Goal: Obtain resource: Download file/media

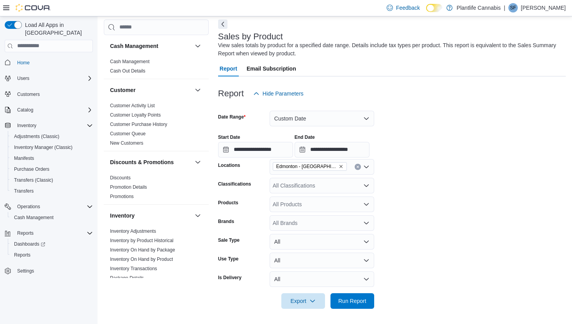
scroll to position [366, 0]
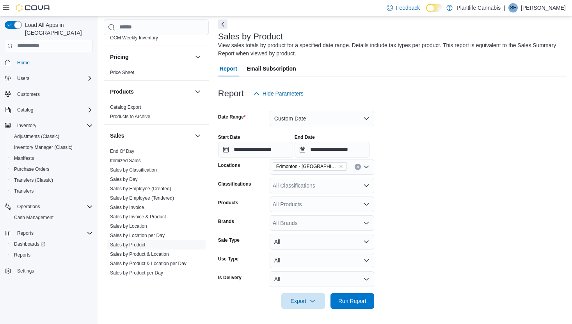
click at [339, 164] on icon "Remove Edmonton - Jagare Ridge from selection in this group" at bounding box center [341, 166] width 5 height 5
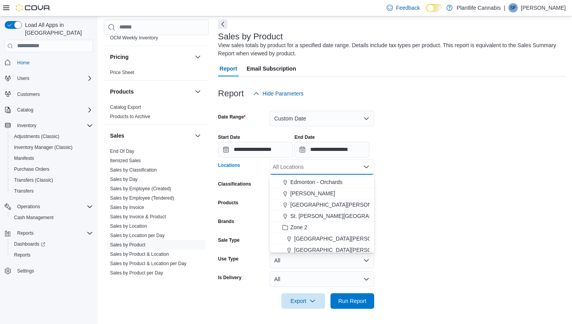
scroll to position [68, 0]
click at [333, 181] on span "Edmonton - Orchards" at bounding box center [316, 180] width 52 height 8
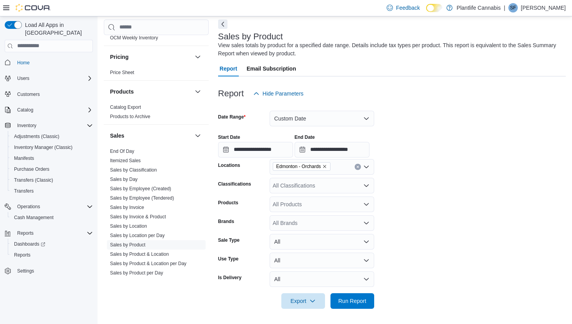
drag, startPoint x: 416, startPoint y: 195, endPoint x: 346, endPoint y: 294, distance: 120.7
click at [416, 195] on form "**********" at bounding box center [392, 205] width 348 height 208
click at [307, 301] on span "Export" at bounding box center [303, 301] width 34 height 16
click at [309, 255] on span "Export to Excel" at bounding box center [303, 253] width 35 height 6
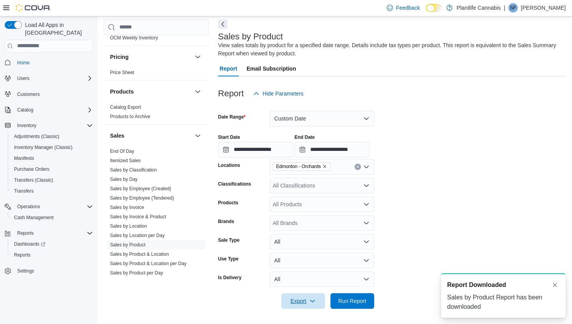
scroll to position [0, 0]
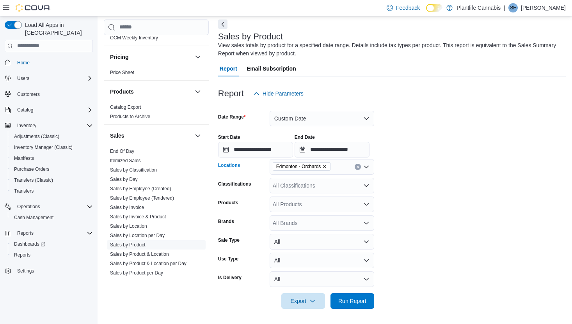
click at [327, 166] on icon "Remove Edmonton - Orchards from selection in this group" at bounding box center [324, 166] width 5 height 5
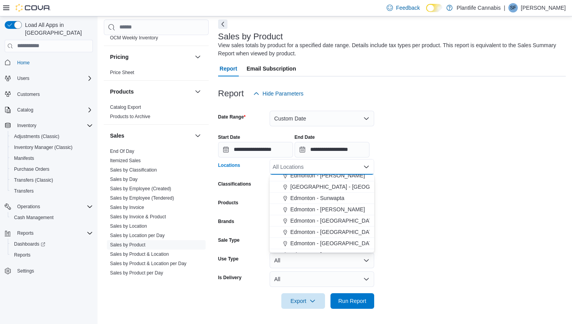
scroll to position [465, 0]
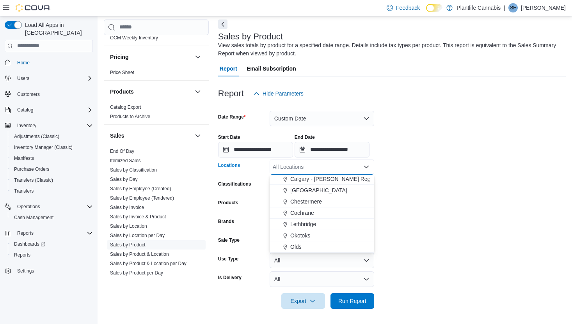
drag, startPoint x: 297, startPoint y: 245, endPoint x: 302, endPoint y: 246, distance: 4.3
click at [297, 245] on span "Olds" at bounding box center [295, 247] width 11 height 8
click at [418, 233] on form "**********" at bounding box center [392, 205] width 348 height 208
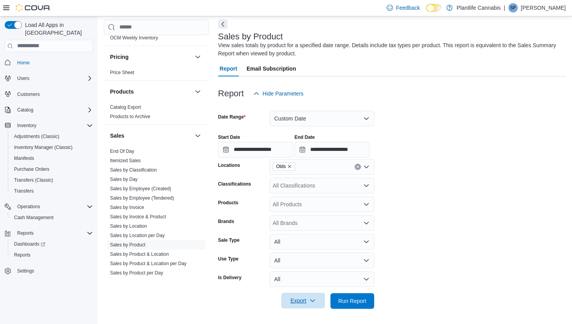
click at [300, 296] on span "Export" at bounding box center [303, 301] width 34 height 16
click at [308, 255] on span "Export to Excel" at bounding box center [303, 253] width 35 height 6
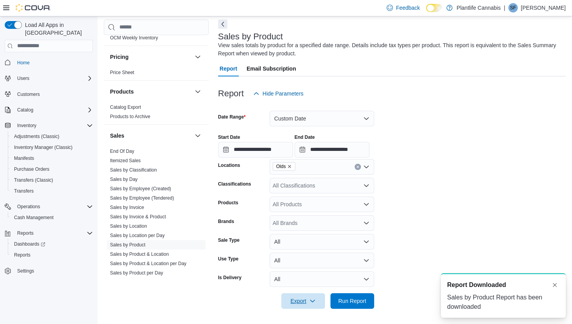
scroll to position [0, 0]
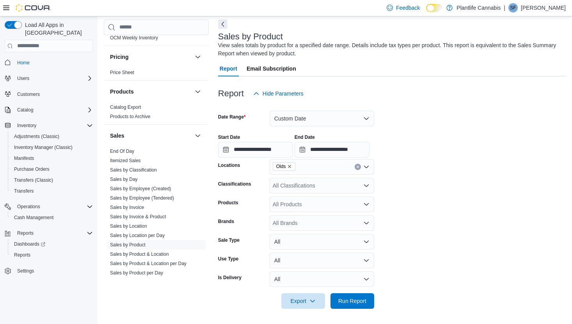
click at [292, 165] on icon "Remove Olds from selection in this group" at bounding box center [289, 166] width 5 height 5
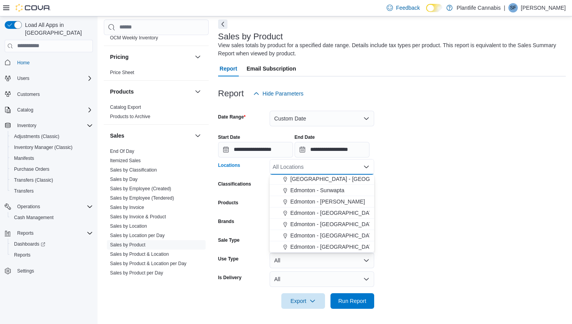
scroll to position [204, 0]
click at [345, 192] on span "Edmonton - [GEOGRAPHIC_DATA]" at bounding box center [333, 192] width 87 height 8
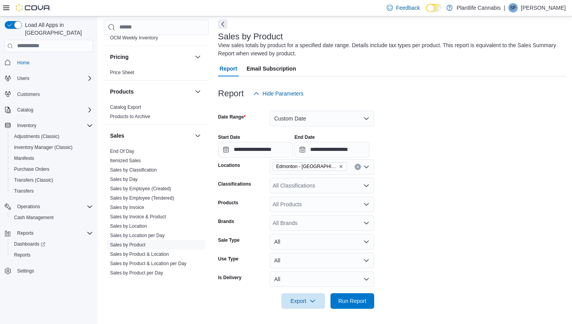
drag, startPoint x: 418, startPoint y: 201, endPoint x: 349, endPoint y: 284, distance: 108.4
click at [418, 201] on form "**********" at bounding box center [392, 205] width 348 height 208
click at [295, 300] on span "Export" at bounding box center [303, 301] width 34 height 16
click at [301, 258] on button "Export to Excel" at bounding box center [303, 254] width 44 height 16
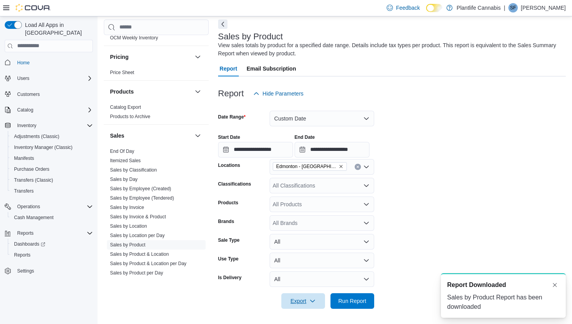
scroll to position [0, 0]
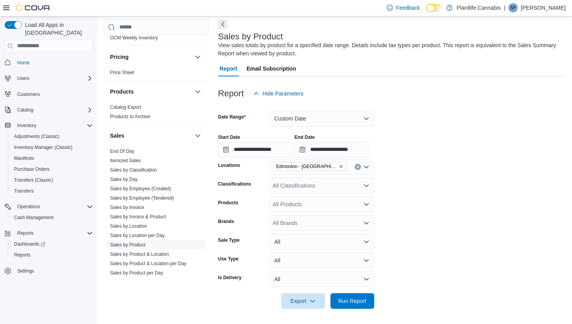
click at [342, 167] on icon "Remove Edmonton - Windermere Crossing from selection in this group" at bounding box center [341, 166] width 5 height 5
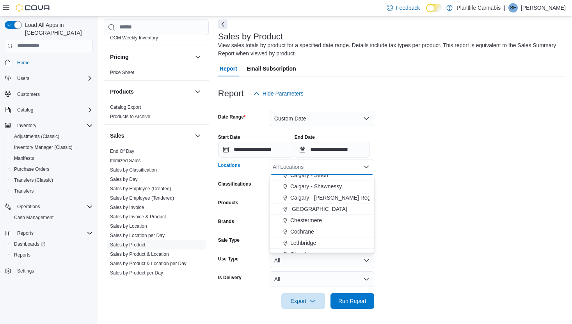
scroll to position [445, 0]
click at [329, 189] on span "Calgary - Shawnessy" at bounding box center [316, 188] width 52 height 8
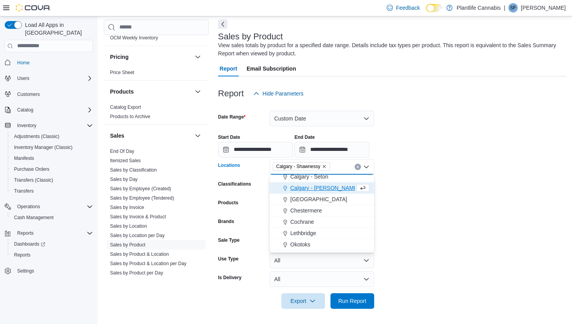
drag, startPoint x: 421, startPoint y: 192, endPoint x: 398, endPoint y: 231, distance: 46.0
click at [421, 191] on form "**********" at bounding box center [392, 205] width 348 height 208
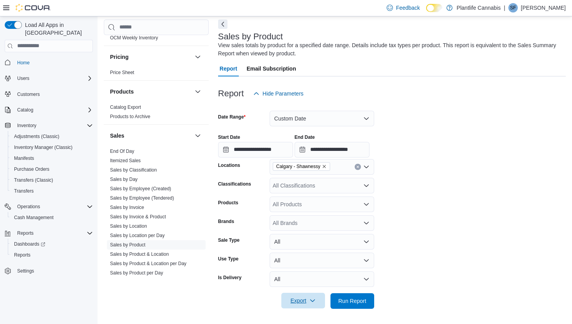
drag, startPoint x: 306, startPoint y: 300, endPoint x: 306, endPoint y: 296, distance: 4.7
click at [306, 300] on span "Export" at bounding box center [303, 301] width 34 height 16
drag, startPoint x: 301, startPoint y: 250, endPoint x: 310, endPoint y: 249, distance: 9.0
click at [301, 250] on button "Export to Excel" at bounding box center [303, 254] width 44 height 16
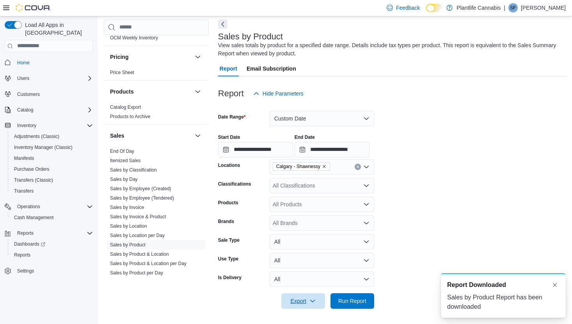
scroll to position [0, 0]
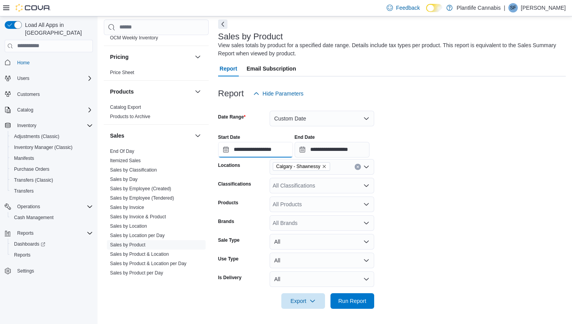
click at [266, 145] on input "**********" at bounding box center [255, 150] width 75 height 16
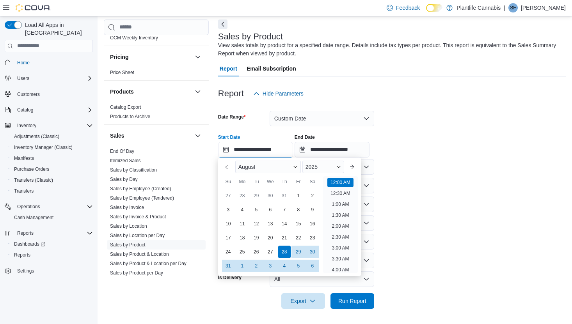
scroll to position [24, 0]
click at [285, 266] on div "4" at bounding box center [284, 266] width 12 height 12
type input "**********"
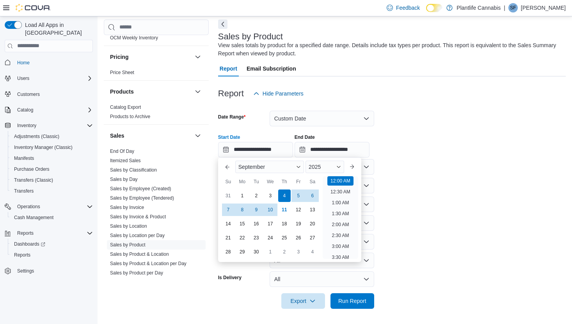
click at [407, 198] on form "**********" at bounding box center [392, 205] width 348 height 208
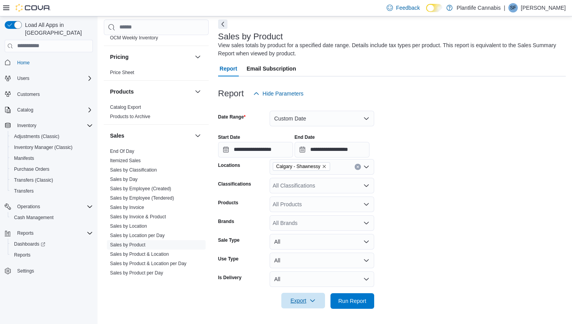
click at [299, 298] on span "Export" at bounding box center [303, 301] width 34 height 16
drag, startPoint x: 314, startPoint y: 255, endPoint x: 320, endPoint y: 253, distance: 6.4
click at [314, 255] on span "Export to Excel" at bounding box center [303, 253] width 35 height 6
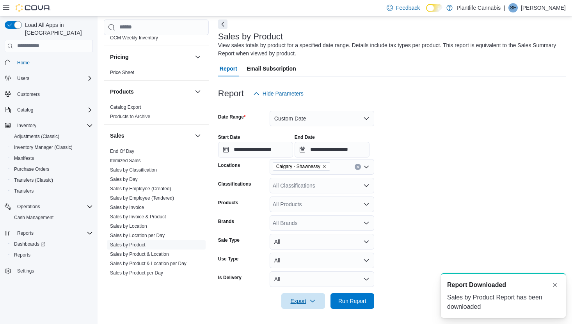
scroll to position [0, 0]
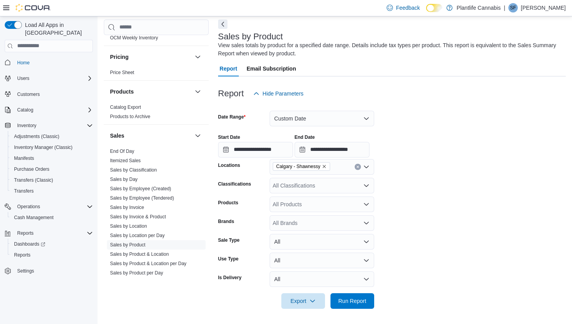
click at [325, 167] on icon "Remove Calgary - Shawnessy from selection in this group" at bounding box center [324, 166] width 5 height 5
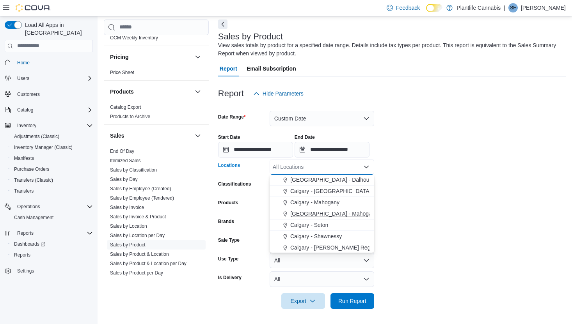
scroll to position [396, 0]
click at [330, 189] on span "Calgary - [GEOGRAPHIC_DATA]" at bounding box center [330, 192] width 80 height 8
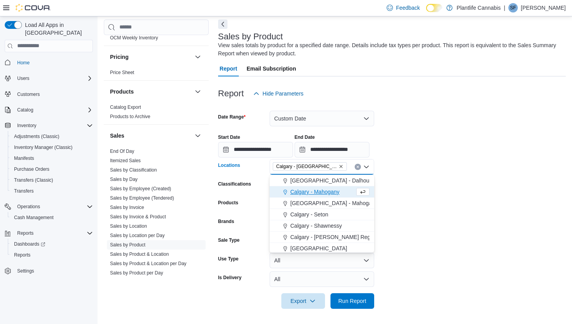
drag, startPoint x: 405, startPoint y: 195, endPoint x: 329, endPoint y: 267, distance: 104.9
click at [405, 195] on form "**********" at bounding box center [392, 205] width 348 height 208
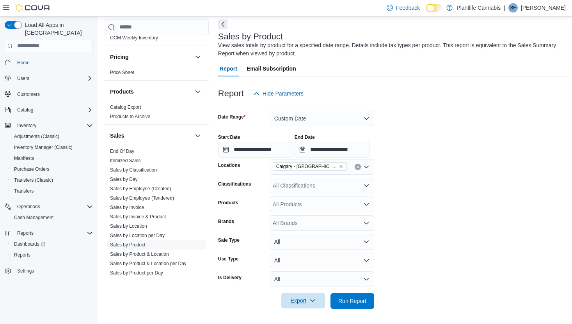
click at [305, 297] on span "Export" at bounding box center [303, 301] width 34 height 16
drag, startPoint x: 297, startPoint y: 252, endPoint x: 306, endPoint y: 252, distance: 9.0
click at [297, 252] on span "Export to Excel" at bounding box center [303, 253] width 35 height 6
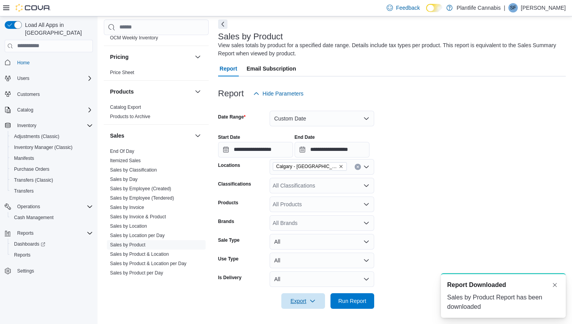
scroll to position [0, 0]
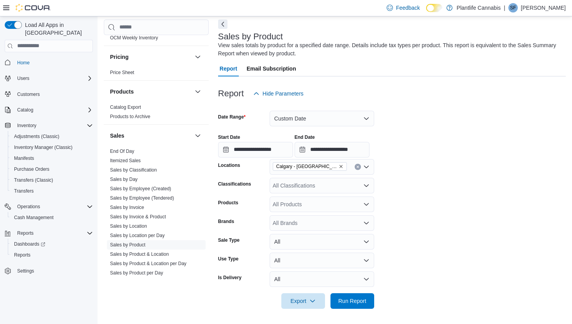
drag, startPoint x: 330, startPoint y: 166, endPoint x: 329, endPoint y: 170, distance: 4.2
click at [339, 166] on icon "Remove Calgary - Harvest Hills from selection in this group" at bounding box center [340, 166] width 3 height 3
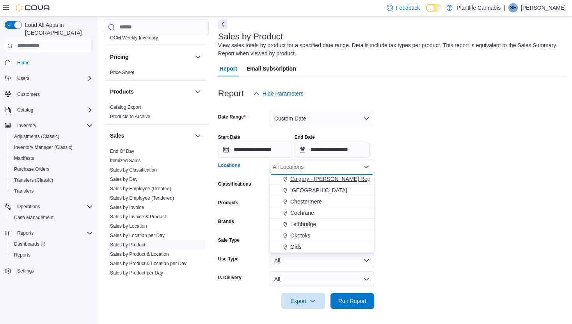
drag, startPoint x: 327, startPoint y: 192, endPoint x: 341, endPoint y: 192, distance: 14.1
click at [327, 192] on span "[GEOGRAPHIC_DATA]" at bounding box center [318, 190] width 57 height 8
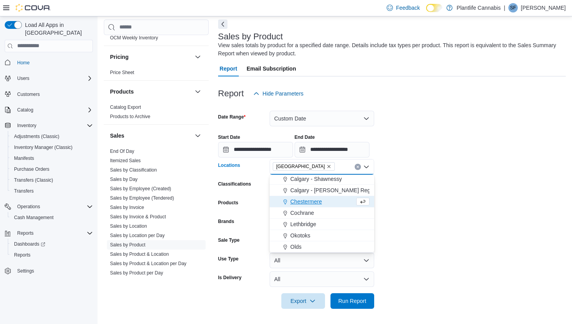
scroll to position [454, 0]
drag, startPoint x: 441, startPoint y: 201, endPoint x: 409, endPoint y: 235, distance: 47.5
click at [441, 201] on form "**********" at bounding box center [392, 205] width 348 height 208
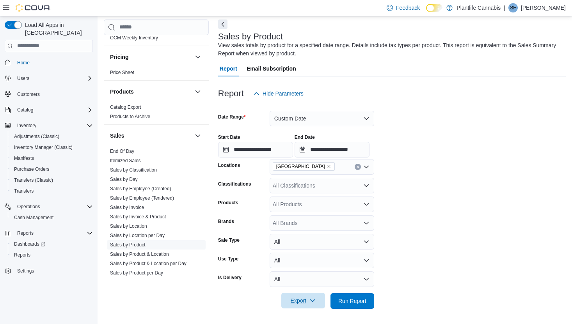
click at [304, 300] on span "Export" at bounding box center [303, 301] width 34 height 16
drag, startPoint x: 295, startPoint y: 253, endPoint x: 351, endPoint y: 252, distance: 55.8
click at [295, 253] on span "Export to Excel" at bounding box center [303, 253] width 35 height 6
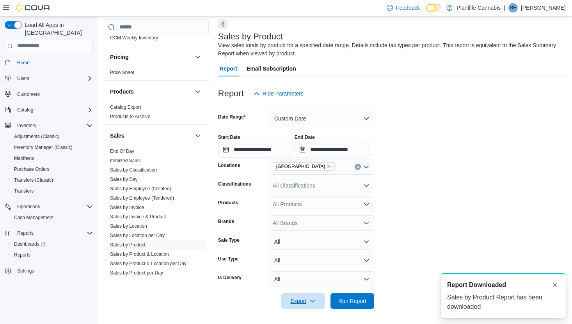
scroll to position [0, 0]
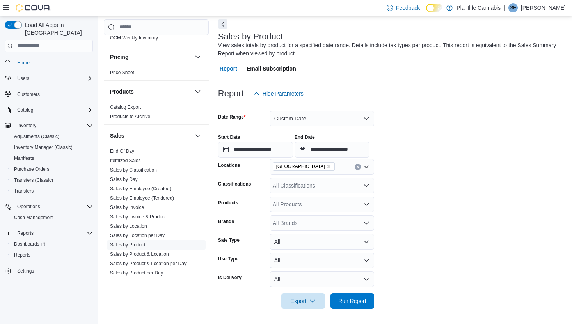
click at [331, 164] on icon "Remove Calgary - University District from selection in this group" at bounding box center [329, 166] width 5 height 5
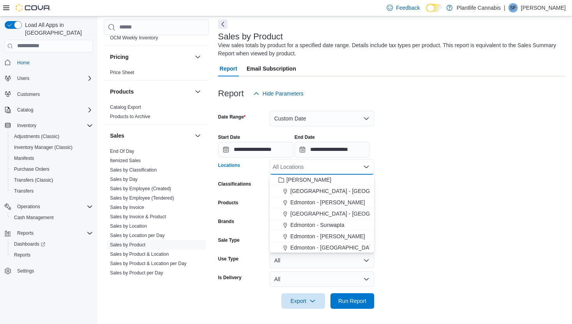
scroll to position [148, 0]
click at [338, 209] on span "[GEOGRAPHIC_DATA] - [GEOGRAPHIC_DATA]" at bounding box center [349, 213] width 119 height 8
drag, startPoint x: 435, startPoint y: 213, endPoint x: 343, endPoint y: 270, distance: 108.5
click at [433, 213] on form "**********" at bounding box center [392, 205] width 348 height 208
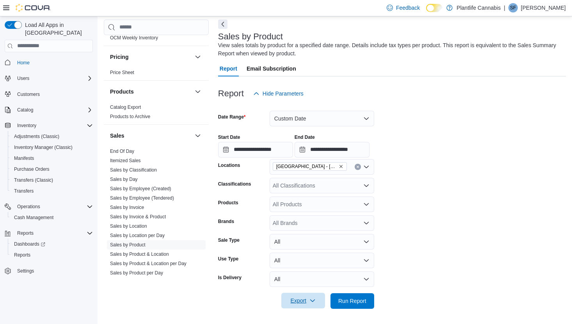
click at [316, 302] on span "Export" at bounding box center [303, 301] width 34 height 16
drag, startPoint x: 301, startPoint y: 252, endPoint x: 310, endPoint y: 252, distance: 9.4
click at [301, 252] on span "Export to Excel" at bounding box center [303, 253] width 35 height 6
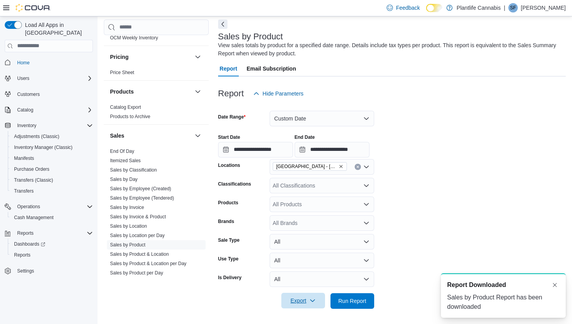
scroll to position [0, 0]
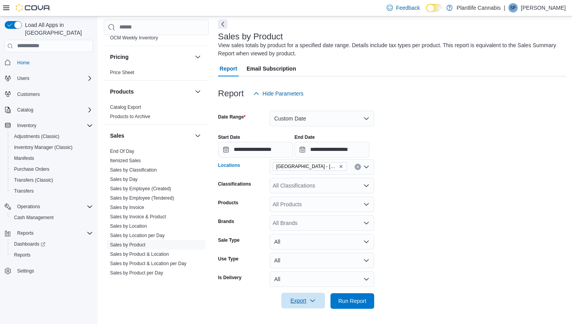
click at [340, 165] on icon "Remove Edmonton - South Common from selection in this group" at bounding box center [341, 166] width 5 height 5
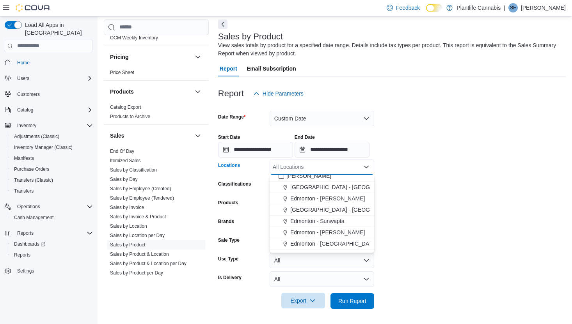
scroll to position [152, 0]
click at [346, 197] on span "Edmonton - [PERSON_NAME]" at bounding box center [327, 198] width 75 height 8
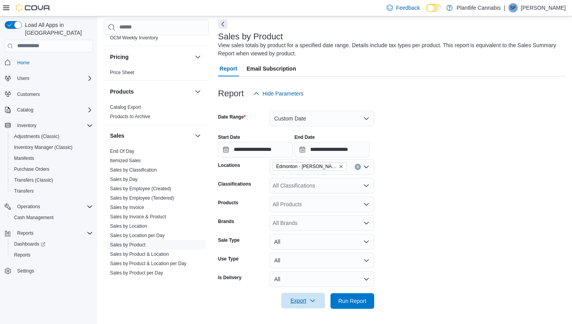
click at [416, 199] on form "**********" at bounding box center [392, 205] width 348 height 208
drag, startPoint x: 310, startPoint y: 294, endPoint x: 306, endPoint y: 298, distance: 6.6
click at [310, 294] on span "Export" at bounding box center [303, 301] width 34 height 16
click at [303, 248] on button "Export to Excel" at bounding box center [303, 254] width 44 height 16
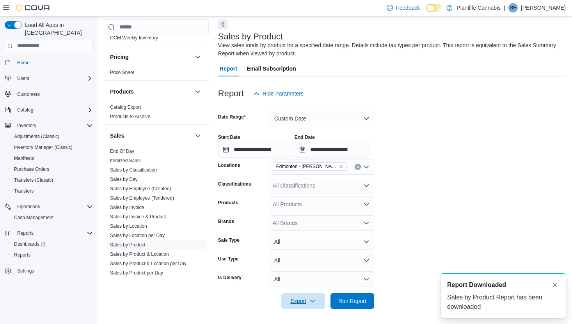
scroll to position [0, 0]
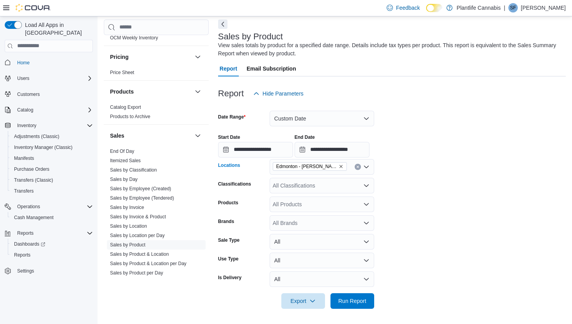
click at [341, 168] on icon "Remove Edmonton - Hollick Kenyon from selection in this group" at bounding box center [341, 166] width 5 height 5
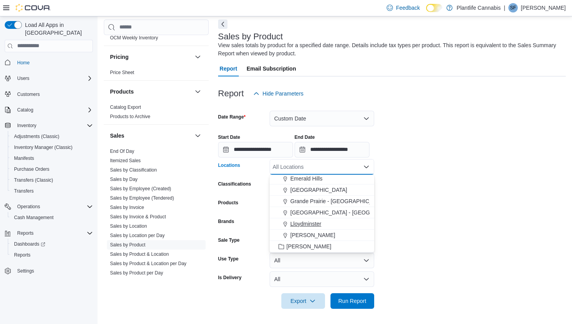
scroll to position [307, 0]
click at [314, 220] on span "Lloydminster" at bounding box center [305, 224] width 31 height 8
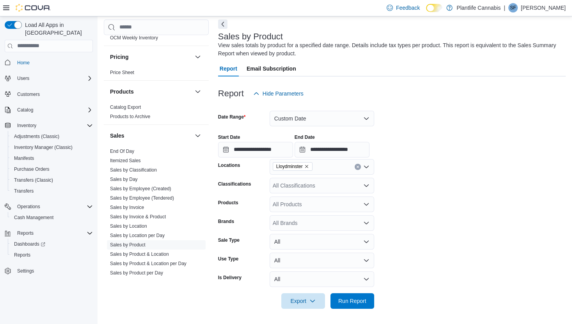
drag, startPoint x: 445, startPoint y: 217, endPoint x: 348, endPoint y: 314, distance: 137.4
click at [445, 218] on form "**********" at bounding box center [392, 205] width 348 height 208
click at [302, 296] on span "Export" at bounding box center [303, 301] width 34 height 16
click at [312, 256] on span "Export to Excel" at bounding box center [303, 253] width 35 height 6
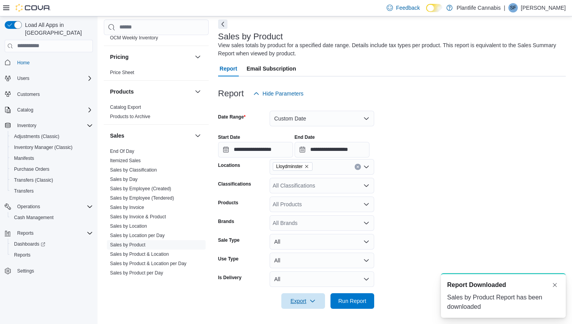
scroll to position [0, 0]
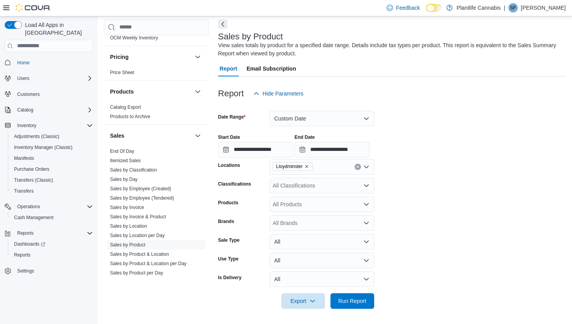
click at [309, 165] on icon "Remove Lloydminster from selection in this group" at bounding box center [306, 166] width 5 height 5
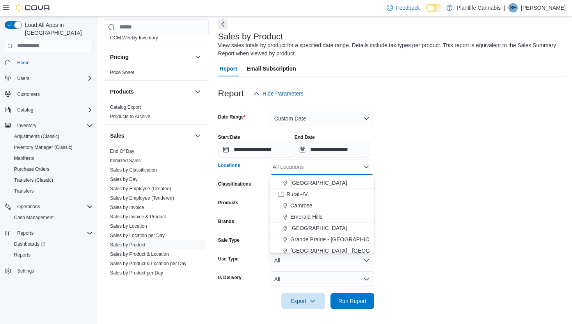
scroll to position [265, 0]
click at [319, 230] on span "[GEOGRAPHIC_DATA]" at bounding box center [318, 232] width 57 height 8
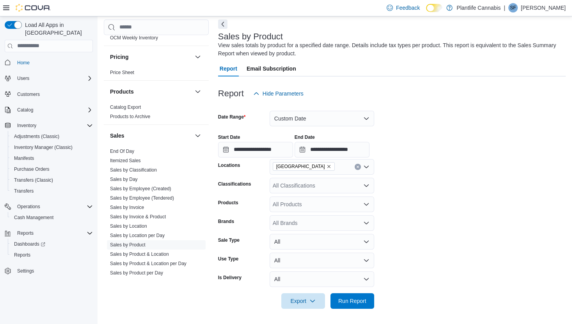
drag, startPoint x: 422, startPoint y: 213, endPoint x: 359, endPoint y: 281, distance: 93.6
click at [421, 213] on form "**********" at bounding box center [392, 205] width 348 height 208
click at [310, 302] on icon "button" at bounding box center [312, 301] width 6 height 6
click at [305, 254] on span "Export to Excel" at bounding box center [303, 253] width 35 height 6
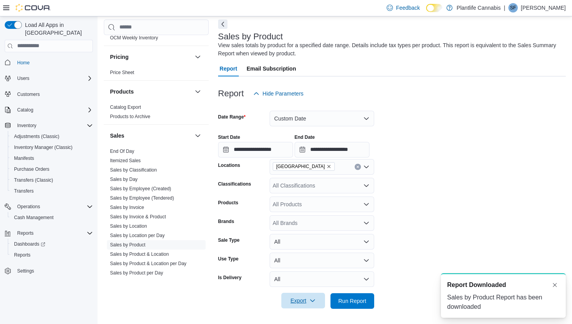
scroll to position [0, 0]
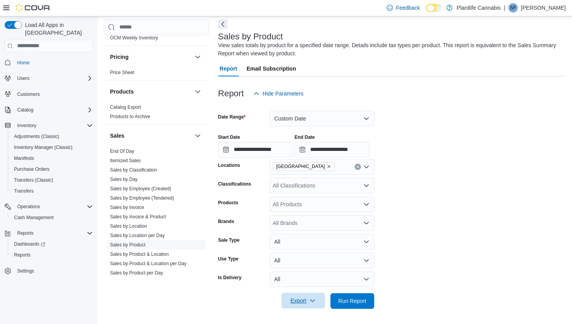
click at [327, 166] on icon "Remove Fort Saskatchewan from selection in this group" at bounding box center [329, 166] width 5 height 5
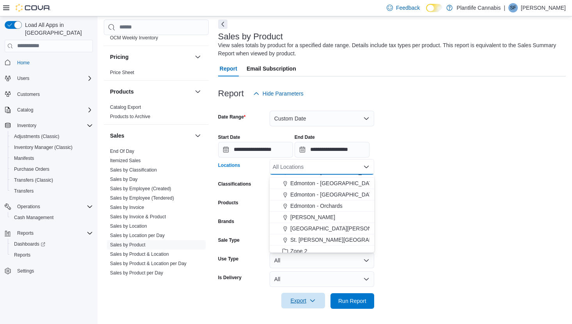
scroll to position [47, 0]
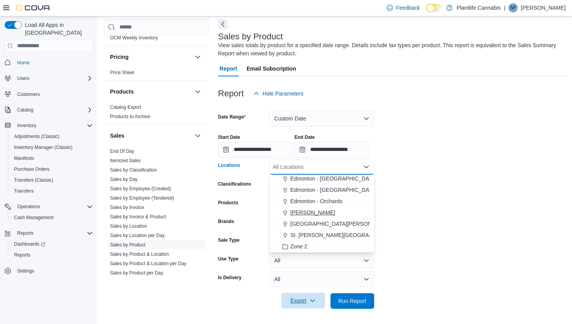
click at [302, 213] on span "[PERSON_NAME]" at bounding box center [312, 213] width 45 height 8
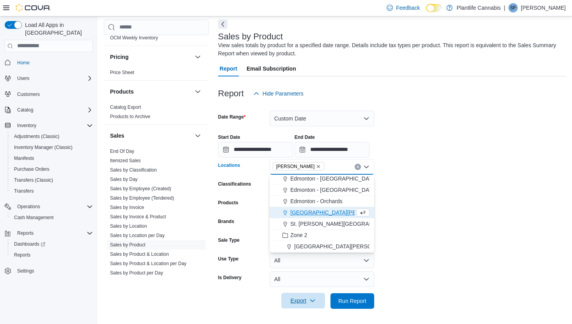
click at [448, 216] on form "**********" at bounding box center [392, 205] width 348 height 208
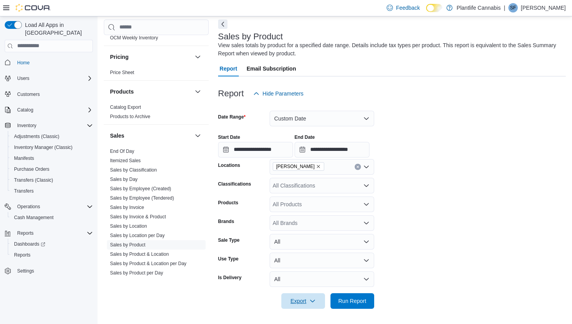
drag, startPoint x: 303, startPoint y: 300, endPoint x: 302, endPoint y: 291, distance: 9.0
click at [303, 300] on span "Export" at bounding box center [303, 301] width 34 height 16
click at [306, 255] on span "Export to Excel" at bounding box center [303, 253] width 35 height 6
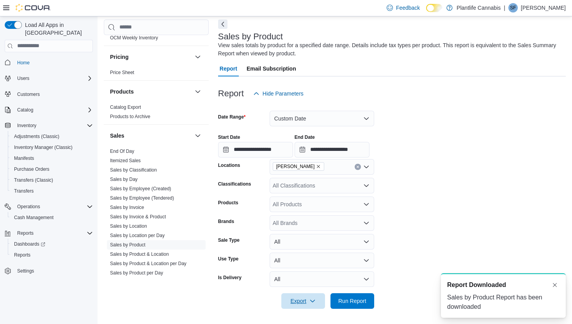
scroll to position [0, 0]
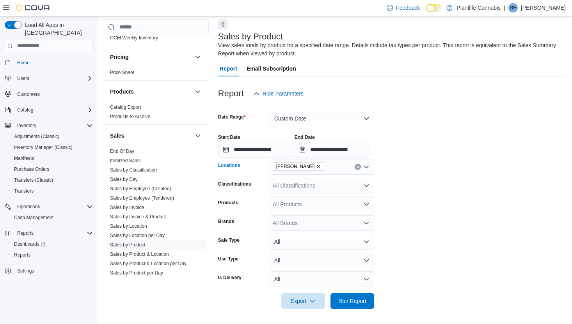
click at [316, 166] on icon "Remove Leduc from selection in this group" at bounding box center [318, 166] width 5 height 5
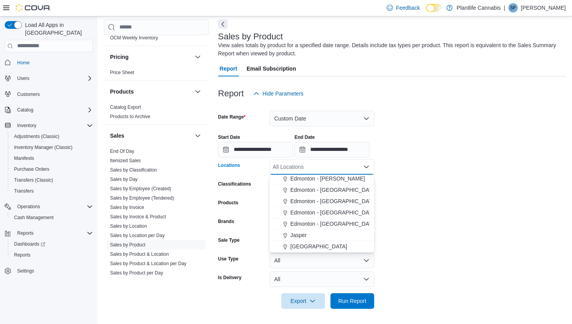
scroll to position [186, 0]
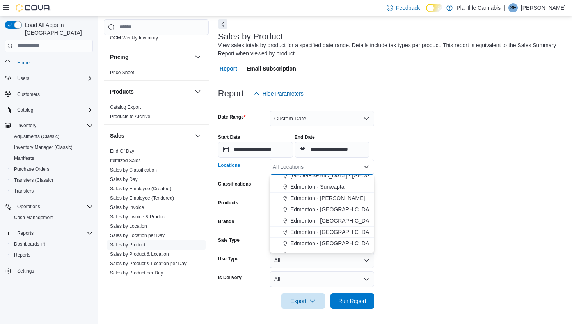
click at [336, 242] on span "Edmonton - [GEOGRAPHIC_DATA]" at bounding box center [333, 244] width 87 height 8
click at [429, 233] on form "**********" at bounding box center [392, 205] width 348 height 208
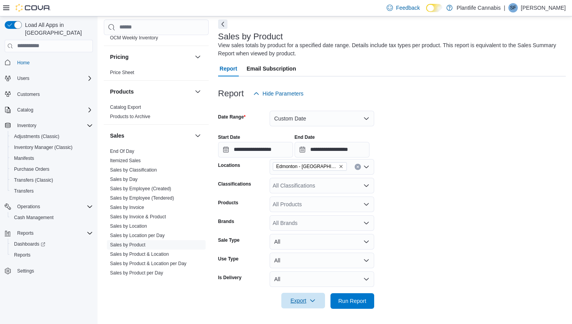
drag, startPoint x: 305, startPoint y: 299, endPoint x: 303, endPoint y: 295, distance: 4.9
click at [305, 298] on span "Export" at bounding box center [303, 301] width 34 height 16
click at [295, 251] on span "Export to Excel" at bounding box center [303, 253] width 35 height 6
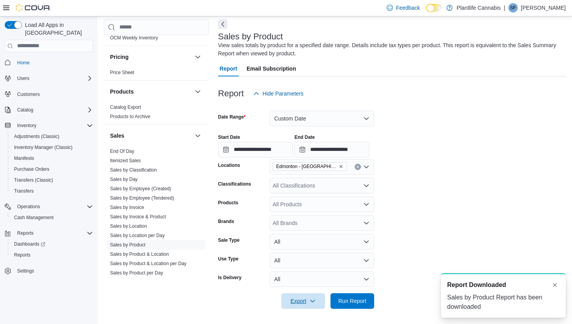
scroll to position [0, 0]
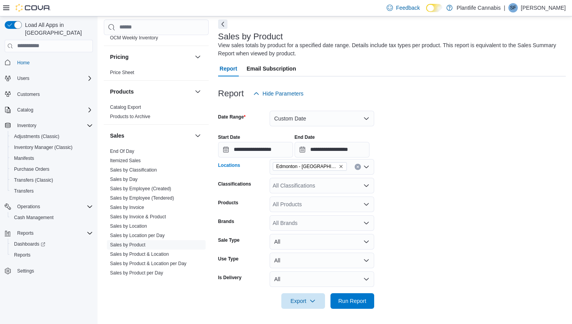
click at [339, 165] on icon "Remove Edmonton - Winterburn from selection in this group" at bounding box center [340, 166] width 3 height 3
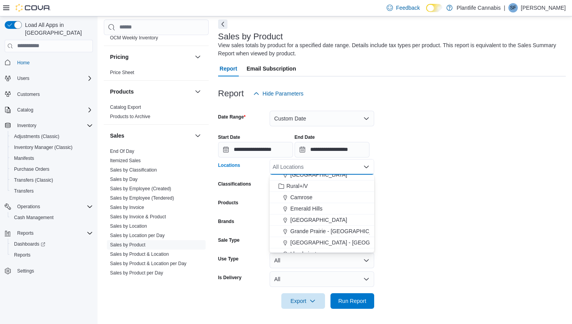
scroll to position [282, 0]
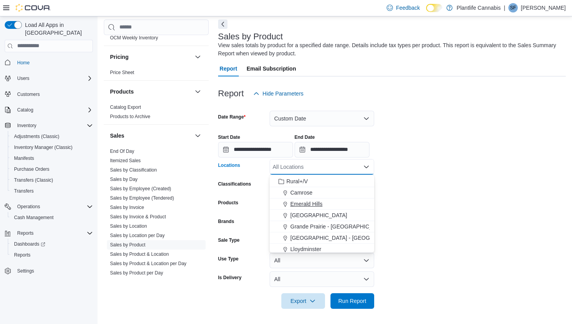
click at [310, 202] on span "Emerald Hills" at bounding box center [306, 204] width 32 height 8
click at [402, 202] on form "**********" at bounding box center [392, 205] width 348 height 208
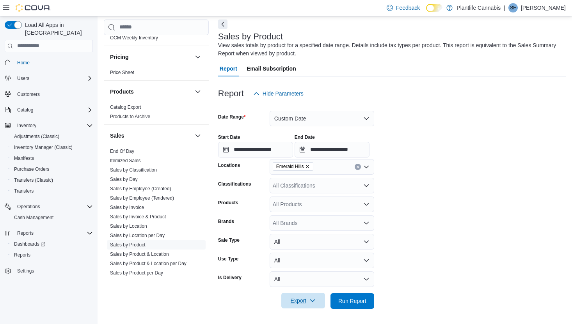
drag, startPoint x: 302, startPoint y: 302, endPoint x: 300, endPoint y: 297, distance: 4.7
click at [302, 302] on span "Export" at bounding box center [303, 301] width 34 height 16
click at [298, 256] on span "Export to Excel" at bounding box center [303, 253] width 35 height 6
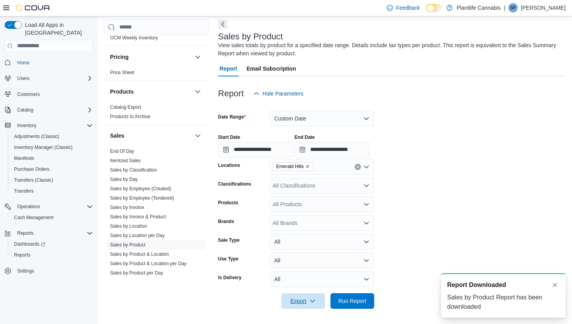
scroll to position [0, 0]
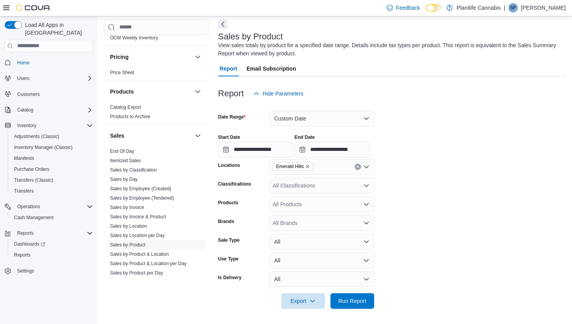
click at [310, 167] on icon "Remove Emerald Hills from selection in this group" at bounding box center [307, 166] width 5 height 5
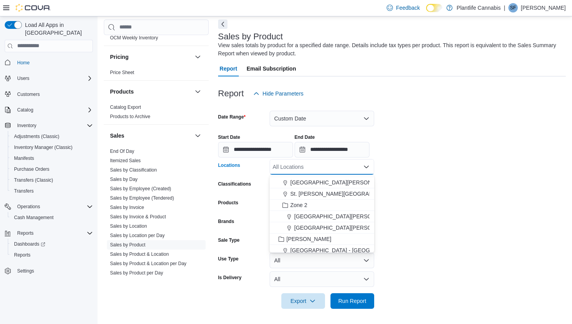
scroll to position [89, 0]
click at [334, 180] on span "[GEOGRAPHIC_DATA][PERSON_NAME]" at bounding box center [341, 182] width 102 height 8
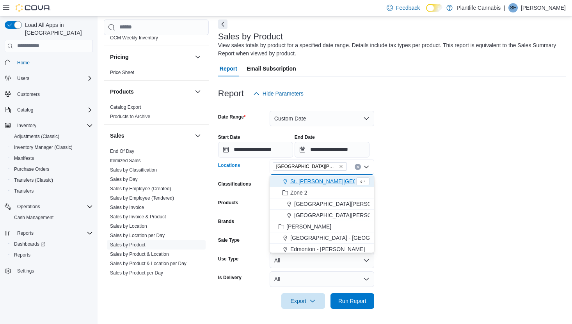
drag, startPoint x: 472, startPoint y: 193, endPoint x: 467, endPoint y: 194, distance: 5.1
click at [472, 193] on form "**********" at bounding box center [392, 205] width 348 height 208
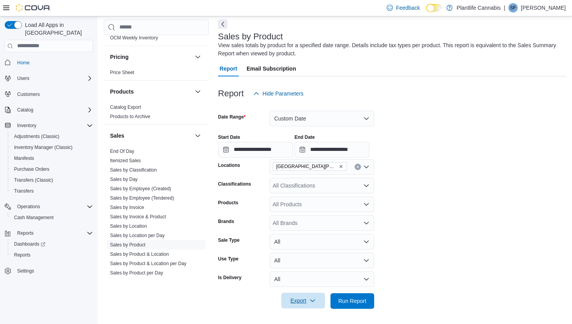
click at [295, 303] on span "Export" at bounding box center [303, 301] width 34 height 16
click at [298, 258] on button "Export to Excel" at bounding box center [303, 254] width 44 height 16
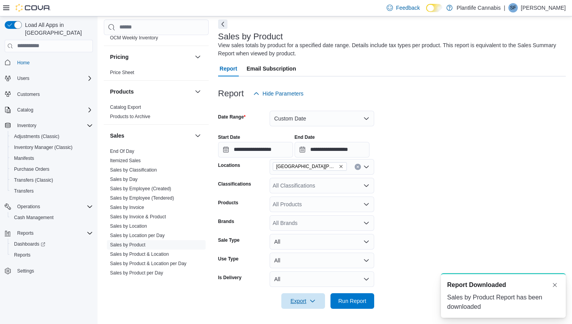
scroll to position [0, 0]
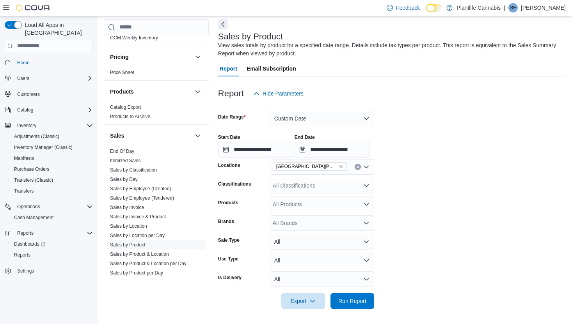
click at [339, 167] on icon "Remove St. Albert - Erin Ridge from selection in this group" at bounding box center [341, 166] width 5 height 5
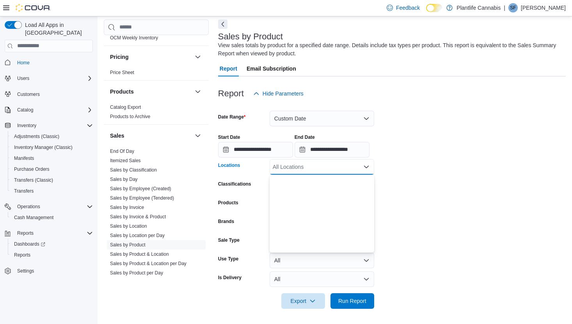
scroll to position [465, 0]
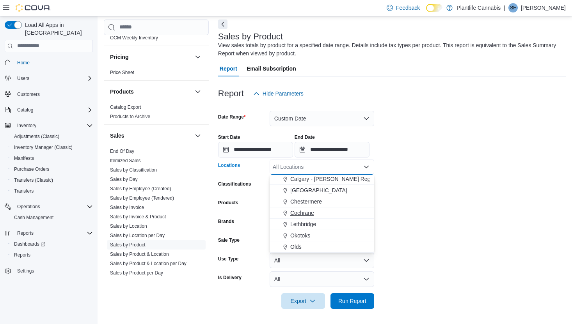
click at [311, 226] on span "Lethbridge" at bounding box center [303, 224] width 26 height 8
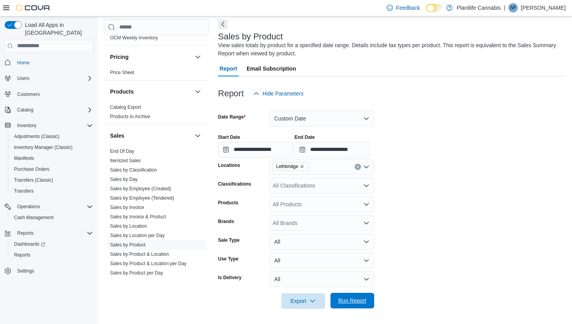
drag, startPoint x: 431, startPoint y: 216, endPoint x: 330, endPoint y: 306, distance: 135.1
click at [431, 216] on form "**********" at bounding box center [392, 205] width 348 height 208
click at [302, 303] on span "Export" at bounding box center [303, 301] width 34 height 16
click at [302, 252] on span "Export to Excel" at bounding box center [303, 253] width 35 height 6
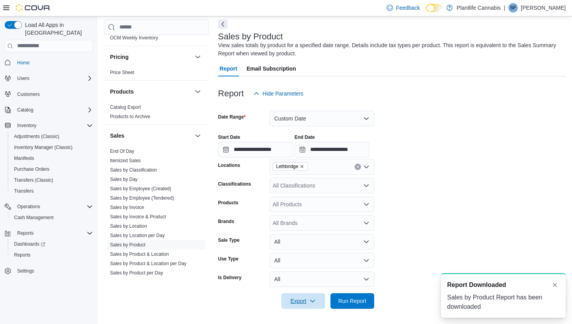
scroll to position [0, 0]
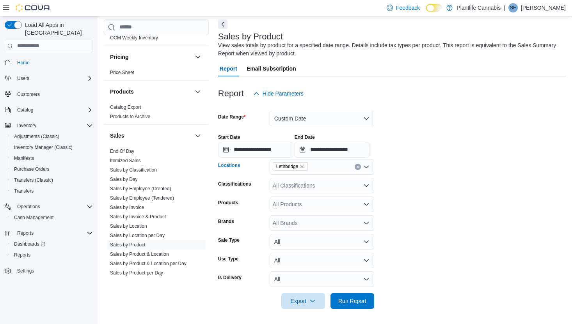
click at [304, 165] on icon "Remove Lethbridge from selection in this group" at bounding box center [302, 166] width 5 height 5
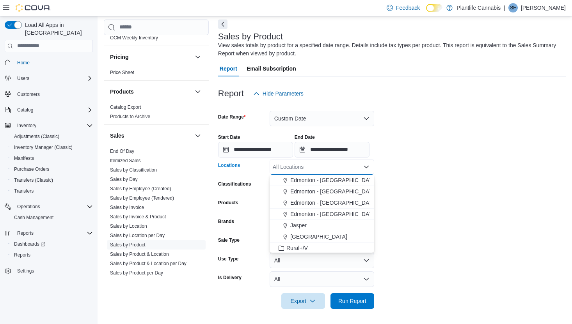
scroll to position [221, 0]
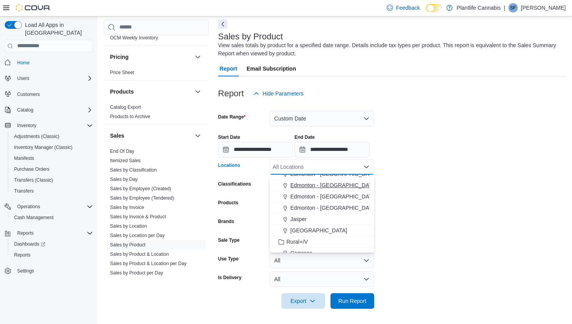
click at [329, 188] on span "Edmonton - [GEOGRAPHIC_DATA] Currents" at bounding box center [344, 185] width 109 height 8
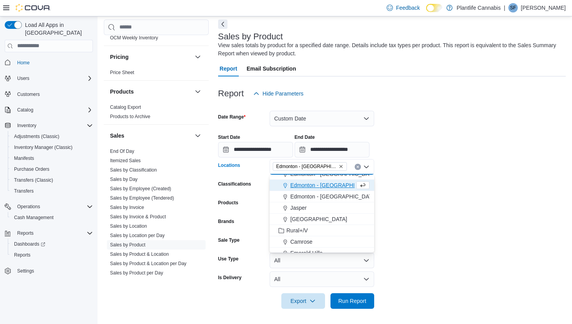
click at [399, 195] on form "**********" at bounding box center [392, 205] width 348 height 208
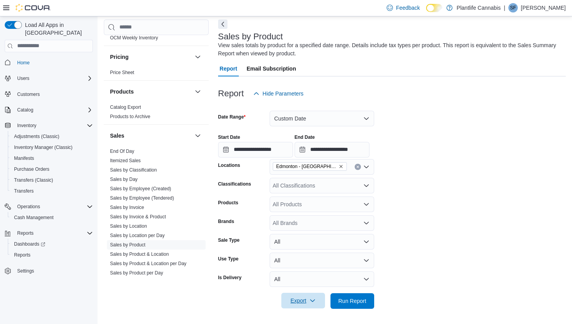
click at [297, 298] on span "Export" at bounding box center [303, 301] width 34 height 16
click at [307, 255] on span "Export to Excel" at bounding box center [303, 253] width 35 height 6
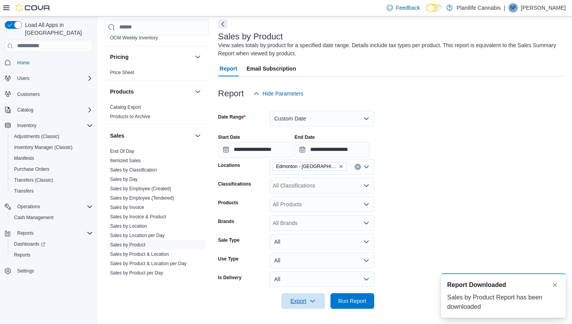
scroll to position [0, 0]
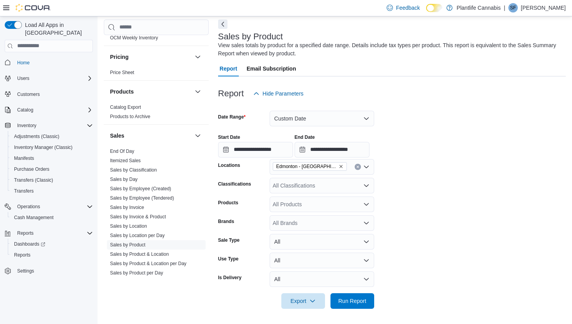
click at [344, 165] on span "Edmonton - [GEOGRAPHIC_DATA] Currents" at bounding box center [310, 166] width 74 height 9
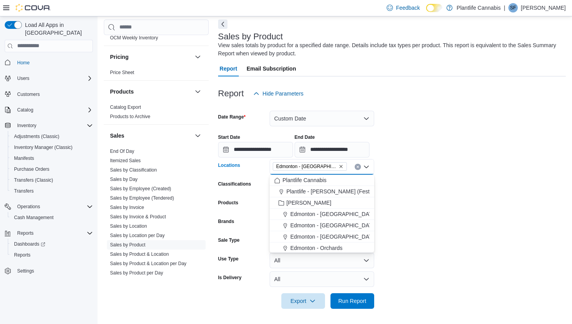
click at [343, 165] on icon "Remove Edmonton - Windermere Currents from selection in this group" at bounding box center [341, 166] width 5 height 5
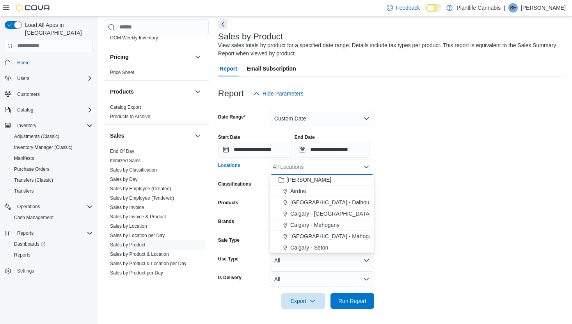
scroll to position [384, 0]
click at [321, 239] on span "Calgary - Seton" at bounding box center [309, 237] width 38 height 8
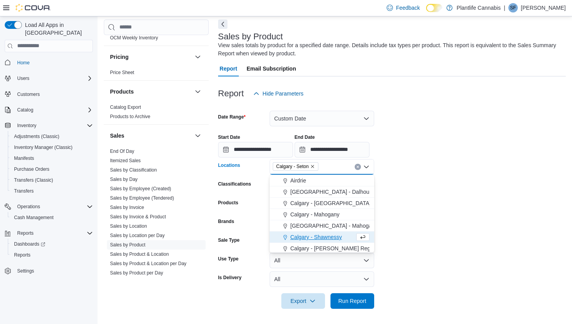
drag, startPoint x: 404, startPoint y: 234, endPoint x: 323, endPoint y: 304, distance: 107.0
click at [404, 234] on form "**********" at bounding box center [392, 205] width 348 height 208
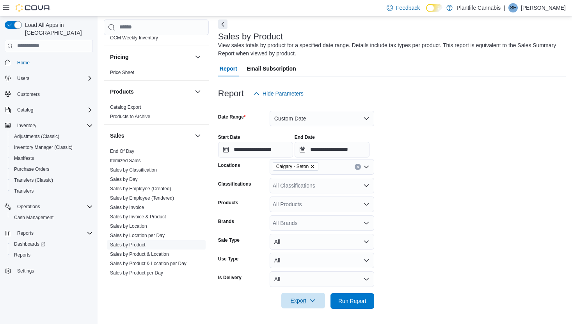
drag, startPoint x: 298, startPoint y: 304, endPoint x: 298, endPoint y: 298, distance: 5.5
click at [298, 304] on span "Export" at bounding box center [303, 301] width 34 height 16
click at [300, 253] on span "Export to Excel" at bounding box center [303, 253] width 35 height 6
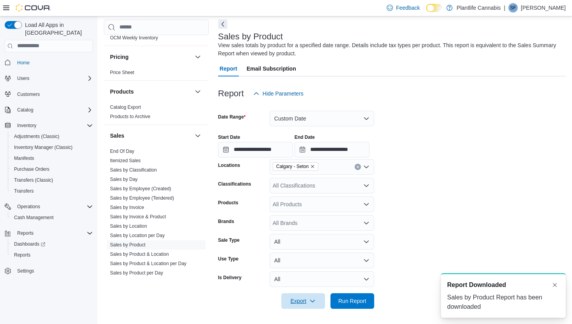
scroll to position [0, 0]
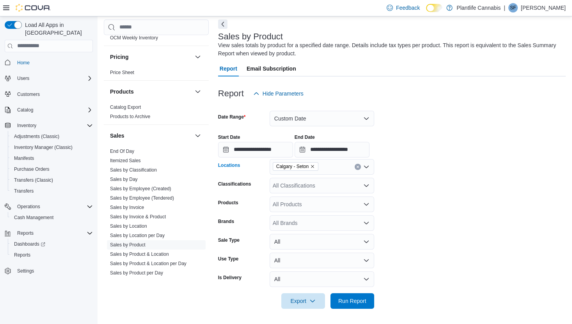
click at [314, 165] on icon "Remove Calgary - Seton from selection in this group" at bounding box center [312, 166] width 3 height 3
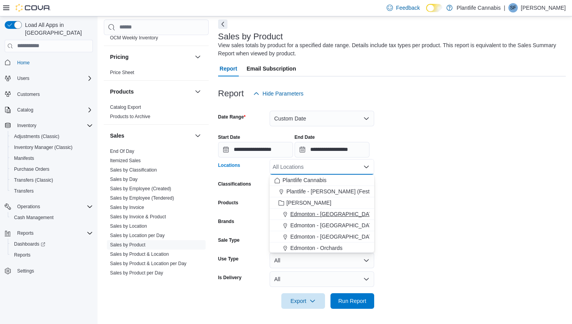
click at [339, 211] on span "Edmonton - [GEOGRAPHIC_DATA]" at bounding box center [333, 214] width 87 height 8
click at [426, 226] on form "**********" at bounding box center [392, 205] width 348 height 208
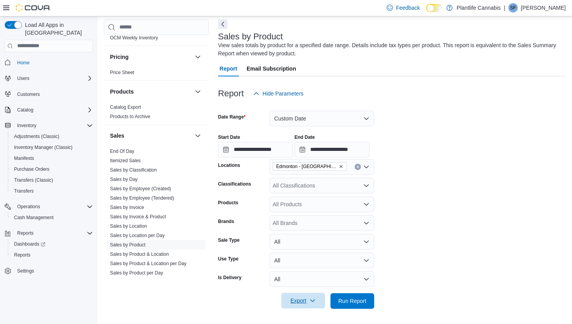
click at [305, 295] on span "Export" at bounding box center [303, 301] width 34 height 16
click at [304, 254] on span "Export to Excel" at bounding box center [303, 253] width 35 height 6
click at [340, 169] on span "Edmonton - [GEOGRAPHIC_DATA]" at bounding box center [309, 167] width 67 height 8
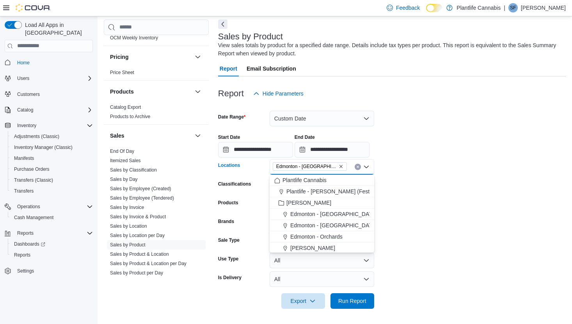
click at [341, 166] on icon "Remove Edmonton - Harvest Pointe from selection in this group" at bounding box center [340, 166] width 3 height 3
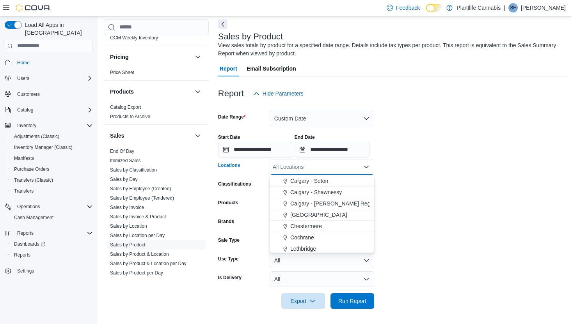
scroll to position [429, 0]
click at [328, 214] on span "Calgary - [PERSON_NAME] Regional" at bounding box center [336, 215] width 92 height 8
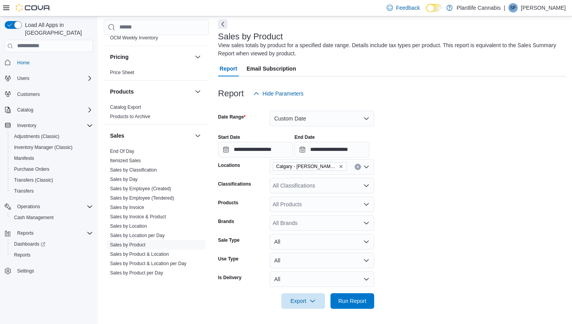
drag, startPoint x: 400, startPoint y: 222, endPoint x: 358, endPoint y: 275, distance: 67.3
click at [400, 224] on form "**********" at bounding box center [392, 205] width 348 height 208
click at [309, 304] on span "Export" at bounding box center [303, 301] width 34 height 16
click at [294, 252] on span "Export to Excel" at bounding box center [303, 253] width 35 height 6
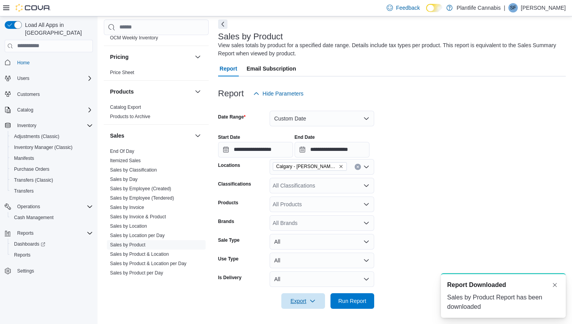
scroll to position [0, 0]
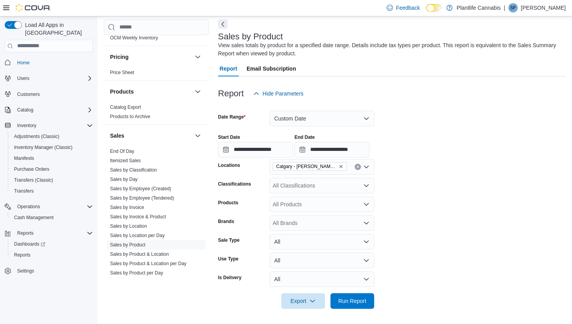
click at [340, 165] on icon "Remove Calgary - Shepard Regional from selection in this group" at bounding box center [341, 166] width 5 height 5
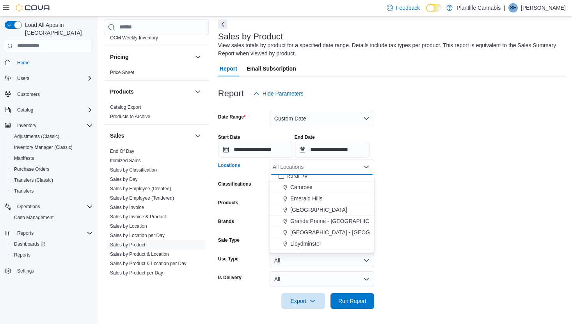
scroll to position [286, 0]
click at [338, 222] on span "Grande Prairie - [GEOGRAPHIC_DATA]" at bounding box center [338, 222] width 97 height 8
drag, startPoint x: 420, startPoint y: 222, endPoint x: 341, endPoint y: 289, distance: 103.6
click at [420, 222] on form "**********" at bounding box center [392, 205] width 348 height 208
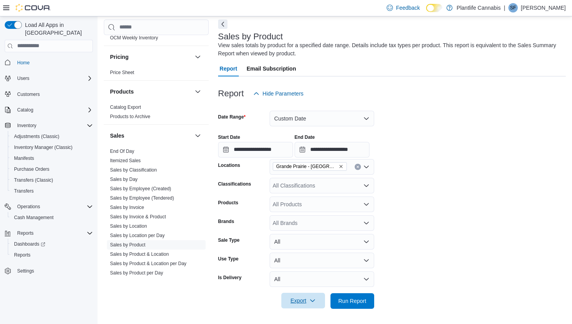
click at [298, 300] on span "Export" at bounding box center [303, 301] width 34 height 16
drag, startPoint x: 305, startPoint y: 253, endPoint x: 468, endPoint y: 228, distance: 165.0
click at [306, 253] on span "Export to Excel" at bounding box center [303, 253] width 35 height 6
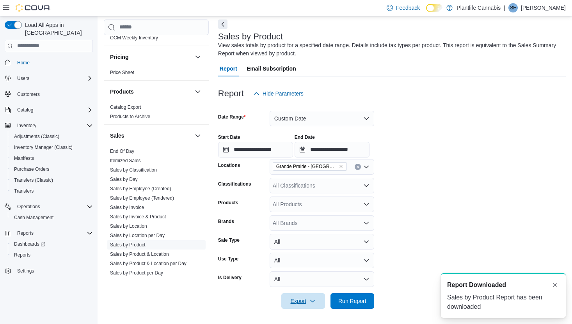
scroll to position [0, 0]
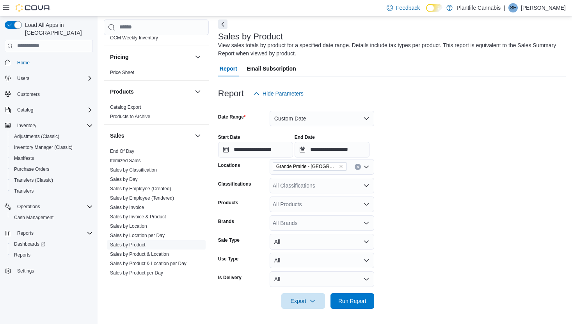
click at [343, 166] on icon "Remove Grande Prairie - Cobblestone from selection in this group" at bounding box center [341, 166] width 5 height 5
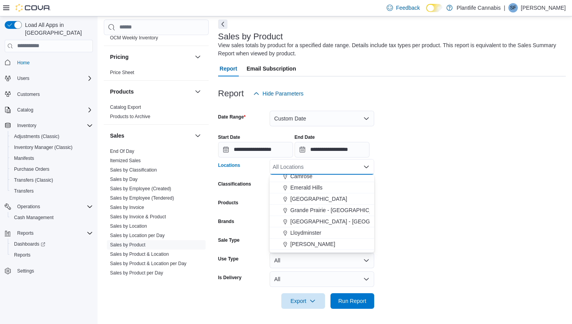
scroll to position [296, 0]
click at [312, 247] on span "[PERSON_NAME]" at bounding box center [312, 247] width 45 height 8
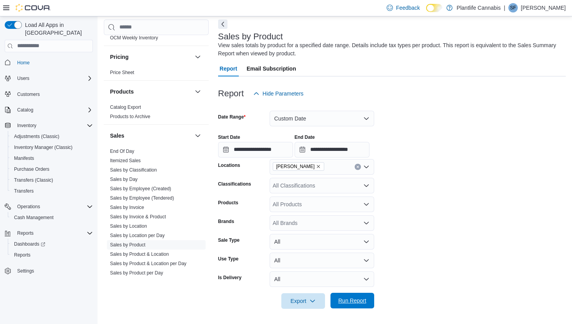
drag, startPoint x: 428, startPoint y: 236, endPoint x: 361, endPoint y: 295, distance: 88.8
click at [428, 236] on form "**********" at bounding box center [392, 205] width 348 height 208
click at [303, 301] on span "Export" at bounding box center [303, 301] width 34 height 16
drag, startPoint x: 308, startPoint y: 252, endPoint x: 506, endPoint y: 227, distance: 199.4
click at [309, 252] on span "Export to Excel" at bounding box center [303, 253] width 35 height 6
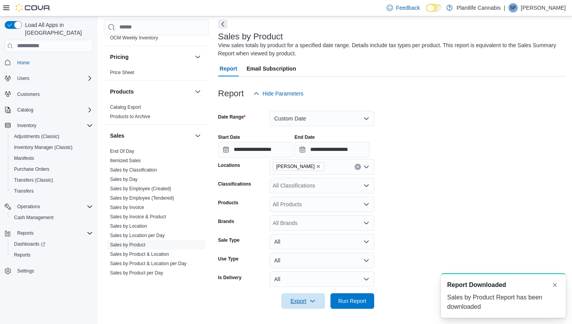
scroll to position [0, 0]
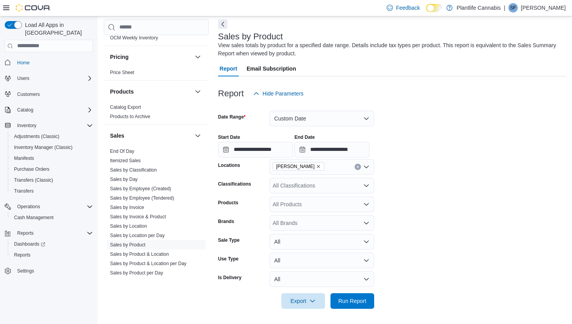
drag, startPoint x: 444, startPoint y: 280, endPoint x: 369, endPoint y: 292, distance: 75.9
click at [442, 280] on form "**********" at bounding box center [392, 205] width 348 height 208
click at [301, 301] on span "Export" at bounding box center [303, 301] width 34 height 16
click at [309, 253] on span "Export to Excel" at bounding box center [303, 253] width 35 height 6
click at [316, 167] on icon "Remove Wainwright from selection in this group" at bounding box center [318, 166] width 5 height 5
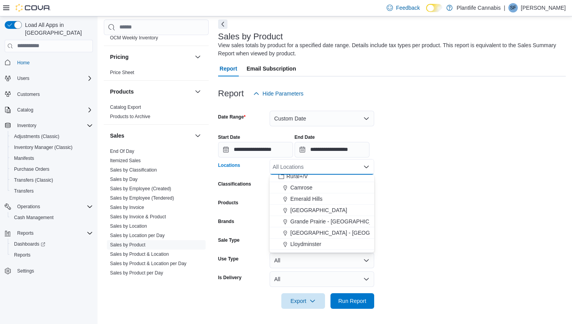
scroll to position [285, 0]
drag, startPoint x: 303, startPoint y: 189, endPoint x: 403, endPoint y: 192, distance: 99.5
click at [303, 189] on span "Camrose" at bounding box center [301, 190] width 22 height 8
click at [403, 189] on form "**********" at bounding box center [392, 205] width 348 height 208
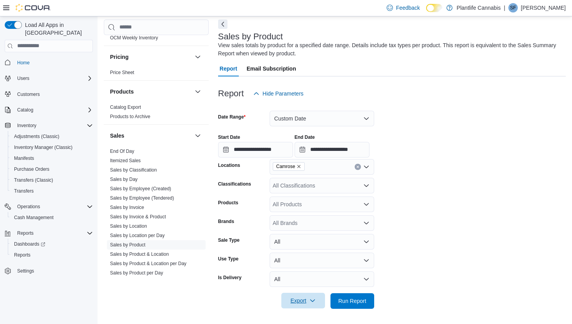
click at [309, 301] on span "Export" at bounding box center [303, 301] width 34 height 16
drag, startPoint x: 311, startPoint y: 256, endPoint x: 315, endPoint y: 253, distance: 4.8
click at [311, 256] on span "Export to Excel" at bounding box center [303, 253] width 35 height 6
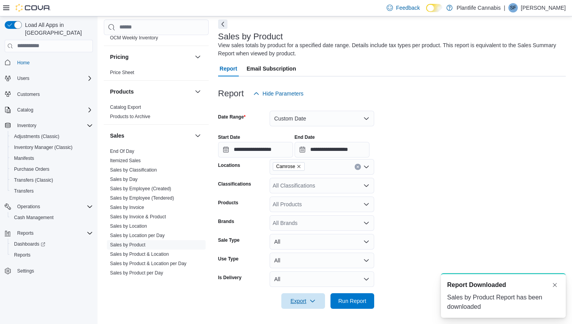
scroll to position [0, 0]
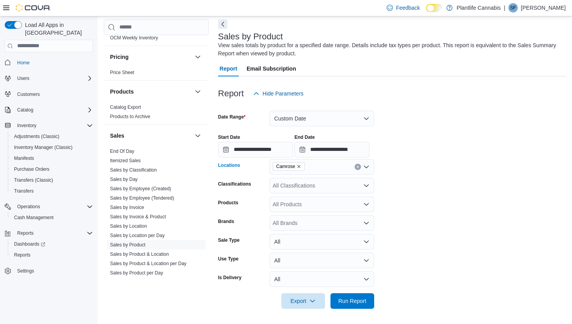
click at [300, 164] on icon "Remove Camrose from selection in this group" at bounding box center [299, 166] width 5 height 5
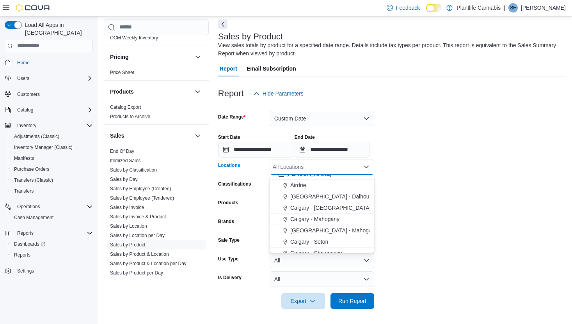
scroll to position [375, 0]
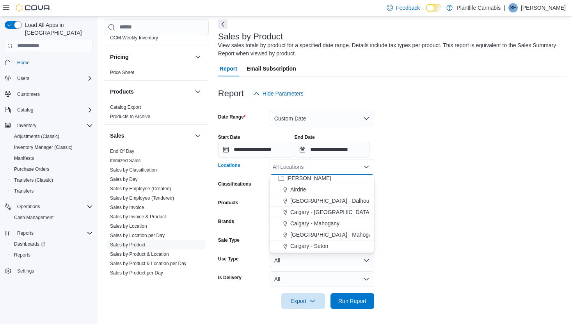
click at [301, 191] on span "Airdrie" at bounding box center [298, 190] width 16 height 8
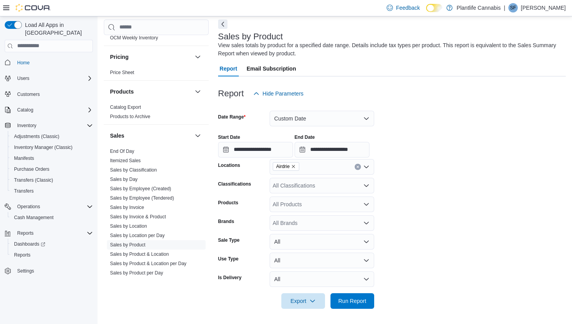
drag, startPoint x: 436, startPoint y: 212, endPoint x: 425, endPoint y: 224, distance: 16.3
click at [436, 213] on form "**********" at bounding box center [392, 205] width 348 height 208
click at [309, 303] on span "Export" at bounding box center [303, 301] width 34 height 16
click at [294, 256] on span "Export to Excel" at bounding box center [303, 253] width 35 height 6
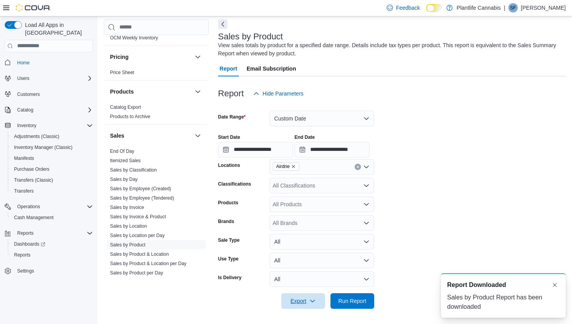
scroll to position [30, 0]
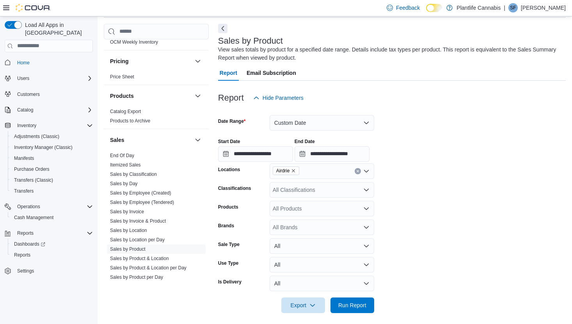
click at [295, 171] on icon "Remove Airdrie from selection in this group" at bounding box center [293, 171] width 5 height 5
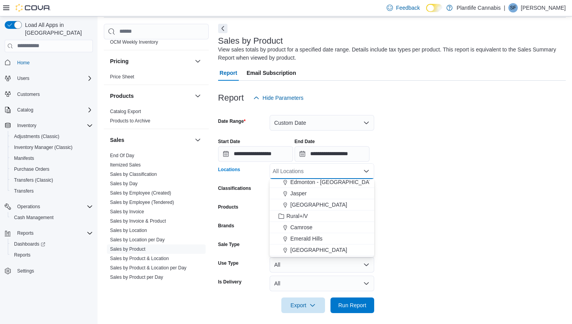
scroll to position [253, 0]
click at [317, 203] on span "[GEOGRAPHIC_DATA]" at bounding box center [318, 203] width 57 height 8
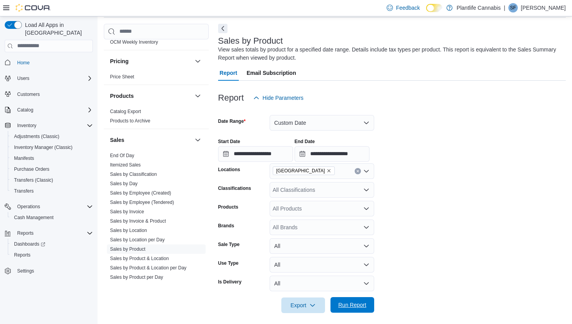
drag, startPoint x: 421, startPoint y: 203, endPoint x: 348, endPoint y: 303, distance: 123.6
click at [421, 203] on form "**********" at bounding box center [392, 210] width 348 height 208
click at [292, 300] on span "Export" at bounding box center [303, 305] width 34 height 16
drag, startPoint x: 307, startPoint y: 259, endPoint x: 327, endPoint y: 259, distance: 19.5
click at [307, 259] on span "Export to Excel" at bounding box center [303, 258] width 35 height 6
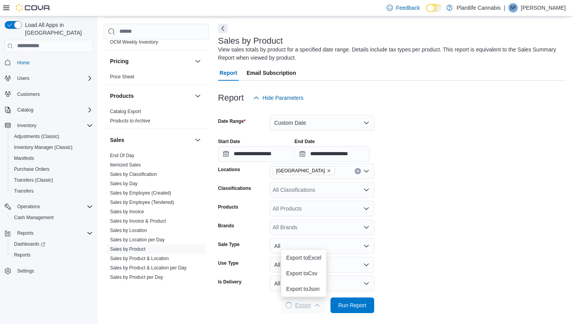
scroll to position [0, 0]
click at [309, 168] on span "[GEOGRAPHIC_DATA]" at bounding box center [303, 171] width 55 height 8
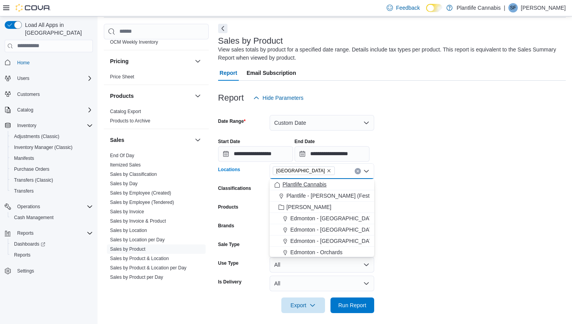
drag, startPoint x: 311, startPoint y: 170, endPoint x: 318, endPoint y: 185, distance: 16.1
click at [327, 170] on icon "Remove Spruce Grove from selection in this group" at bounding box center [329, 171] width 5 height 5
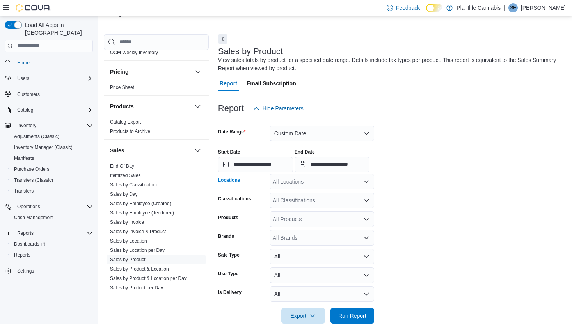
scroll to position [35, 0]
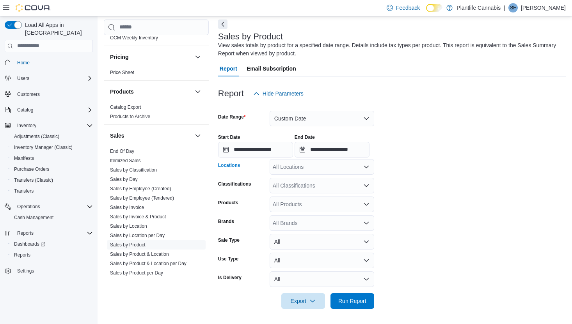
click at [321, 169] on div "All Locations Combo box. Selected. Combo box input. All Locations. Type some te…" at bounding box center [322, 167] width 105 height 16
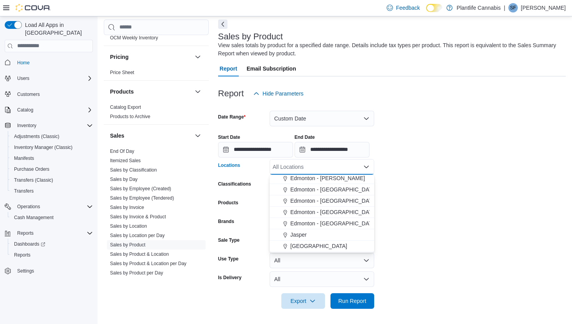
scroll to position [176, 0]
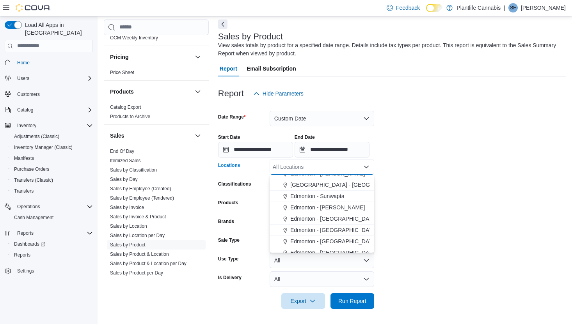
drag, startPoint x: 328, startPoint y: 197, endPoint x: 419, endPoint y: 204, distance: 90.8
click at [329, 197] on span "Edmonton - Sunwapta" at bounding box center [317, 196] width 54 height 8
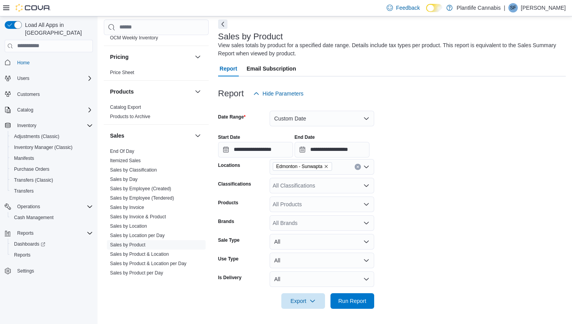
drag, startPoint x: 423, startPoint y: 204, endPoint x: 333, endPoint y: 278, distance: 116.1
click at [422, 208] on form "**********" at bounding box center [392, 205] width 348 height 208
drag, startPoint x: 308, startPoint y: 301, endPoint x: 309, endPoint y: 293, distance: 8.3
click at [308, 301] on span "Export" at bounding box center [303, 301] width 34 height 16
click at [307, 250] on button "Export to Excel" at bounding box center [303, 254] width 44 height 16
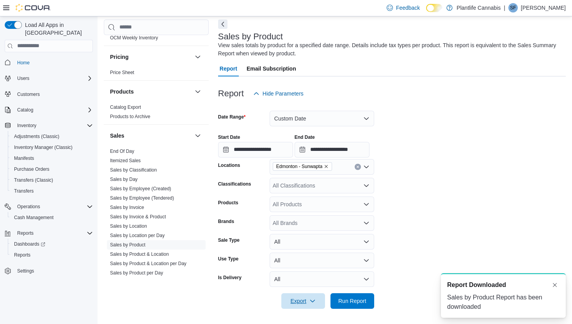
scroll to position [0, 0]
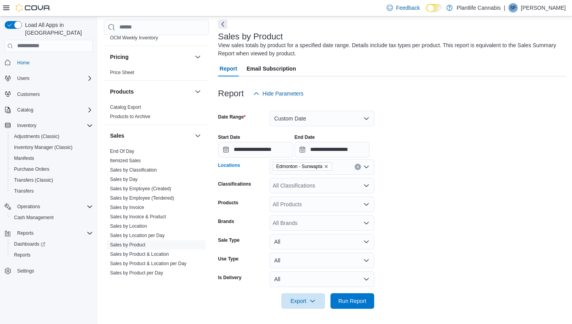
drag, startPoint x: 330, startPoint y: 166, endPoint x: 334, endPoint y: 184, distance: 18.5
click at [328, 166] on icon "Remove Edmonton - Sunwapta from selection in this group" at bounding box center [326, 166] width 3 height 3
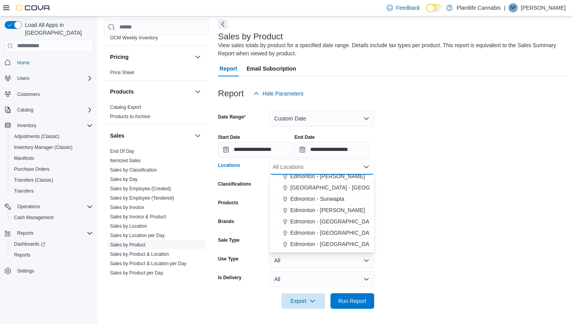
scroll to position [173, 0]
click at [323, 212] on span "Edmonton - [PERSON_NAME]" at bounding box center [327, 211] width 75 height 8
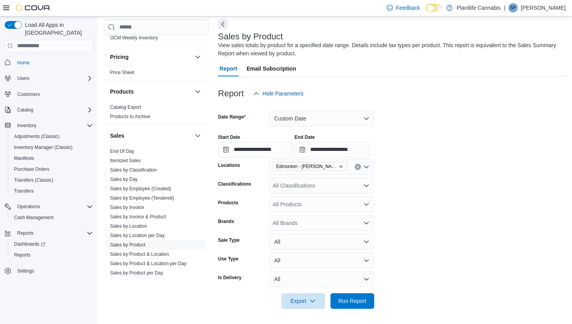
drag, startPoint x: 473, startPoint y: 205, endPoint x: 343, endPoint y: 318, distance: 171.7
click at [471, 207] on form "**********" at bounding box center [392, 205] width 348 height 208
click at [303, 300] on span "Export" at bounding box center [303, 301] width 34 height 16
click at [304, 254] on span "Export to Excel" at bounding box center [303, 253] width 35 height 6
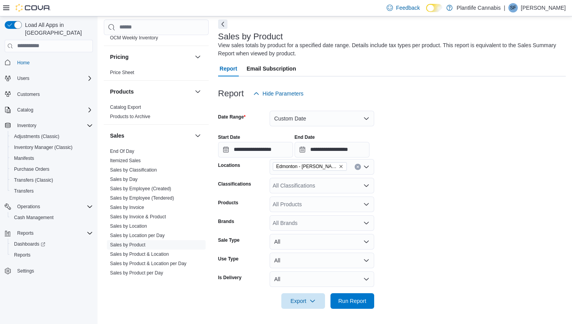
drag, startPoint x: 332, startPoint y: 166, endPoint x: 331, endPoint y: 170, distance: 3.9
click at [339, 166] on icon "Remove Edmonton - Terra Losa from selection in this group" at bounding box center [340, 166] width 3 height 3
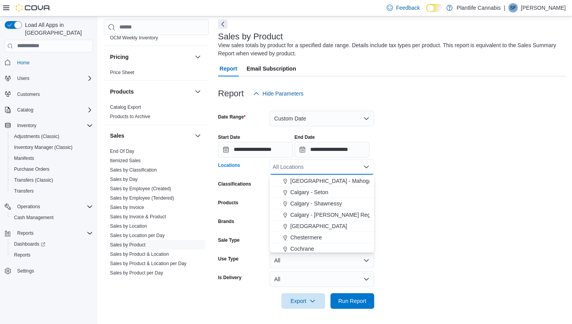
scroll to position [402, 0]
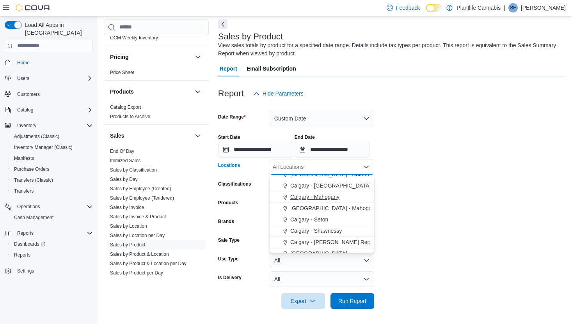
click at [327, 197] on span "Calgary - Mahogany" at bounding box center [314, 197] width 49 height 8
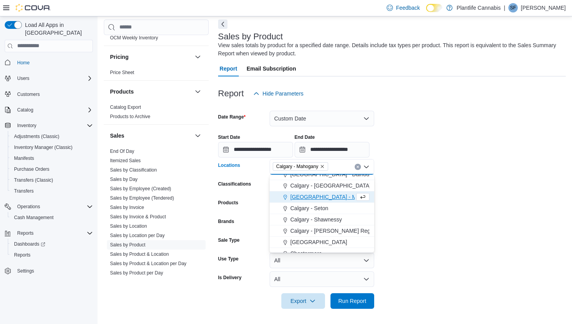
drag, startPoint x: 431, startPoint y: 190, endPoint x: 424, endPoint y: 197, distance: 10.5
click at [430, 191] on form "**********" at bounding box center [392, 205] width 348 height 208
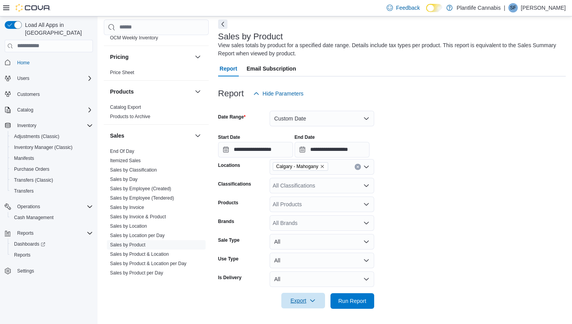
click at [302, 298] on span "Export" at bounding box center [303, 301] width 34 height 16
click at [305, 254] on span "Export to Excel" at bounding box center [303, 253] width 35 height 6
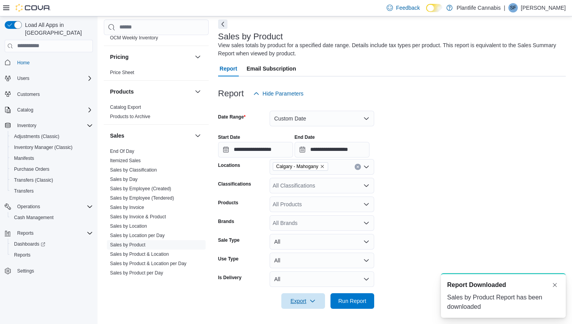
scroll to position [0, 0]
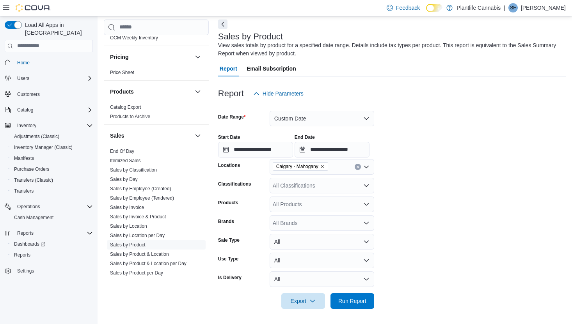
click at [325, 167] on icon "Remove Calgary - Mahogany from selection in this group" at bounding box center [322, 166] width 5 height 5
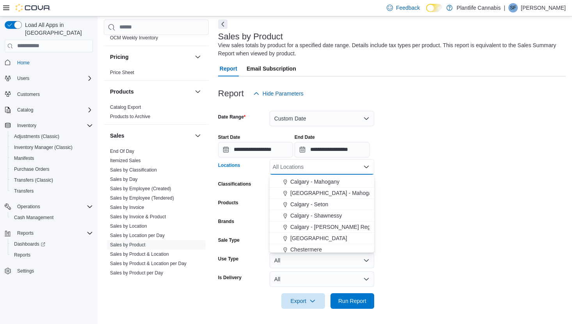
scroll to position [416, 0]
click at [334, 191] on span "[GEOGRAPHIC_DATA] - Mahogany Market" at bounding box center [342, 195] width 105 height 8
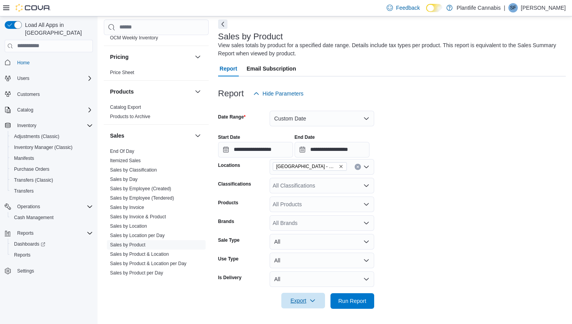
drag, startPoint x: 401, startPoint y: 198, endPoint x: 315, endPoint y: 294, distance: 128.8
click at [401, 198] on form "**********" at bounding box center [392, 205] width 348 height 208
click at [307, 302] on span "Export" at bounding box center [303, 301] width 34 height 16
click at [302, 252] on span "Export to Excel" at bounding box center [303, 253] width 35 height 6
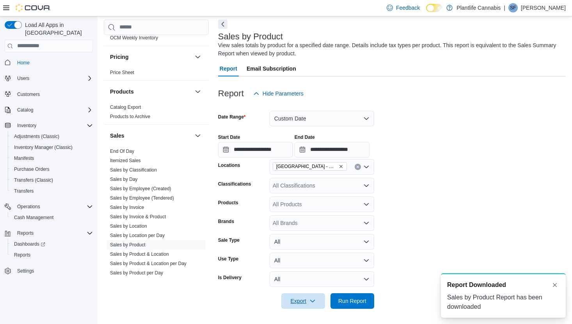
scroll to position [0, 0]
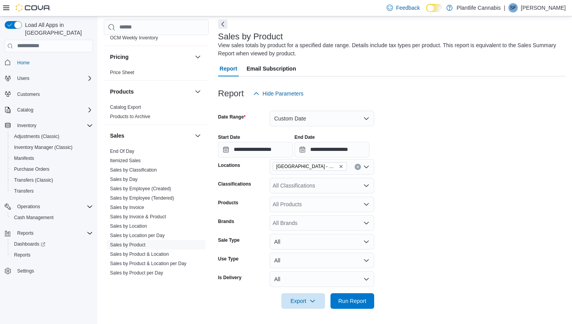
click at [340, 167] on icon "Remove Calgary - Mahogany Market from selection in this group" at bounding box center [341, 166] width 5 height 5
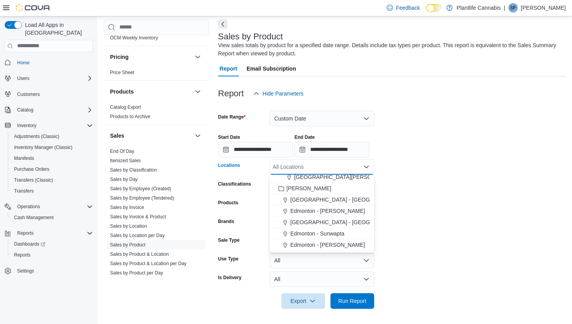
scroll to position [146, 0]
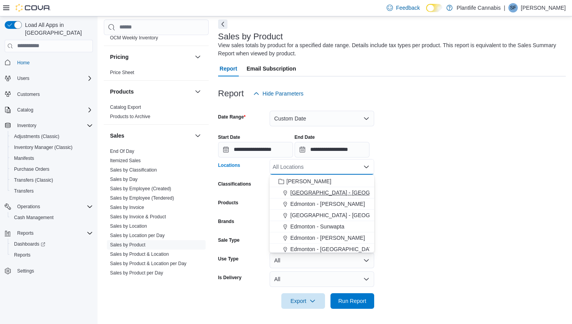
click at [329, 193] on span "[GEOGRAPHIC_DATA] - [GEOGRAPHIC_DATA]" at bounding box center [349, 193] width 119 height 8
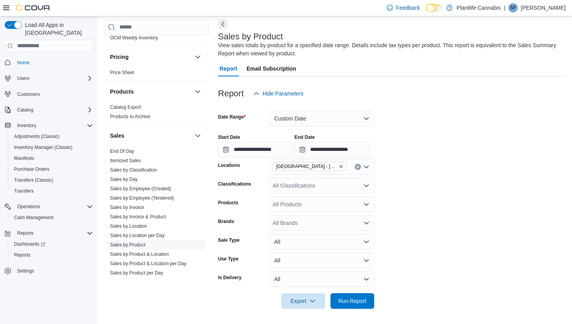
drag, startPoint x: 435, startPoint y: 195, endPoint x: 339, endPoint y: 292, distance: 135.7
click at [433, 197] on form "**********" at bounding box center [392, 205] width 348 height 208
drag, startPoint x: 301, startPoint y: 304, endPoint x: 300, endPoint y: 293, distance: 10.5
click at [301, 303] on span "Export" at bounding box center [303, 301] width 34 height 16
click at [301, 256] on span "Export to Excel" at bounding box center [303, 253] width 35 height 6
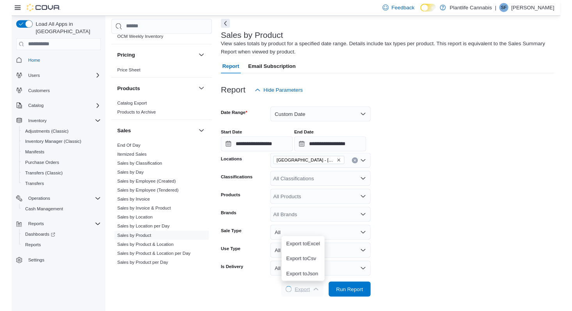
scroll to position [0, 0]
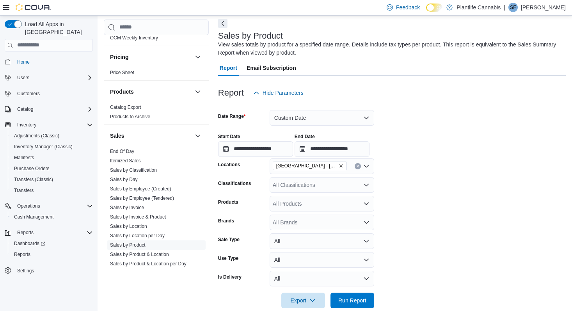
click at [339, 165] on icon "Remove Edmonton - Albany from selection in this group" at bounding box center [340, 165] width 3 height 3
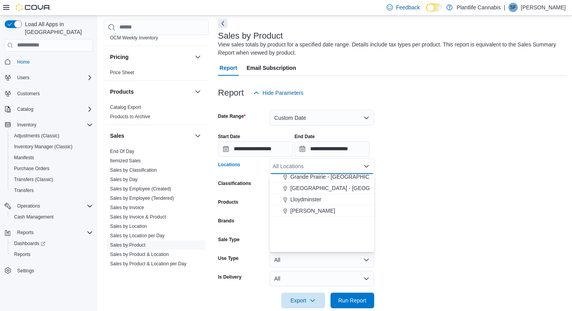
scroll to position [465, 0]
drag, startPoint x: 309, startPoint y: 213, endPoint x: 400, endPoint y: 223, distance: 91.9
click at [309, 213] on span "Cochrane" at bounding box center [302, 212] width 24 height 8
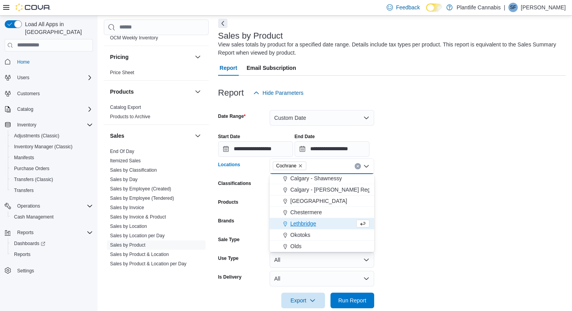
scroll to position [454, 0]
drag, startPoint x: 431, startPoint y: 218, endPoint x: 369, endPoint y: 302, distance: 103.8
click at [429, 222] on form "**********" at bounding box center [392, 205] width 348 height 208
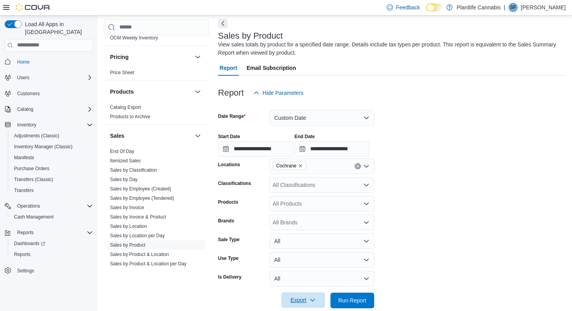
click at [303, 304] on span "Export" at bounding box center [303, 300] width 34 height 16
drag, startPoint x: 306, startPoint y: 253, endPoint x: 333, endPoint y: 250, distance: 26.7
click at [307, 253] on span "Export to Excel" at bounding box center [303, 253] width 35 height 6
click at [300, 165] on icon "Remove Cochrane from selection in this group" at bounding box center [300, 165] width 5 height 5
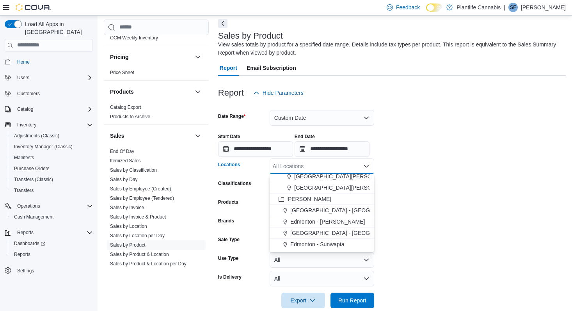
scroll to position [129, 0]
click at [348, 188] on span "[GEOGRAPHIC_DATA][PERSON_NAME][GEOGRAPHIC_DATA]" at bounding box center [373, 187] width 159 height 8
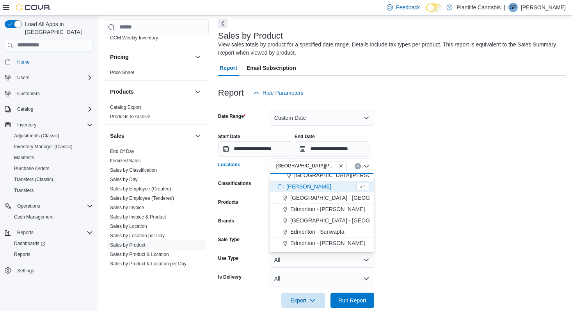
drag, startPoint x: 413, startPoint y: 202, endPoint x: 403, endPoint y: 220, distance: 21.3
click at [413, 202] on form "**********" at bounding box center [392, 205] width 348 height 208
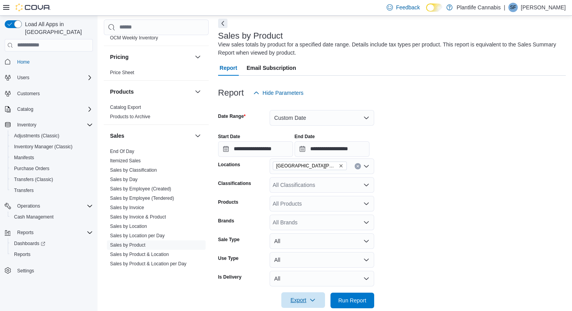
drag, startPoint x: 302, startPoint y: 305, endPoint x: 299, endPoint y: 302, distance: 4.1
click at [302, 304] on span "Export" at bounding box center [303, 300] width 34 height 16
drag, startPoint x: 293, startPoint y: 254, endPoint x: 299, endPoint y: 253, distance: 5.5
click at [293, 253] on span "Export to Excel" at bounding box center [303, 253] width 35 height 6
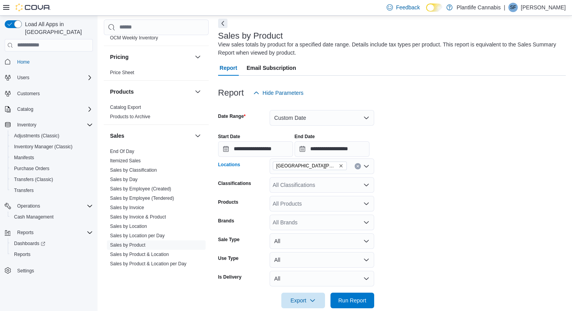
click at [339, 165] on icon "Remove Fort McMurray - Stoney Creek from selection in this group" at bounding box center [341, 165] width 5 height 5
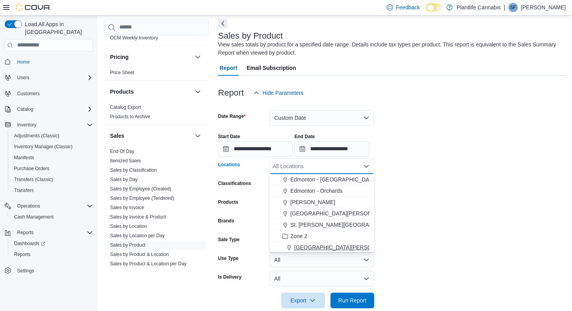
click at [344, 247] on span "[GEOGRAPHIC_DATA][PERSON_NAME] - [GEOGRAPHIC_DATA]" at bounding box center [375, 247] width 163 height 8
click at [418, 239] on form "**********" at bounding box center [392, 205] width 348 height 208
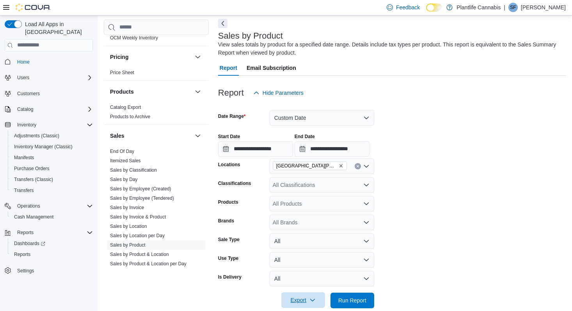
click at [289, 299] on span "Export" at bounding box center [303, 300] width 34 height 16
click at [300, 254] on span "Export to Excel" at bounding box center [303, 253] width 35 height 6
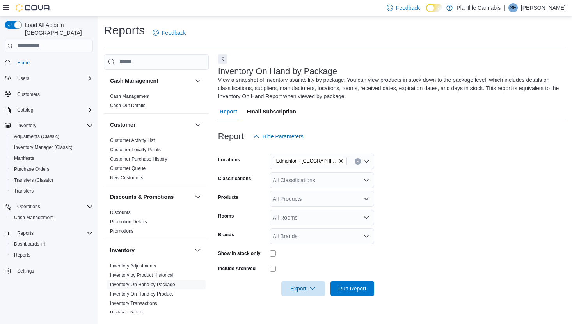
scroll to position [55, 0]
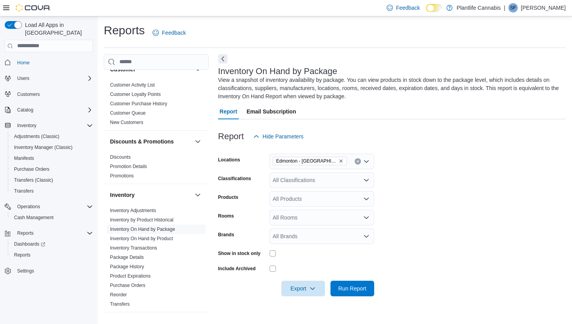
click at [339, 159] on icon "Remove Edmonton - Jagare Ridge from selection in this group" at bounding box center [341, 161] width 5 height 5
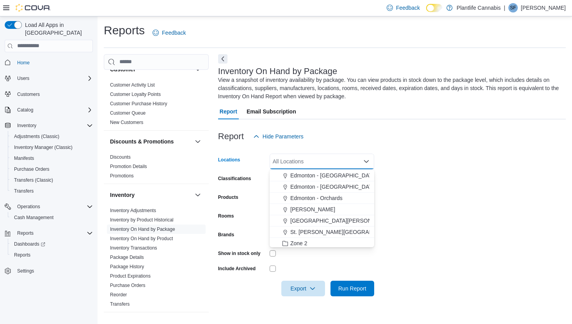
scroll to position [47, 0]
click at [334, 194] on span "Edmonton - Orchards" at bounding box center [316, 196] width 52 height 8
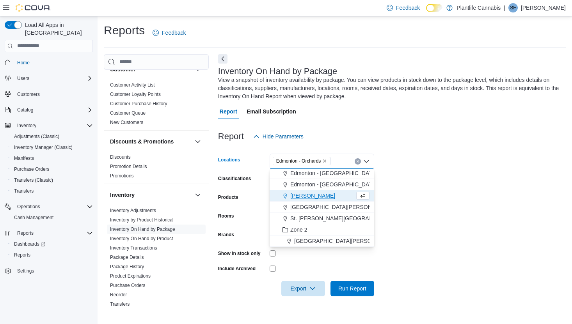
drag, startPoint x: 433, startPoint y: 207, endPoint x: 352, endPoint y: 265, distance: 100.7
click at [430, 212] on form "Locations [GEOGRAPHIC_DATA] - [GEOGRAPHIC_DATA] Combo box. Selected. [GEOGRAPHI…" at bounding box center [392, 220] width 348 height 152
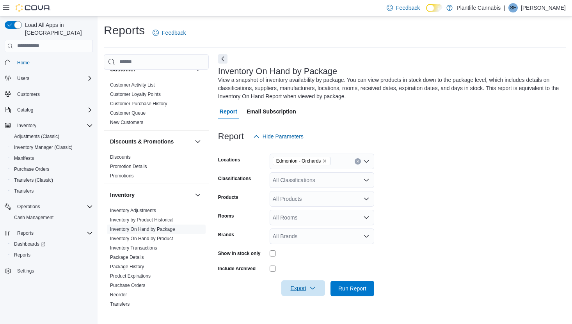
drag, startPoint x: 311, startPoint y: 290, endPoint x: 310, endPoint y: 282, distance: 8.7
click at [311, 291] on icon "button" at bounding box center [312, 288] width 6 height 6
drag, startPoint x: 298, startPoint y: 242, endPoint x: 337, endPoint y: 239, distance: 39.5
click at [298, 242] on span "Export to Excel" at bounding box center [303, 241] width 35 height 6
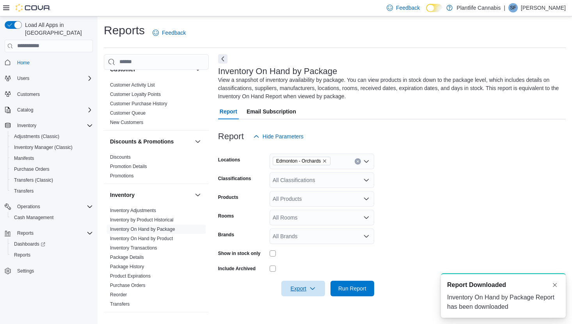
scroll to position [0, 0]
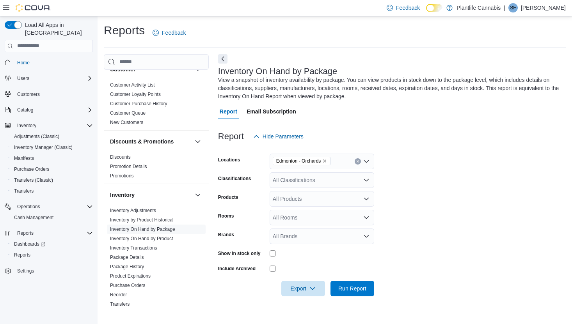
click at [327, 162] on icon "Remove Edmonton - Orchards from selection in this group" at bounding box center [324, 161] width 3 height 3
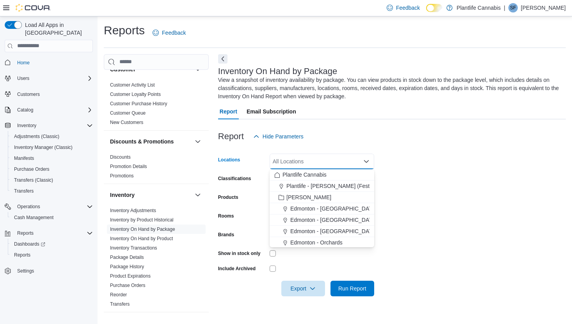
scroll to position [465, 0]
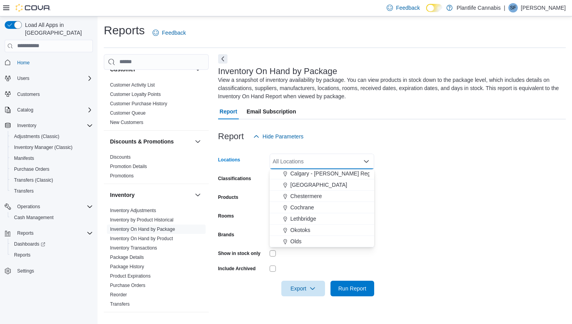
drag, startPoint x: 297, startPoint y: 241, endPoint x: 332, endPoint y: 247, distance: 35.3
click at [297, 241] on span "Olds" at bounding box center [295, 242] width 11 height 8
drag, startPoint x: 423, startPoint y: 242, endPoint x: 403, endPoint y: 261, distance: 27.9
click at [421, 243] on form "Locations Olds Combo box. Selected. Olds. Press Backspace to delete Olds. Combo…" at bounding box center [392, 220] width 348 height 152
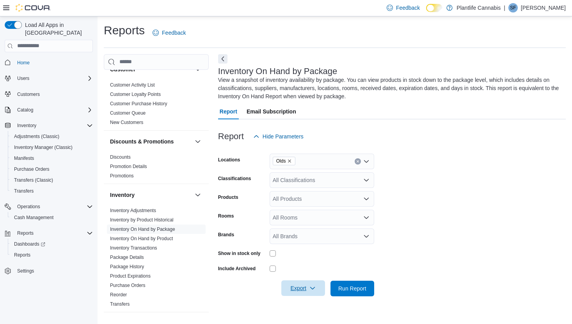
click at [307, 284] on span "Export" at bounding box center [303, 289] width 34 height 16
drag, startPoint x: 309, startPoint y: 245, endPoint x: 391, endPoint y: 243, distance: 81.6
click at [309, 245] on button "Export to Excel" at bounding box center [303, 241] width 44 height 16
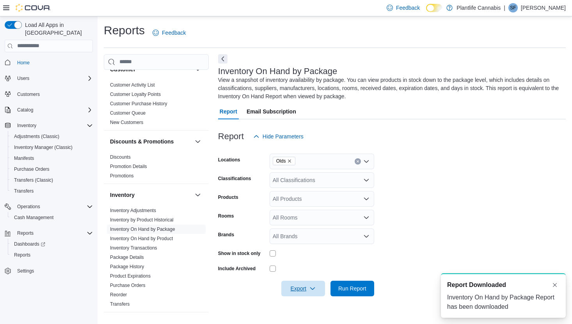
scroll to position [0, 0]
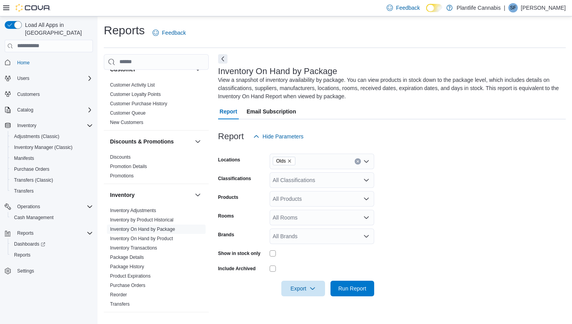
click at [291, 162] on icon "Remove Olds from selection in this group" at bounding box center [289, 161] width 5 height 5
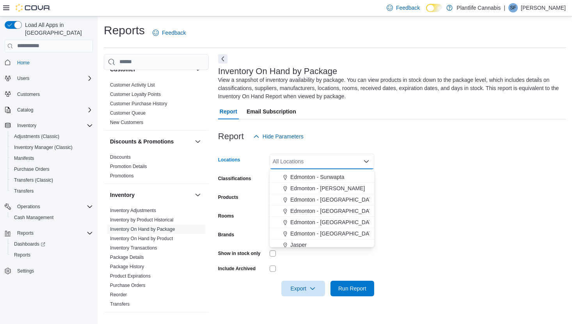
scroll to position [190, 0]
click at [326, 194] on button "Edmonton - [GEOGRAPHIC_DATA]" at bounding box center [322, 199] width 105 height 11
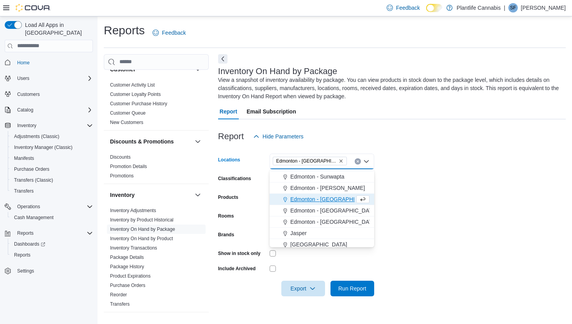
drag, startPoint x: 419, startPoint y: 198, endPoint x: 387, endPoint y: 235, distance: 49.0
click at [418, 198] on form "Locations [GEOGRAPHIC_DATA] - [GEOGRAPHIC_DATA] Combo box. Selected. [GEOGRAPHI…" at bounding box center [392, 220] width 348 height 152
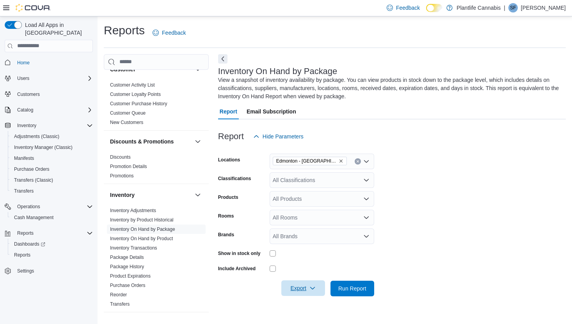
click at [302, 284] on span "Export" at bounding box center [303, 289] width 34 height 16
drag, startPoint x: 314, startPoint y: 244, endPoint x: 335, endPoint y: 238, distance: 22.0
click at [314, 244] on span "Export to Excel" at bounding box center [303, 241] width 35 height 6
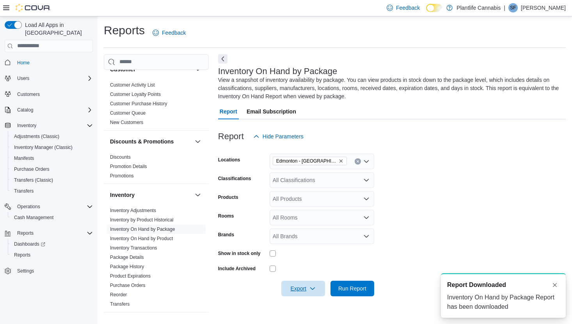
scroll to position [0, 0]
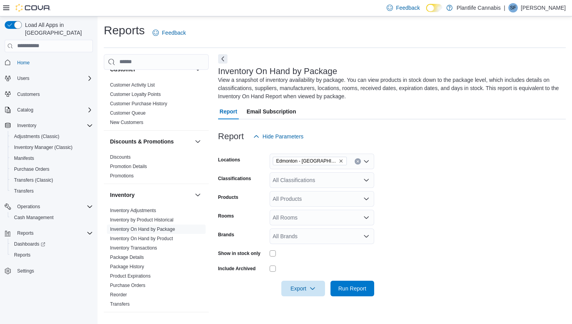
click at [342, 161] on icon "Remove Edmonton - Windermere Crossing from selection in this group" at bounding box center [341, 161] width 5 height 5
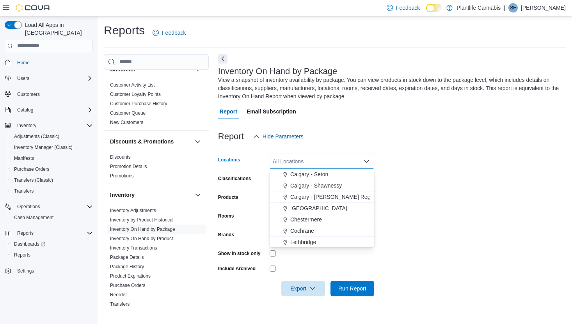
scroll to position [440, 0]
click at [323, 187] on span "Calgary - Shawnessy" at bounding box center [316, 188] width 52 height 8
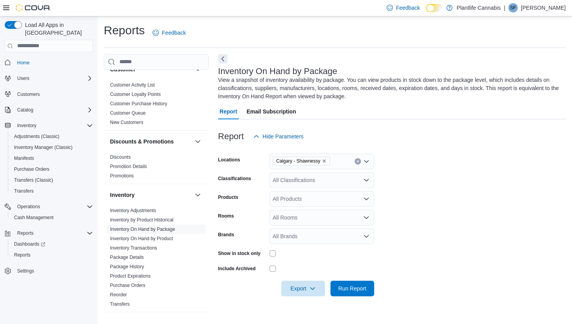
drag, startPoint x: 416, startPoint y: 195, endPoint x: 330, endPoint y: 274, distance: 116.2
click at [415, 195] on form "Locations [GEOGRAPHIC_DATA] - Shawnessy Classifications All Classifications Pro…" at bounding box center [392, 220] width 348 height 152
click at [299, 294] on span "Export" at bounding box center [303, 289] width 34 height 16
click at [298, 245] on button "Export to Excel" at bounding box center [303, 241] width 44 height 16
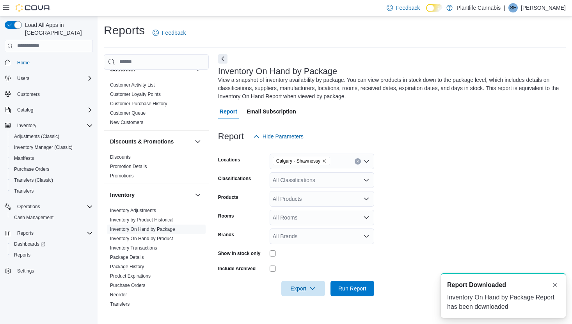
scroll to position [0, 0]
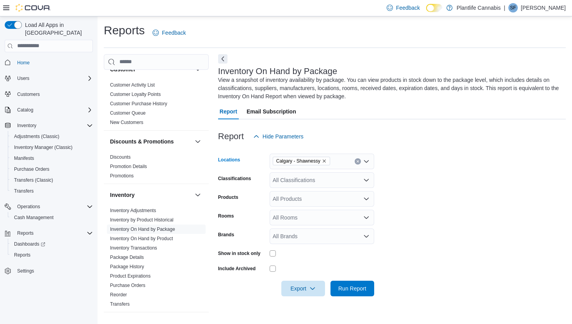
click at [327, 161] on icon "Remove Calgary - Shawnessy from selection in this group" at bounding box center [324, 161] width 5 height 5
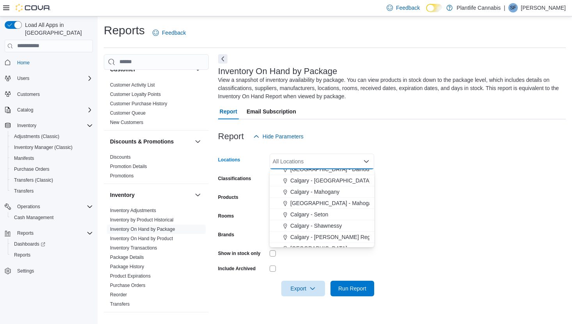
scroll to position [401, 0]
click at [333, 182] on span "Calgary - [GEOGRAPHIC_DATA]" at bounding box center [330, 182] width 80 height 8
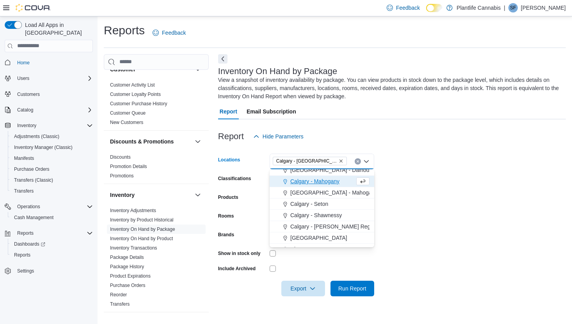
drag, startPoint x: 454, startPoint y: 194, endPoint x: 449, endPoint y: 199, distance: 6.9
click at [454, 194] on form "Locations [GEOGRAPHIC_DATA] - [GEOGRAPHIC_DATA] Combo box. Selected. [GEOGRAPHI…" at bounding box center [392, 220] width 348 height 152
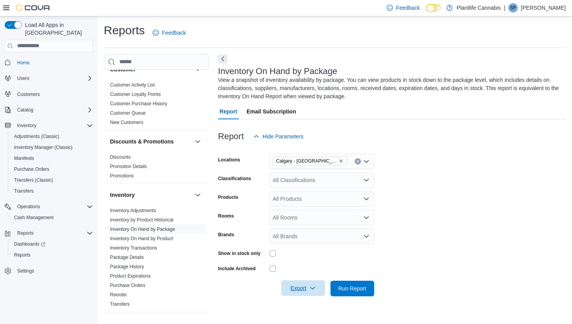
drag, startPoint x: 300, startPoint y: 293, endPoint x: 300, endPoint y: 281, distance: 12.5
click at [300, 293] on span "Export" at bounding box center [303, 289] width 34 height 16
click at [305, 238] on span "Export to Excel" at bounding box center [303, 241] width 35 height 6
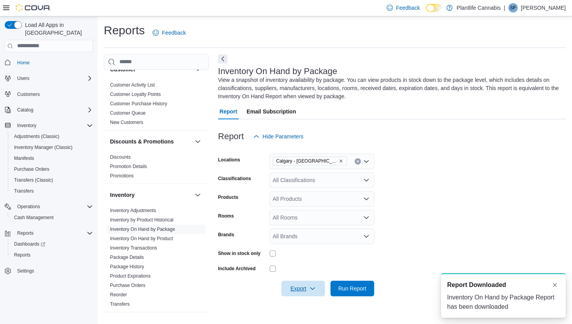
scroll to position [0, 0]
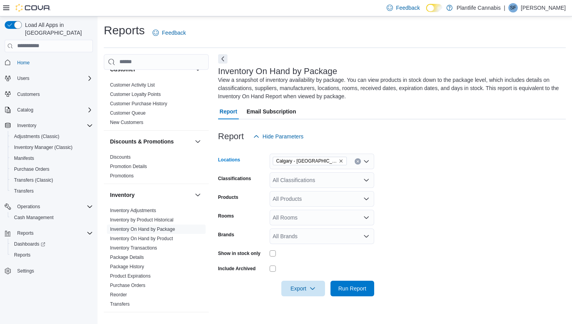
click at [339, 160] on icon "Remove Calgary - Harvest Hills from selection in this group" at bounding box center [340, 161] width 3 height 3
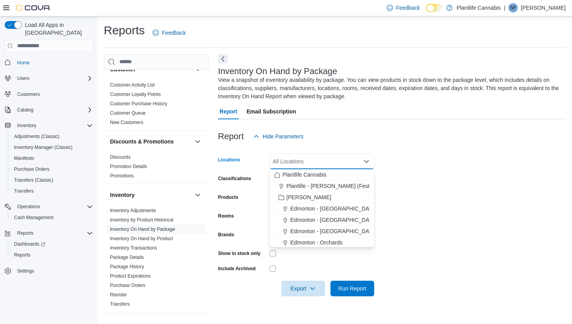
scroll to position [465, 0]
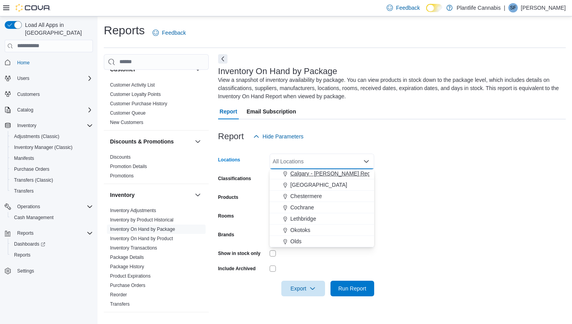
drag, startPoint x: 321, startPoint y: 185, endPoint x: 332, endPoint y: 188, distance: 11.3
click at [321, 185] on span "[GEOGRAPHIC_DATA]" at bounding box center [318, 185] width 57 height 8
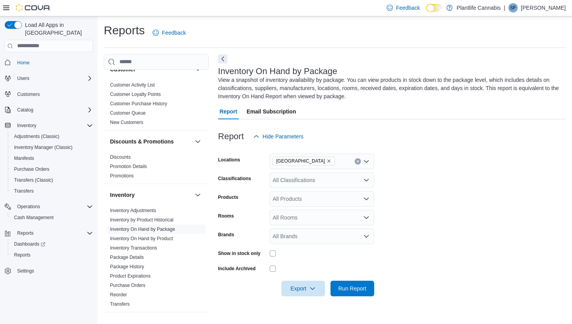
drag, startPoint x: 435, startPoint y: 199, endPoint x: 404, endPoint y: 238, distance: 49.9
click at [435, 199] on form "Locations [GEOGRAPHIC_DATA] - University District Classifications All Classific…" at bounding box center [392, 220] width 348 height 152
drag, startPoint x: 302, startPoint y: 286, endPoint x: 300, endPoint y: 280, distance: 6.8
click at [302, 286] on span "Export" at bounding box center [303, 289] width 34 height 16
click at [303, 239] on span "Export to Excel" at bounding box center [303, 241] width 35 height 6
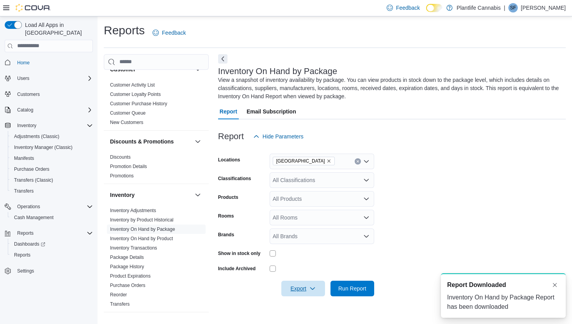
scroll to position [0, 0]
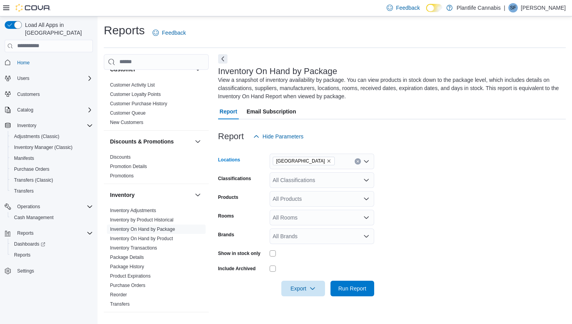
click at [331, 160] on icon "Remove Calgary - University District from selection in this group" at bounding box center [329, 161] width 5 height 5
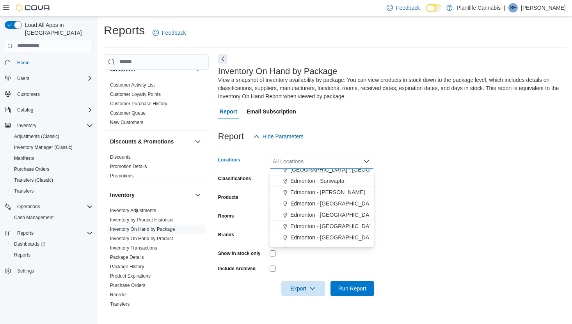
click at [342, 170] on span "[GEOGRAPHIC_DATA] - [GEOGRAPHIC_DATA]" at bounding box center [349, 170] width 119 height 8
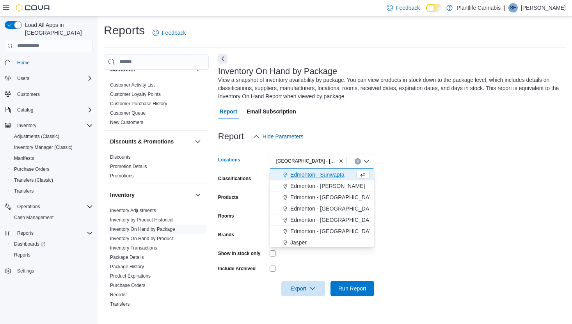
drag, startPoint x: 417, startPoint y: 186, endPoint x: 357, endPoint y: 261, distance: 96.0
click at [417, 186] on form "Locations [GEOGRAPHIC_DATA] - [GEOGRAPHIC_DATA] Combo box. Selected. [GEOGRAPHI…" at bounding box center [392, 220] width 348 height 152
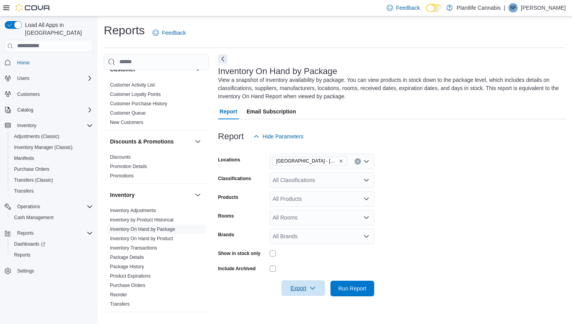
click at [302, 285] on span "Export" at bounding box center [303, 289] width 34 height 16
click at [307, 240] on span "Export to Excel" at bounding box center [303, 241] width 35 height 6
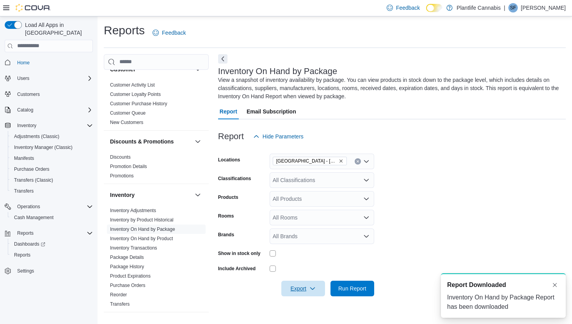
scroll to position [0, 0]
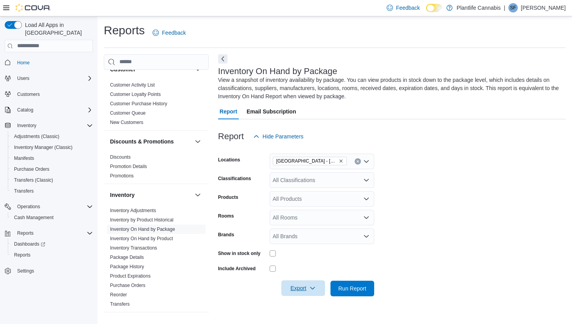
click at [302, 286] on span "Export" at bounding box center [303, 289] width 34 height 16
click at [303, 244] on span "Export to Excel" at bounding box center [303, 241] width 35 height 6
click at [343, 162] on span "[GEOGRAPHIC_DATA] - [GEOGRAPHIC_DATA]" at bounding box center [310, 161] width 74 height 9
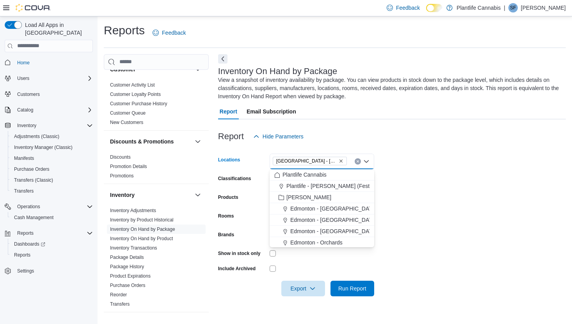
drag, startPoint x: 341, startPoint y: 162, endPoint x: 340, endPoint y: 220, distance: 58.1
click at [341, 162] on icon "Remove Edmonton - South Common from selection in this group" at bounding box center [340, 161] width 3 height 3
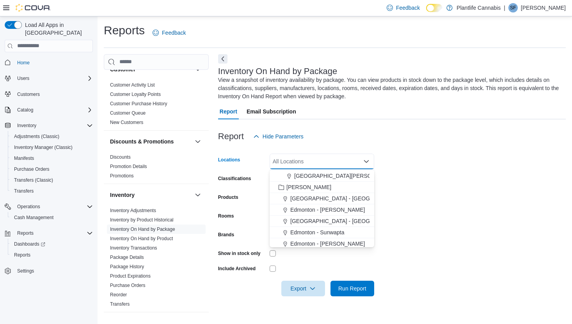
scroll to position [136, 0]
click at [337, 209] on span "Edmonton - [PERSON_NAME]" at bounding box center [327, 208] width 75 height 8
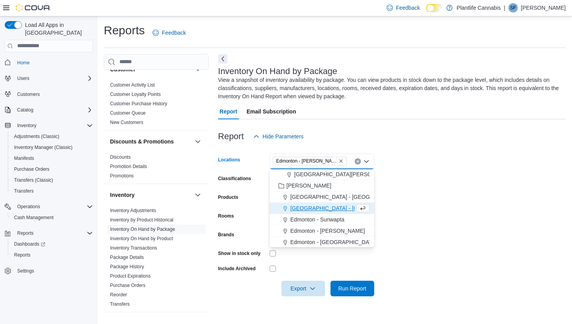
click at [420, 211] on form "Locations [GEOGRAPHIC_DATA] - [GEOGRAPHIC_DATA][PERSON_NAME][GEOGRAPHIC_DATA] C…" at bounding box center [392, 220] width 348 height 152
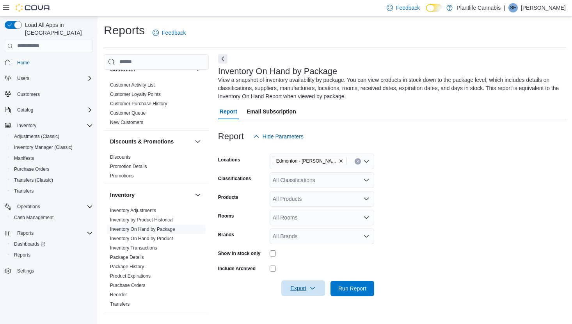
click at [312, 292] on span "Export" at bounding box center [303, 289] width 34 height 16
drag, startPoint x: 307, startPoint y: 245, endPoint x: 312, endPoint y: 245, distance: 4.7
click at [307, 245] on button "Export to Excel" at bounding box center [303, 241] width 44 height 16
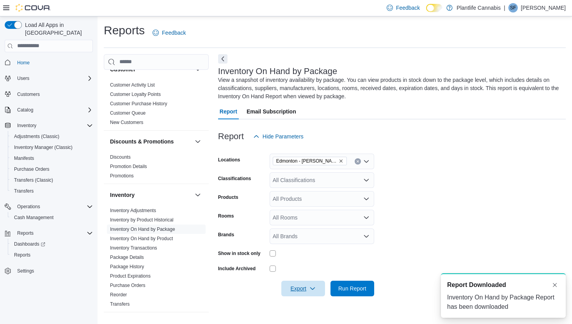
scroll to position [0, 0]
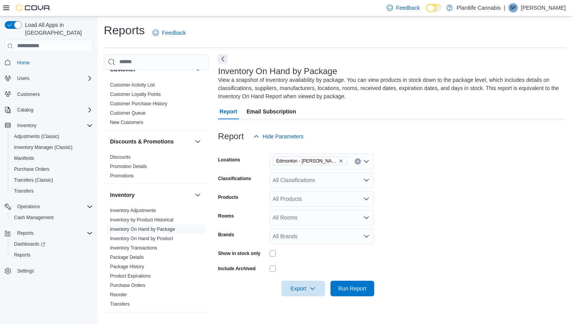
drag, startPoint x: 340, startPoint y: 161, endPoint x: 339, endPoint y: 171, distance: 9.8
click at [340, 161] on icon "Remove Edmonton - Hollick Kenyon from selection in this group" at bounding box center [341, 161] width 5 height 5
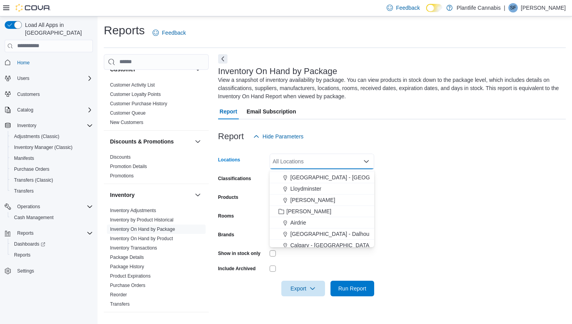
scroll to position [331, 0]
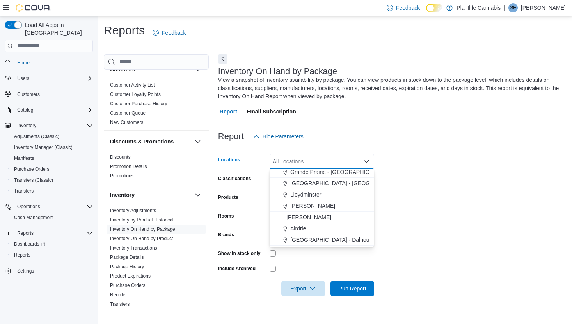
click at [312, 195] on span "Lloydminster" at bounding box center [305, 195] width 31 height 8
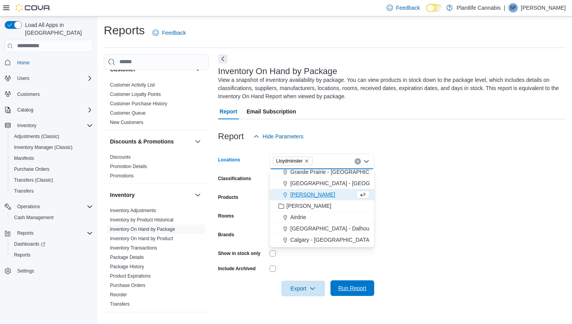
drag, startPoint x: 404, startPoint y: 191, endPoint x: 350, endPoint y: 282, distance: 105.8
click at [403, 192] on form "Locations [GEOGRAPHIC_DATA] Combo box. Selected. [GEOGRAPHIC_DATA]. Press Backs…" at bounding box center [392, 220] width 348 height 152
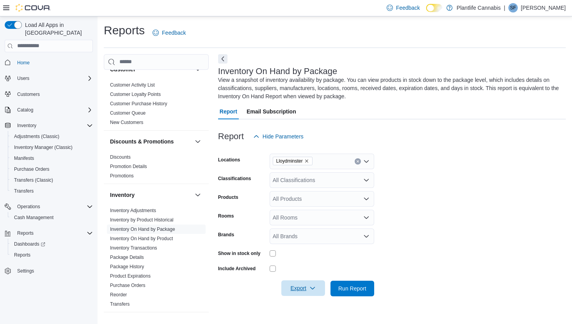
click at [307, 288] on span "Export" at bounding box center [303, 289] width 34 height 16
drag, startPoint x: 307, startPoint y: 239, endPoint x: 389, endPoint y: 229, distance: 82.6
click at [307, 239] on span "Export to Excel" at bounding box center [303, 241] width 35 height 6
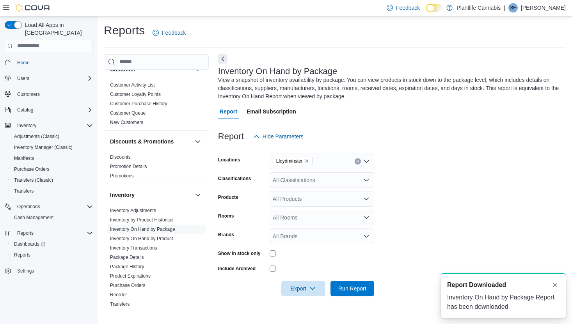
scroll to position [0, 0]
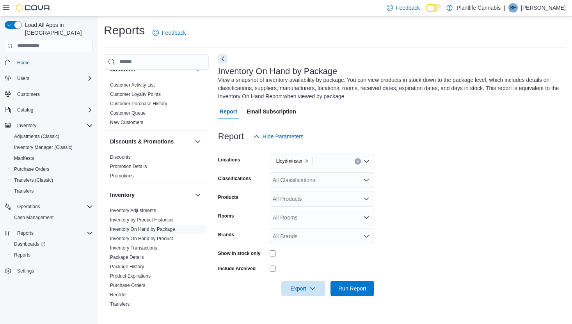
click at [309, 160] on icon "Remove Lloydminster from selection in this group" at bounding box center [306, 161] width 5 height 5
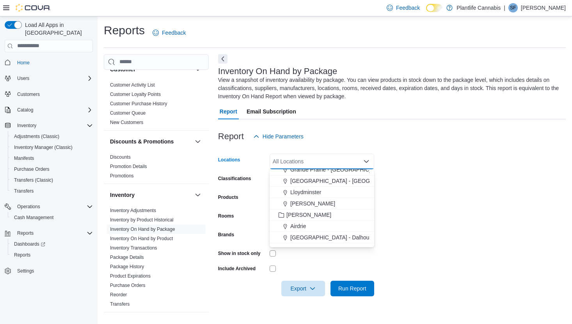
scroll to position [307, 0]
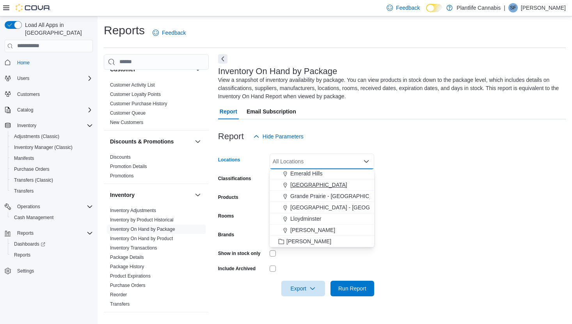
click at [311, 186] on span "[GEOGRAPHIC_DATA]" at bounding box center [318, 185] width 57 height 8
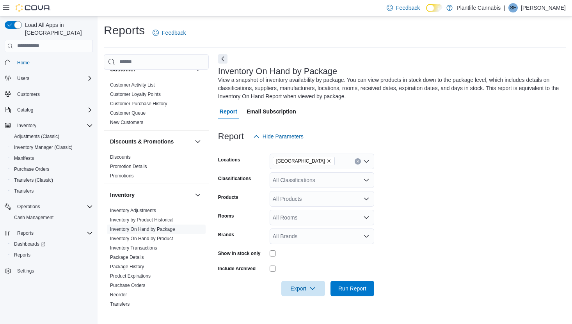
drag, startPoint x: 403, startPoint y: 189, endPoint x: 371, endPoint y: 252, distance: 69.8
click at [403, 189] on form "Locations Fort [GEOGRAPHIC_DATA] Classifications All Classifications Products A…" at bounding box center [392, 220] width 348 height 152
click at [298, 286] on span "Export" at bounding box center [303, 289] width 34 height 16
click at [304, 242] on span "Export to Excel" at bounding box center [303, 241] width 35 height 6
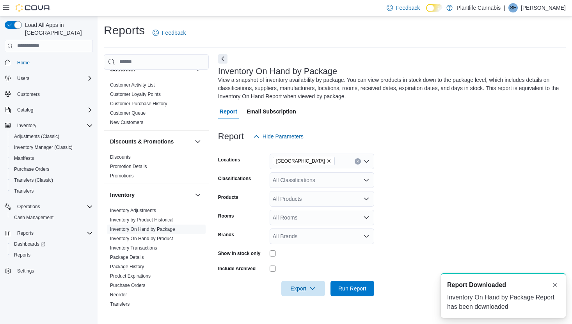
scroll to position [0, 0]
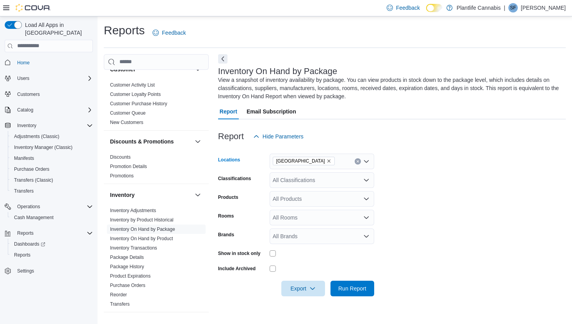
click at [327, 162] on icon "Remove Fort Saskatchewan from selection in this group" at bounding box center [329, 161] width 5 height 5
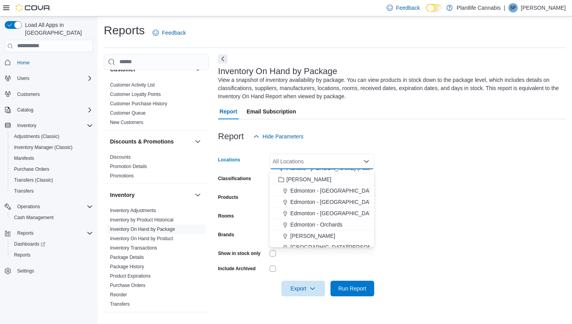
scroll to position [16, 0]
click at [297, 235] on span "[PERSON_NAME]" at bounding box center [312, 238] width 45 height 8
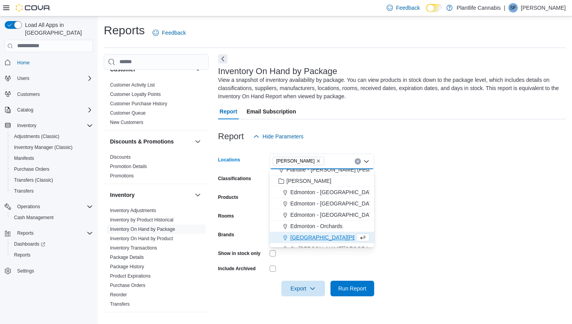
drag, startPoint x: 408, startPoint y: 227, endPoint x: 381, endPoint y: 270, distance: 51.0
click at [408, 227] on form "Locations [PERSON_NAME] Combo box. Selected. [GEOGRAPHIC_DATA]. Press Backspace…" at bounding box center [392, 220] width 348 height 152
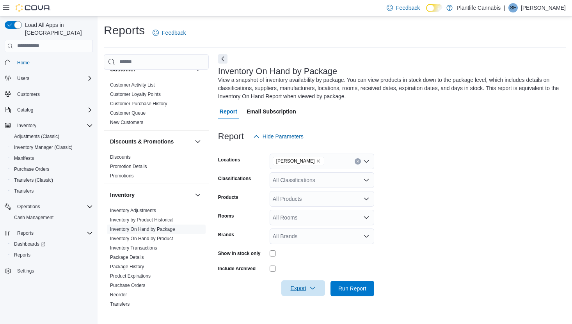
click at [301, 291] on span "Export" at bounding box center [303, 289] width 34 height 16
click at [307, 240] on span "Export to Excel" at bounding box center [303, 241] width 35 height 6
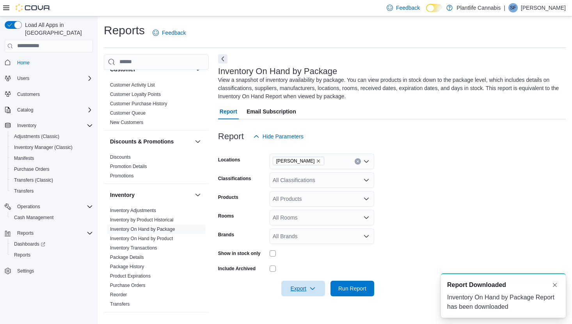
scroll to position [0, 0]
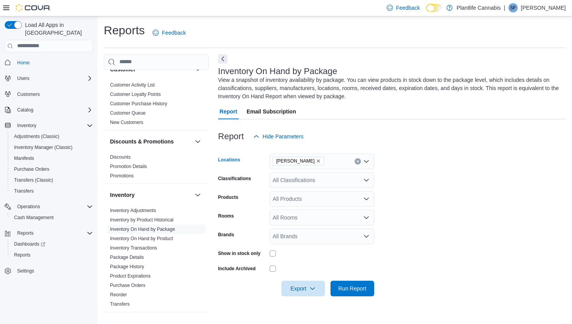
click at [316, 161] on icon "Remove Leduc from selection in this group" at bounding box center [318, 161] width 5 height 5
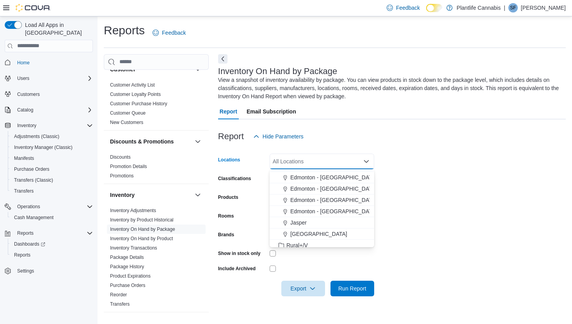
scroll to position [213, 0]
drag, startPoint x: 334, startPoint y: 211, endPoint x: 378, endPoint y: 210, distance: 44.1
click at [334, 211] on span "Edmonton - [GEOGRAPHIC_DATA]" at bounding box center [333, 211] width 87 height 8
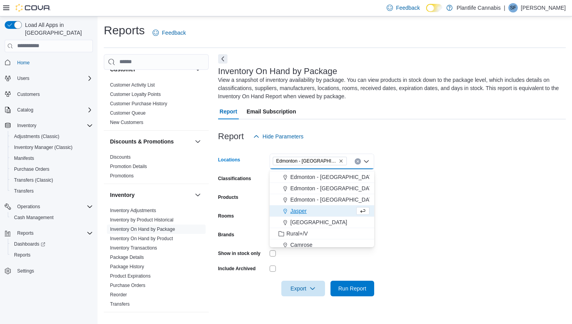
drag, startPoint x: 432, startPoint y: 206, endPoint x: 394, endPoint y: 247, distance: 55.0
click at [431, 206] on form "Locations [GEOGRAPHIC_DATA] - [GEOGRAPHIC_DATA] Combo box. Selected. [GEOGRAPHI…" at bounding box center [392, 220] width 348 height 152
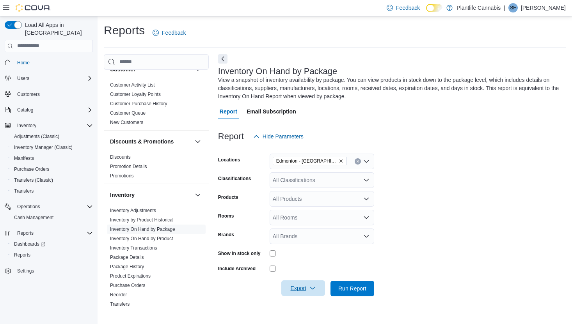
click at [307, 290] on span "Export" at bounding box center [303, 289] width 34 height 16
click at [299, 241] on span "Export to Excel" at bounding box center [303, 241] width 35 height 6
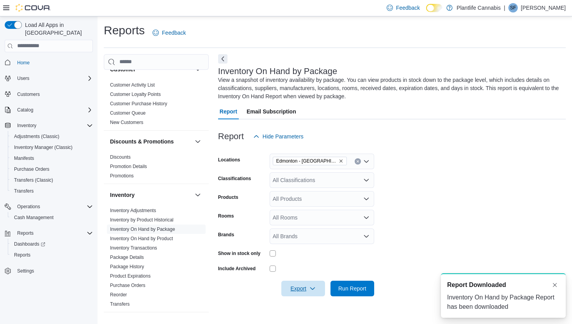
scroll to position [0, 0]
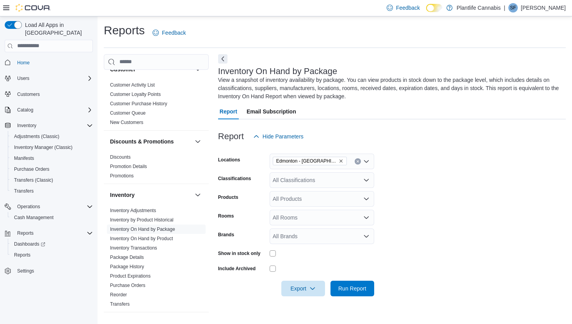
click at [339, 162] on icon "Remove Edmonton - Winterburn from selection in this group" at bounding box center [341, 161] width 5 height 5
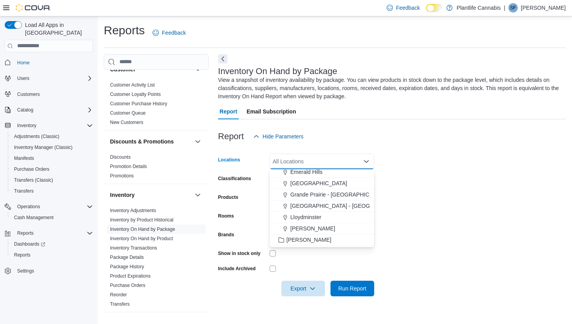
scroll to position [288, 0]
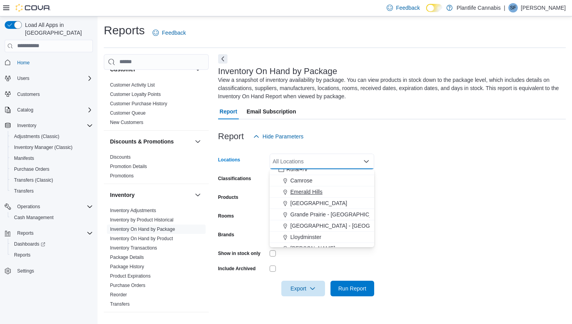
click at [300, 192] on span "Emerald Hills" at bounding box center [306, 192] width 32 height 8
drag, startPoint x: 423, startPoint y: 193, endPoint x: 352, endPoint y: 270, distance: 105.5
click at [423, 193] on form "Locations [GEOGRAPHIC_DATA] Combo box. Selected. [GEOGRAPHIC_DATA]. Press Backs…" at bounding box center [392, 220] width 348 height 152
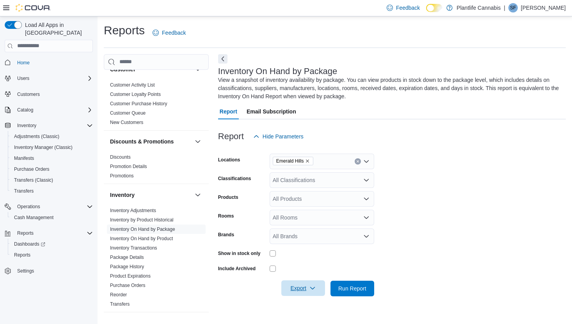
click at [304, 288] on span "Export" at bounding box center [303, 289] width 34 height 16
click at [307, 242] on span "Export to Excel" at bounding box center [303, 241] width 35 height 6
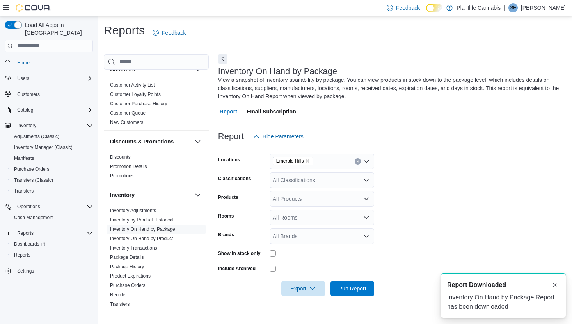
scroll to position [0, 0]
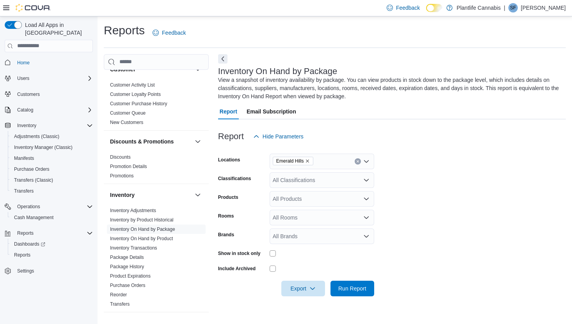
click at [310, 160] on icon "Remove Emerald Hills from selection in this group" at bounding box center [307, 161] width 5 height 5
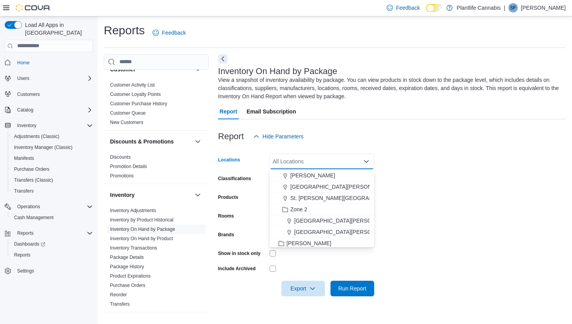
scroll to position [82, 0]
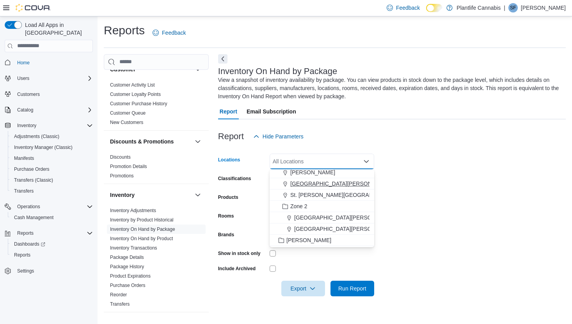
click at [330, 180] on span "[GEOGRAPHIC_DATA][PERSON_NAME]" at bounding box center [341, 184] width 102 height 8
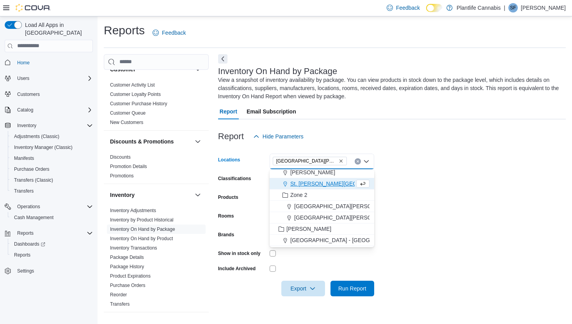
drag, startPoint x: 403, startPoint y: 186, endPoint x: 348, endPoint y: 272, distance: 101.6
click at [403, 186] on form "Locations [GEOGRAPHIC_DATA][PERSON_NAME] Combo box. Selected. [GEOGRAPHIC_DATA]…" at bounding box center [392, 220] width 348 height 152
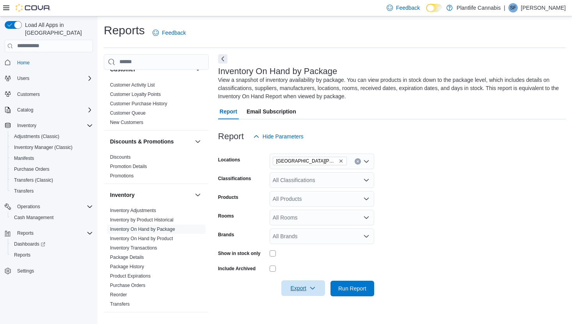
drag, startPoint x: 300, startPoint y: 288, endPoint x: 299, endPoint y: 284, distance: 4.4
click at [300, 288] on span "Export" at bounding box center [303, 289] width 34 height 16
click at [301, 241] on span "Export to Excel" at bounding box center [303, 241] width 35 height 6
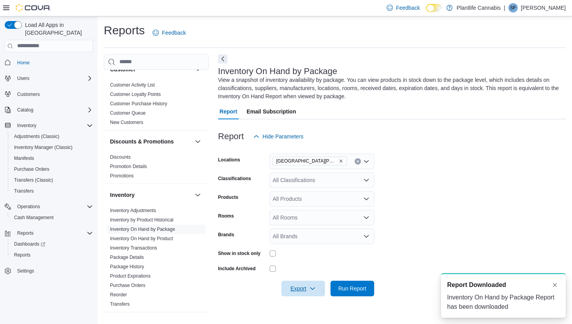
scroll to position [0, 0]
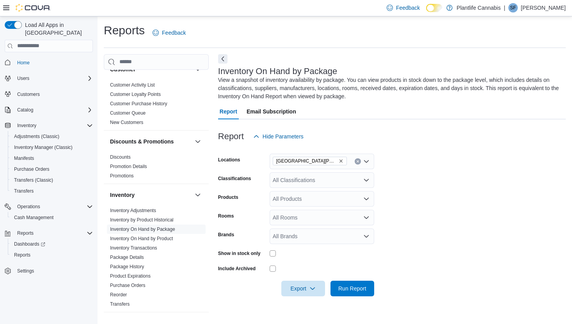
click at [339, 161] on icon "Remove St. Albert - Erin Ridge from selection in this group" at bounding box center [341, 161] width 5 height 5
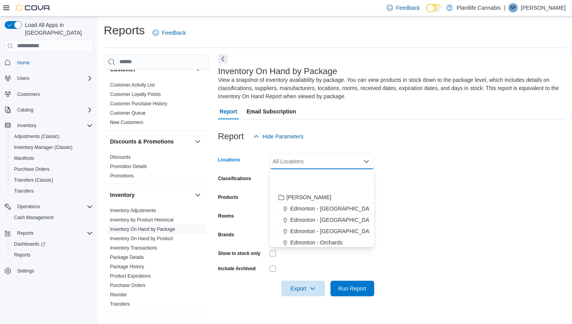
scroll to position [465, 0]
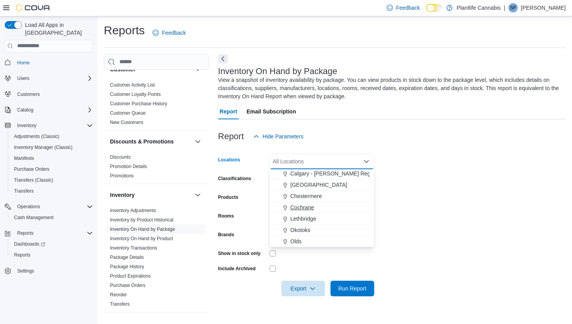
click at [307, 218] on span "Lethbridge" at bounding box center [303, 219] width 26 height 8
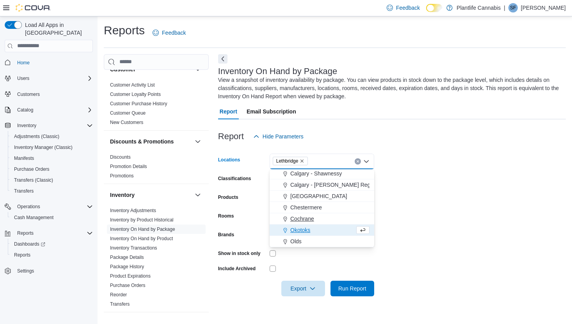
scroll to position [454, 0]
drag, startPoint x: 446, startPoint y: 225, endPoint x: 341, endPoint y: 298, distance: 127.7
click at [444, 227] on form "Locations [GEOGRAPHIC_DATA] Combo box. Selected. [GEOGRAPHIC_DATA]. Press Backs…" at bounding box center [392, 220] width 348 height 152
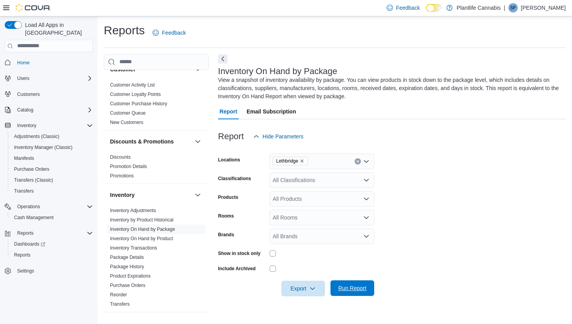
drag, startPoint x: 452, startPoint y: 262, endPoint x: 366, endPoint y: 282, distance: 87.8
click at [450, 262] on form "Locations Lethbridge Classifications All Classifications Products All Products …" at bounding box center [392, 220] width 348 height 152
click at [301, 287] on span "Export" at bounding box center [303, 289] width 34 height 16
click at [306, 241] on span "Export to Excel" at bounding box center [303, 241] width 35 height 6
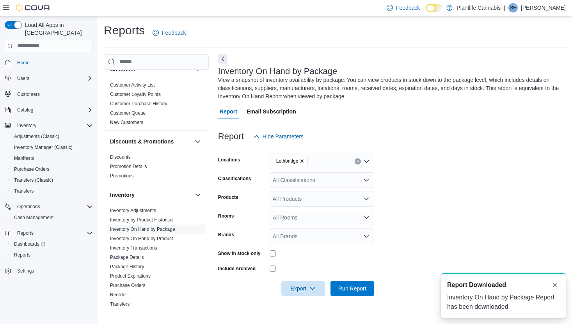
scroll to position [0, 0]
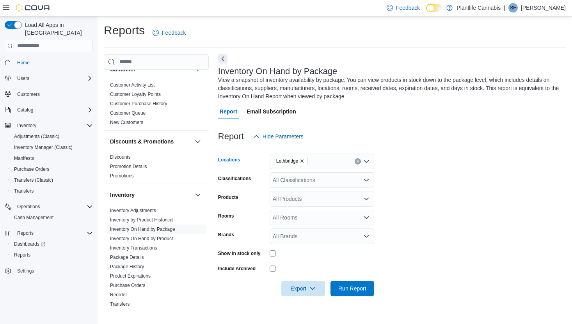
click at [307, 162] on span "Lethbridge" at bounding box center [291, 161] width 36 height 9
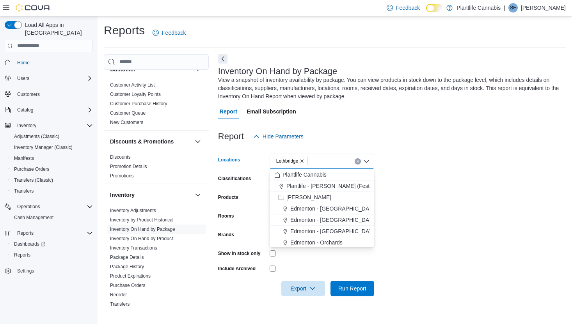
click at [304, 160] on icon "Remove Lethbridge from selection in this group" at bounding box center [302, 161] width 5 height 5
click at [348, 207] on span "Edmonton - [GEOGRAPHIC_DATA] Currents" at bounding box center [344, 207] width 109 height 8
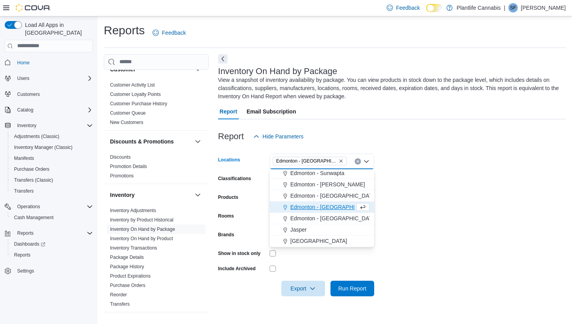
click at [433, 204] on form "Locations [GEOGRAPHIC_DATA] - [GEOGRAPHIC_DATA] Currents Combo box. Selected. […" at bounding box center [392, 220] width 348 height 152
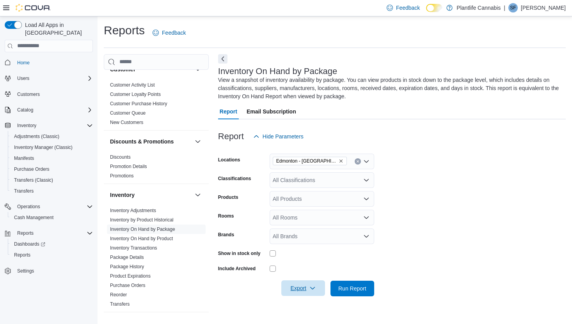
click at [299, 285] on span "Export" at bounding box center [303, 289] width 34 height 16
click at [303, 242] on span "Export to Excel" at bounding box center [303, 241] width 35 height 6
drag, startPoint x: 340, startPoint y: 160, endPoint x: 338, endPoint y: 188, distance: 27.8
click at [340, 160] on icon "Remove Edmonton - Windermere Currents from selection in this group" at bounding box center [340, 161] width 3 height 3
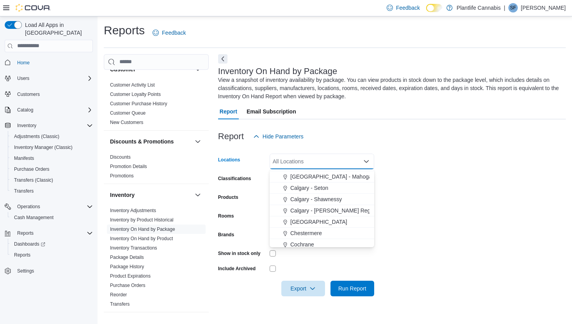
scroll to position [426, 0]
click at [314, 190] on span "Calgary - Seton" at bounding box center [309, 190] width 38 height 8
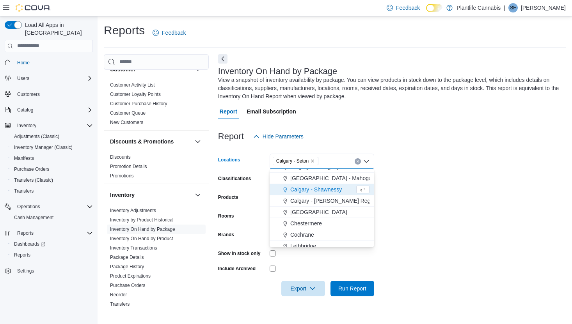
drag, startPoint x: 423, startPoint y: 188, endPoint x: 350, endPoint y: 275, distance: 113.0
click at [423, 188] on form "Locations [GEOGRAPHIC_DATA] - [GEOGRAPHIC_DATA] Combo box. Selected. [GEOGRAPHI…" at bounding box center [392, 220] width 348 height 152
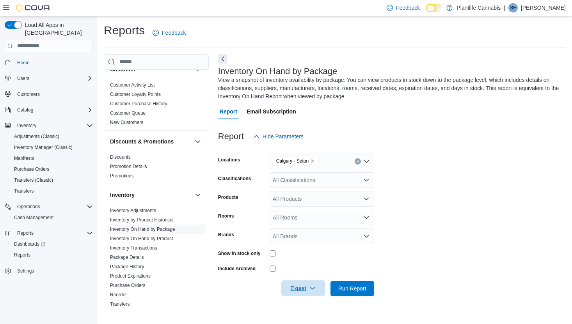
click at [300, 288] on span "Export" at bounding box center [303, 289] width 34 height 16
click at [301, 242] on span "Export to Excel" at bounding box center [303, 241] width 35 height 6
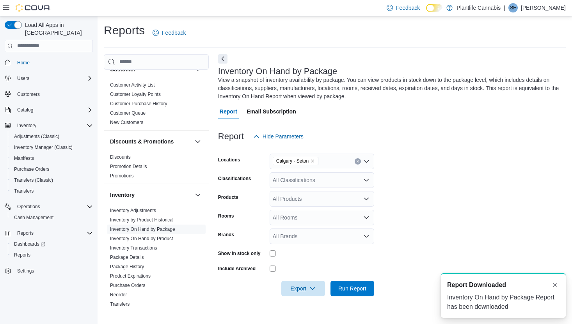
scroll to position [0, 0]
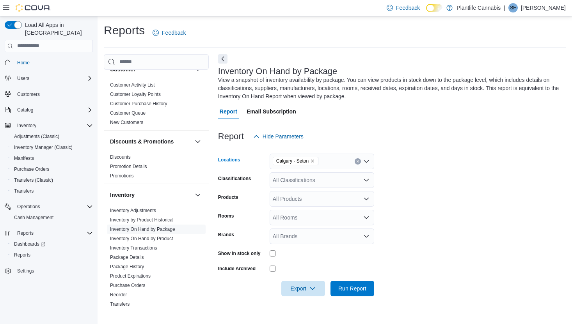
click at [314, 161] on icon "Remove Calgary - Seton from selection in this group" at bounding box center [312, 161] width 5 height 5
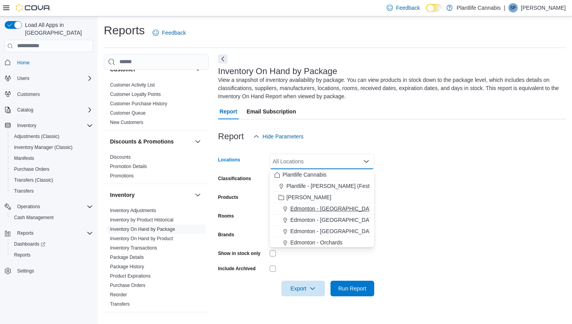
click at [331, 206] on span "Edmonton - [GEOGRAPHIC_DATA]" at bounding box center [333, 209] width 87 height 8
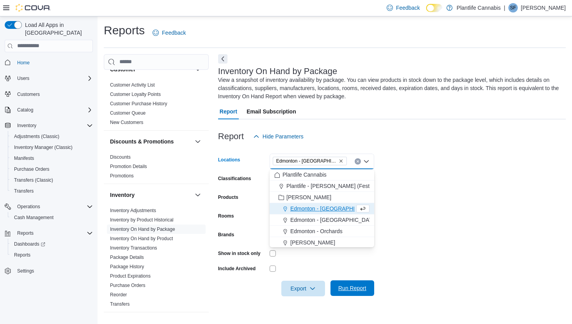
drag, startPoint x: 428, startPoint y: 205, endPoint x: 369, endPoint y: 288, distance: 102.2
click at [428, 206] on form "Locations [GEOGRAPHIC_DATA] - [GEOGRAPHIC_DATA] box. Selected. [GEOGRAPHIC_DATA…" at bounding box center [392, 220] width 348 height 152
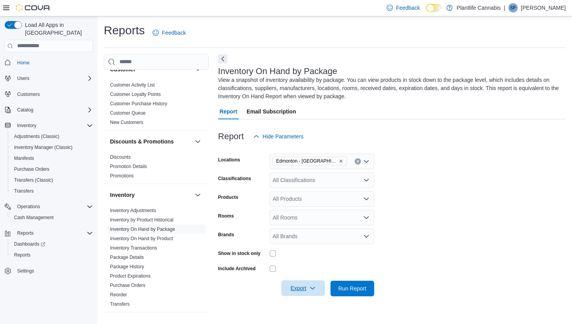
click at [300, 286] on span "Export" at bounding box center [303, 289] width 34 height 16
click at [309, 238] on span "Export to Excel" at bounding box center [303, 241] width 35 height 6
click at [343, 161] on span "Edmonton - [GEOGRAPHIC_DATA]" at bounding box center [310, 161] width 74 height 9
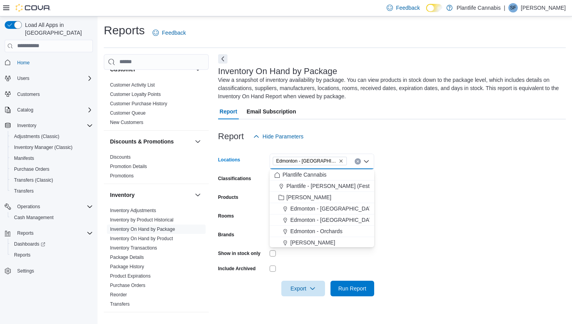
click at [343, 160] on icon "Remove Edmonton - Harvest Pointe from selection in this group" at bounding box center [341, 161] width 5 height 5
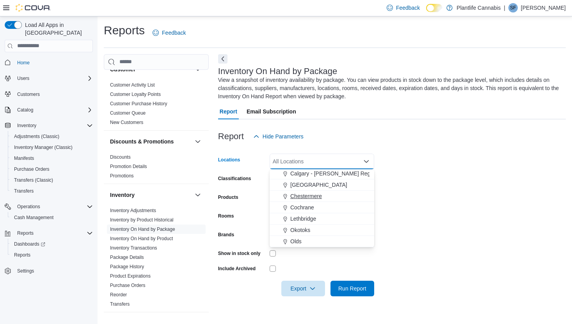
scroll to position [447, 0]
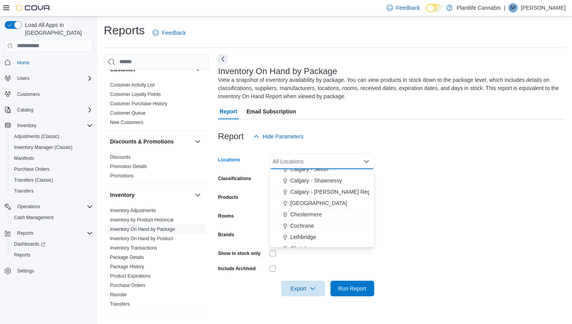
drag, startPoint x: 329, startPoint y: 192, endPoint x: 392, endPoint y: 195, distance: 63.3
click at [329, 192] on span "Calgary - [PERSON_NAME] Regional" at bounding box center [336, 192] width 92 height 8
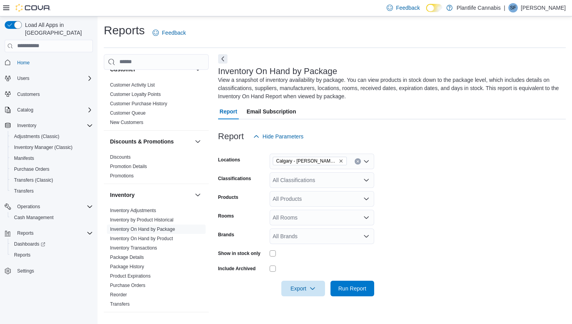
drag, startPoint x: 417, startPoint y: 194, endPoint x: 320, endPoint y: 308, distance: 149.7
click at [417, 194] on form "Locations [GEOGRAPHIC_DATA] - [PERSON_NAME] Regional Classifications All Classi…" at bounding box center [392, 220] width 348 height 152
click at [301, 290] on span "Export" at bounding box center [303, 289] width 34 height 16
click at [301, 245] on button "Export to Excel" at bounding box center [303, 241] width 44 height 16
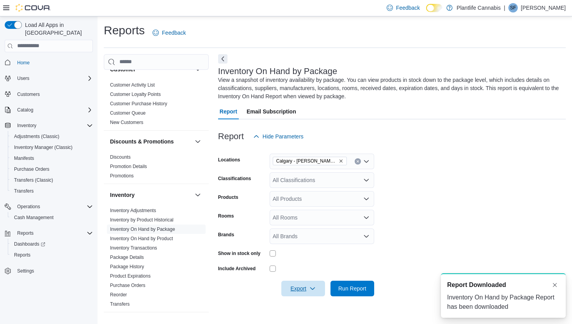
scroll to position [0, 0]
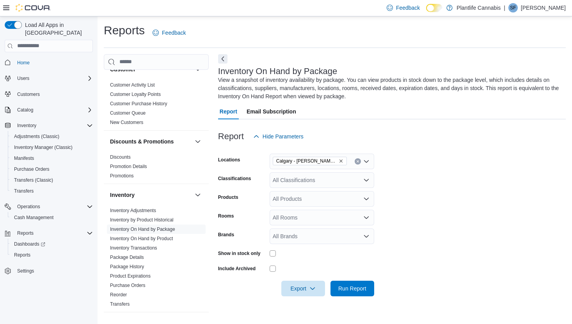
click at [341, 160] on icon "Remove Calgary - Shepard Regional from selection in this group" at bounding box center [341, 161] width 5 height 5
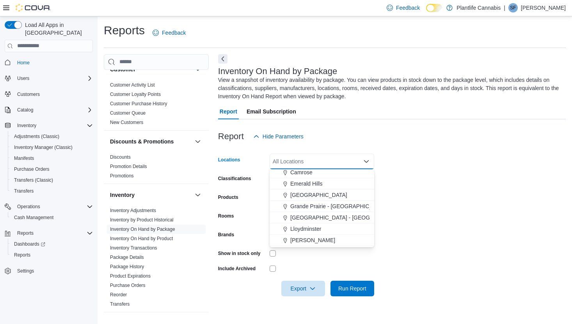
scroll to position [306, 0]
drag, startPoint x: 338, startPoint y: 195, endPoint x: 381, endPoint y: 201, distance: 42.9
click at [340, 195] on span "Grande Prairie - [GEOGRAPHIC_DATA]" at bounding box center [338, 198] width 97 height 8
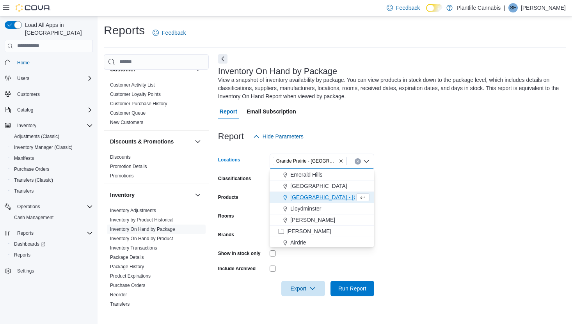
drag, startPoint x: 426, startPoint y: 202, endPoint x: 395, endPoint y: 238, distance: 47.4
click at [425, 203] on form "Locations [GEOGRAPHIC_DATA] - [GEOGRAPHIC_DATA] Combo box. Selected. [GEOGRAPHI…" at bounding box center [392, 220] width 348 height 152
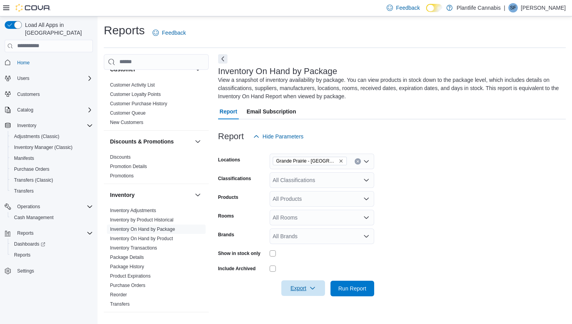
click at [296, 282] on span "Export" at bounding box center [303, 289] width 34 height 16
click at [307, 235] on button "Export to Excel" at bounding box center [303, 241] width 44 height 16
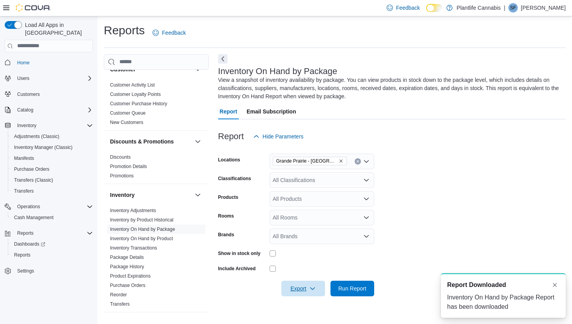
scroll to position [0, 0]
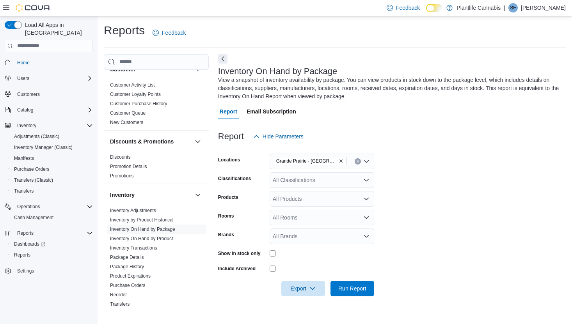
click at [340, 161] on icon "Remove Grande Prairie - Cobblestone from selection in this group" at bounding box center [341, 161] width 5 height 5
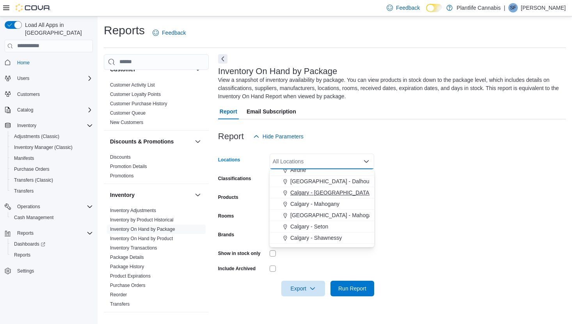
scroll to position [362, 0]
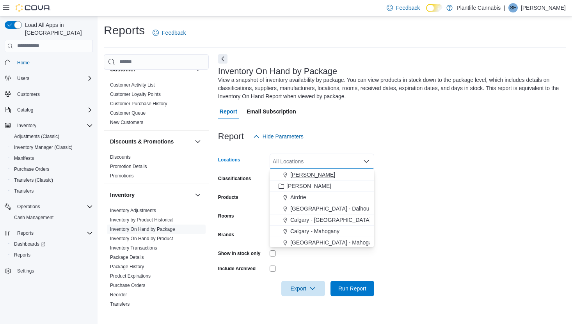
click at [309, 177] on span "[PERSON_NAME]" at bounding box center [312, 175] width 45 height 8
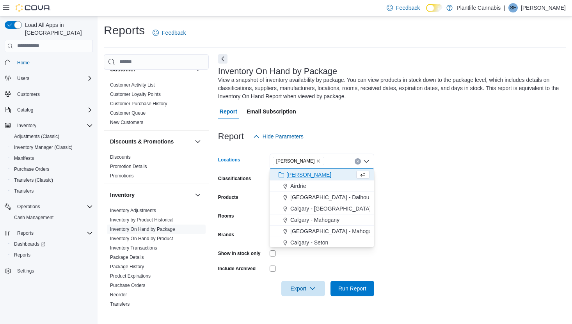
drag, startPoint x: 402, startPoint y: 186, endPoint x: 336, endPoint y: 279, distance: 114.3
click at [402, 186] on form "Locations [PERSON_NAME] Combo box. Selected. [PERSON_NAME]. Press Backspace to …" at bounding box center [392, 220] width 348 height 152
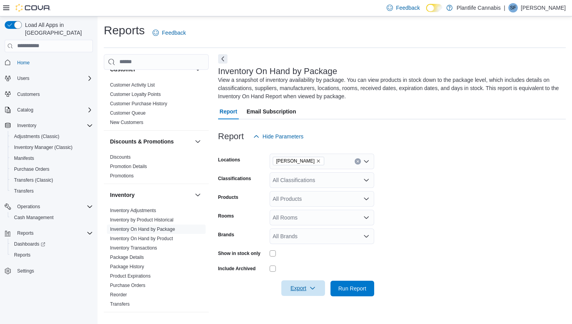
click at [307, 291] on span "Export" at bounding box center [303, 289] width 34 height 16
click at [304, 241] on span "Export to Excel" at bounding box center [303, 241] width 35 height 6
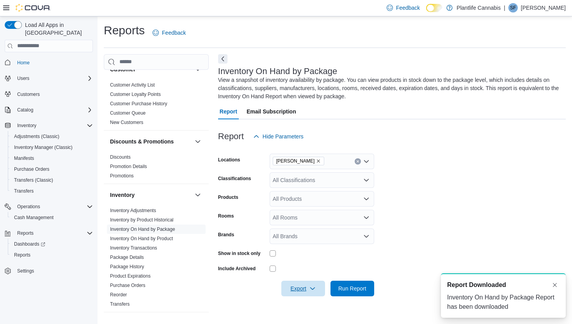
scroll to position [0, 0]
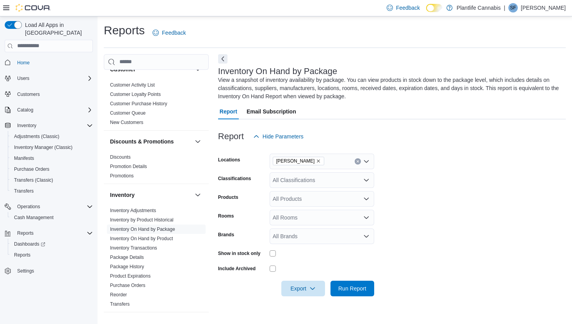
drag, startPoint x: 307, startPoint y: 158, endPoint x: 305, endPoint y: 163, distance: 5.4
click at [306, 158] on span "[PERSON_NAME]" at bounding box center [298, 161] width 45 height 8
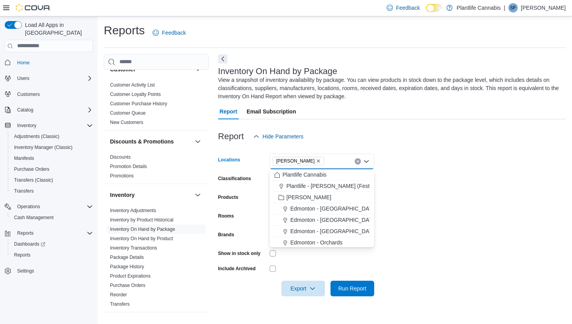
click at [308, 158] on span "[PERSON_NAME]" at bounding box center [299, 161] width 52 height 9
click at [317, 160] on icon "Remove Wainwright from selection in this group" at bounding box center [318, 161] width 3 height 3
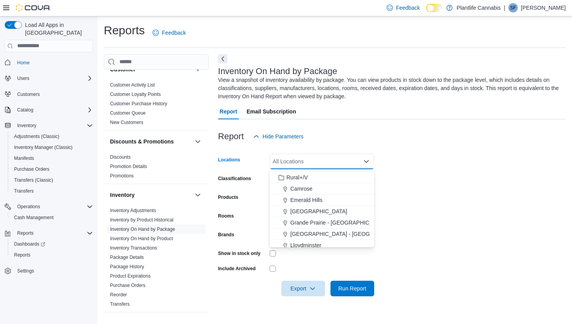
scroll to position [268, 0]
click at [302, 201] on span "Camrose" at bounding box center [301, 201] width 22 height 8
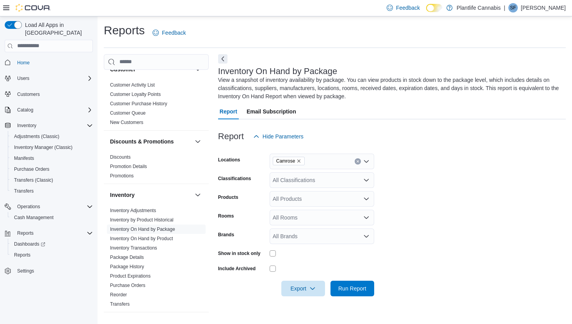
click at [402, 206] on form "Locations Camrose Classifications All Classifications Products All Products Roo…" at bounding box center [392, 220] width 348 height 152
click at [298, 287] on span "Export" at bounding box center [303, 289] width 34 height 16
click at [300, 243] on span "Export to Excel" at bounding box center [303, 241] width 35 height 6
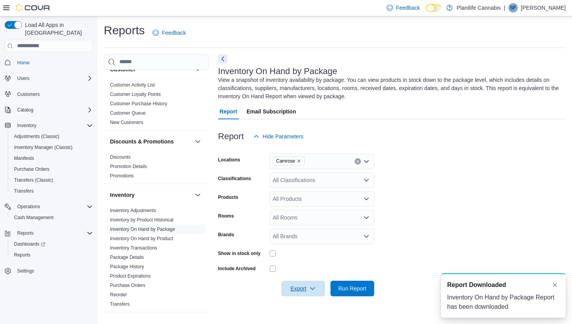
scroll to position [0, 0]
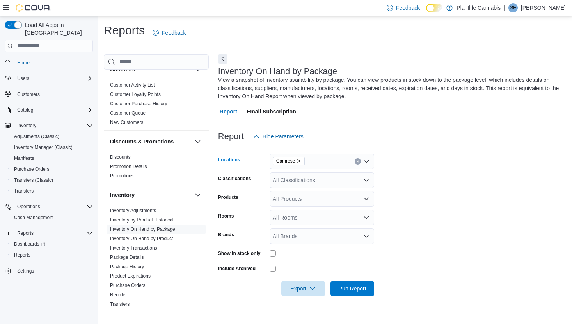
click at [301, 162] on icon "Remove Camrose from selection in this group" at bounding box center [299, 161] width 5 height 5
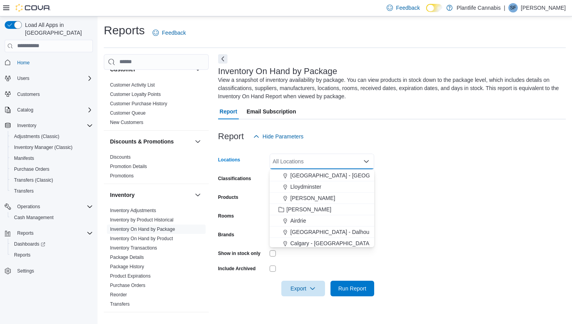
scroll to position [341, 0]
drag, startPoint x: 296, startPoint y: 220, endPoint x: 386, endPoint y: 218, distance: 90.1
click at [297, 220] on span "Airdrie" at bounding box center [298, 219] width 16 height 8
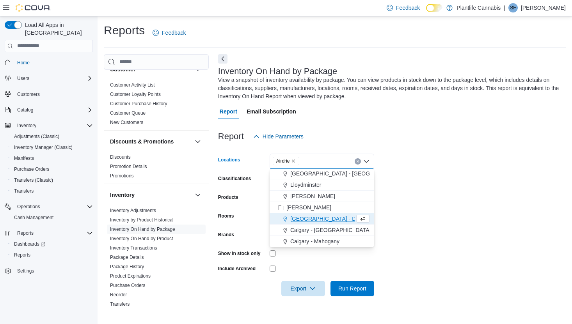
click at [467, 217] on form "Locations [GEOGRAPHIC_DATA] Combo box. Selected. [GEOGRAPHIC_DATA]. Press Backs…" at bounding box center [392, 220] width 348 height 152
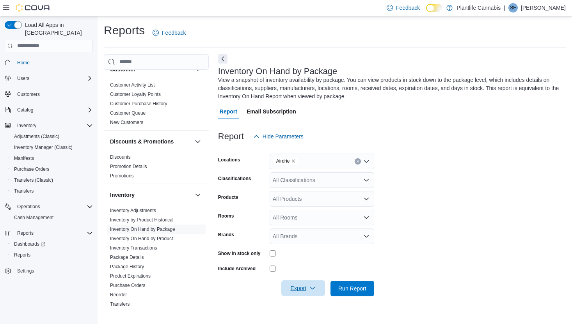
click at [302, 287] on span "Export" at bounding box center [303, 289] width 34 height 16
click at [308, 241] on span "Export to Excel" at bounding box center [303, 241] width 35 height 6
drag, startPoint x: 295, startPoint y: 160, endPoint x: 298, endPoint y: 177, distance: 16.9
click at [295, 160] on icon "Remove Airdrie from selection in this group" at bounding box center [293, 161] width 5 height 5
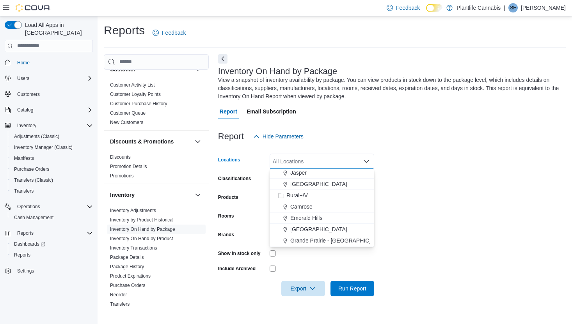
scroll to position [271, 0]
drag, startPoint x: 314, startPoint y: 176, endPoint x: 393, endPoint y: 188, distance: 79.8
click at [314, 176] on span "[GEOGRAPHIC_DATA]" at bounding box center [318, 175] width 57 height 8
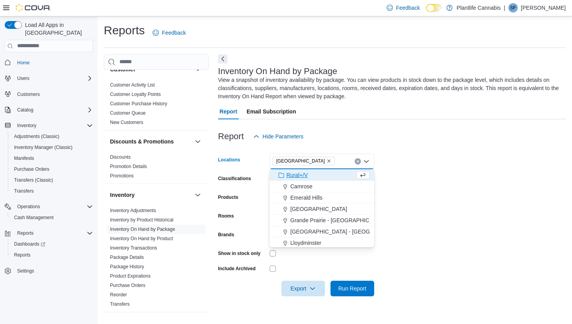
drag, startPoint x: 426, startPoint y: 189, endPoint x: 410, endPoint y: 204, distance: 22.4
click at [426, 189] on form "Locations [GEOGRAPHIC_DATA] Combo box. Selected. [GEOGRAPHIC_DATA]. Press Backs…" at bounding box center [392, 220] width 348 height 152
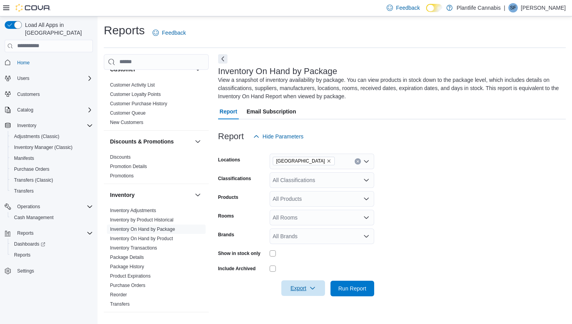
click at [307, 290] on span "Export" at bounding box center [303, 289] width 34 height 16
click at [304, 239] on span "Export to Excel" at bounding box center [303, 241] width 35 height 6
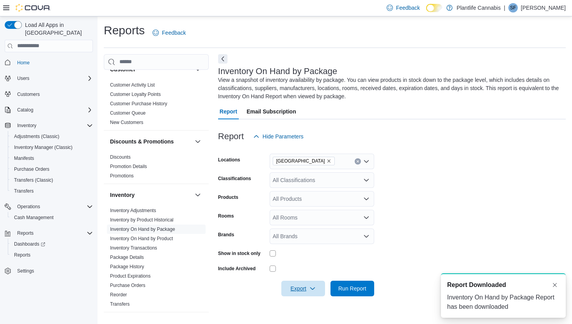
scroll to position [0, 0]
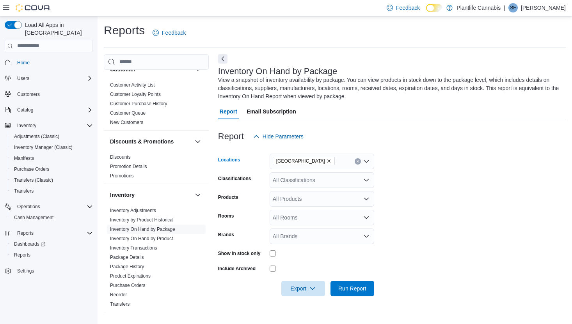
drag, startPoint x: 311, startPoint y: 158, endPoint x: 313, endPoint y: 166, distance: 7.9
click at [327, 159] on icon "Remove Spruce Grove from selection in this group" at bounding box center [329, 161] width 5 height 5
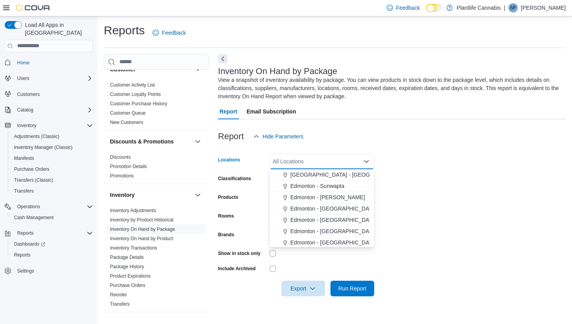
scroll to position [181, 0]
click at [331, 185] on span "Edmonton - Sunwapta" at bounding box center [317, 186] width 54 height 8
drag, startPoint x: 409, startPoint y: 196, endPoint x: 376, endPoint y: 244, distance: 58.1
click at [407, 198] on form "Locations [GEOGRAPHIC_DATA] - [GEOGRAPHIC_DATA] Combo box. Selected. Edmonton -…" at bounding box center [392, 220] width 348 height 152
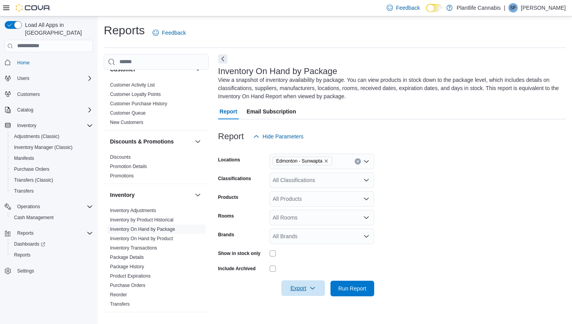
drag, startPoint x: 297, startPoint y: 291, endPoint x: 298, endPoint y: 281, distance: 10.6
click at [297, 291] on span "Export" at bounding box center [303, 289] width 34 height 16
click at [303, 234] on button "Export to Excel" at bounding box center [303, 241] width 44 height 16
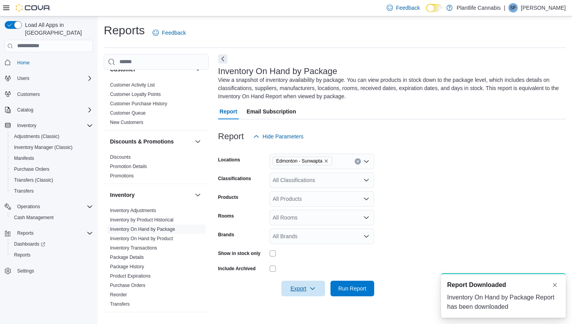
scroll to position [0, 0]
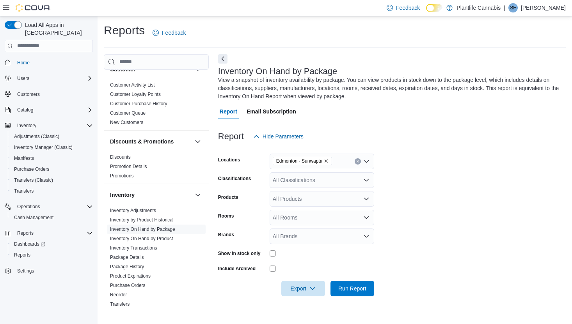
click at [332, 160] on span "Edmonton - Sunwapta" at bounding box center [303, 161] width 60 height 9
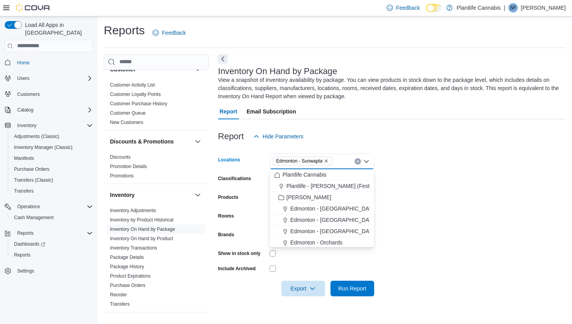
drag, startPoint x: 332, startPoint y: 160, endPoint x: 331, endPoint y: 178, distance: 18.4
click at [329, 160] on icon "Remove Edmonton - Sunwapta from selection in this group" at bounding box center [326, 161] width 5 height 5
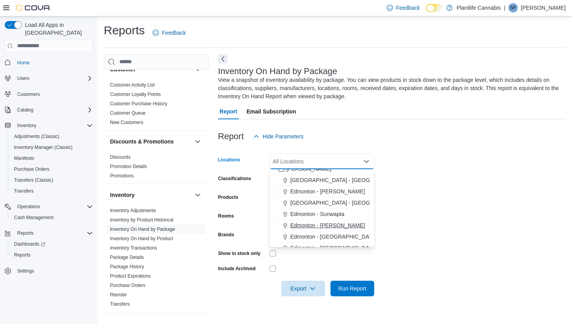
click at [335, 226] on span "Edmonton - [PERSON_NAME]" at bounding box center [327, 226] width 75 height 8
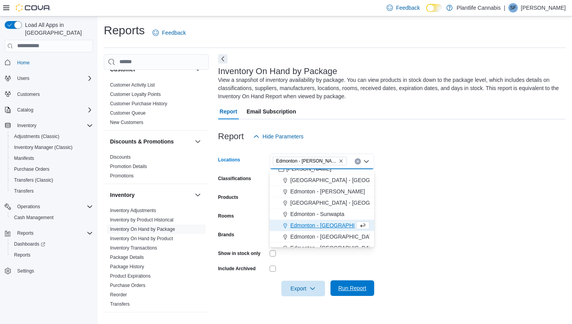
drag, startPoint x: 402, startPoint y: 219, endPoint x: 354, endPoint y: 287, distance: 83.4
click at [401, 220] on form "Locations [GEOGRAPHIC_DATA] - [PERSON_NAME][GEOGRAPHIC_DATA] box. Selected. [GE…" at bounding box center [392, 220] width 348 height 152
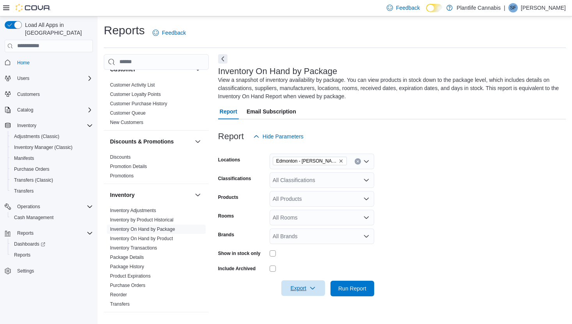
click at [307, 282] on span "Export" at bounding box center [303, 289] width 34 height 16
click at [294, 241] on span "Export to Excel" at bounding box center [303, 241] width 35 height 6
click at [339, 161] on icon "Remove Edmonton - Terra Losa from selection in this group" at bounding box center [341, 161] width 5 height 5
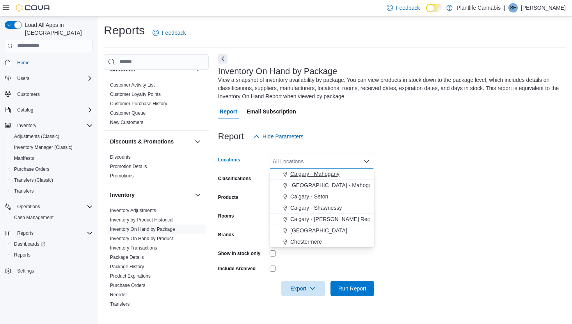
click at [335, 173] on span "Calgary - Mahogany" at bounding box center [314, 174] width 49 height 8
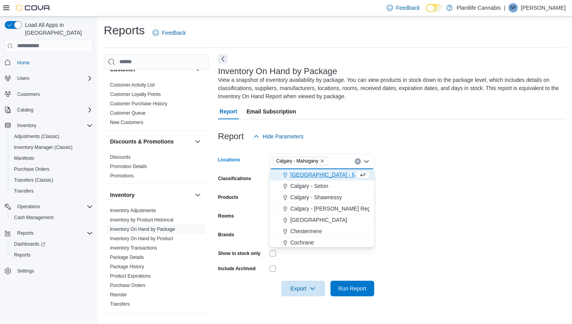
drag, startPoint x: 418, startPoint y: 179, endPoint x: 321, endPoint y: 298, distance: 153.3
click at [418, 181] on form "Locations [GEOGRAPHIC_DATA] - [GEOGRAPHIC_DATA] Combo box. Selected. [GEOGRAPHI…" at bounding box center [392, 220] width 348 height 152
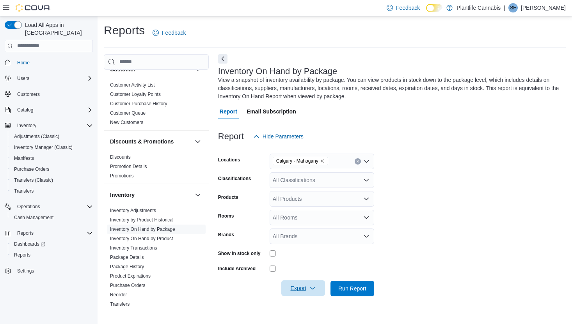
click at [303, 289] on span "Export" at bounding box center [303, 289] width 34 height 16
click at [301, 240] on span "Export to Excel" at bounding box center [303, 241] width 35 height 6
click at [324, 162] on icon "Remove Calgary - Mahogany from selection in this group" at bounding box center [322, 161] width 5 height 5
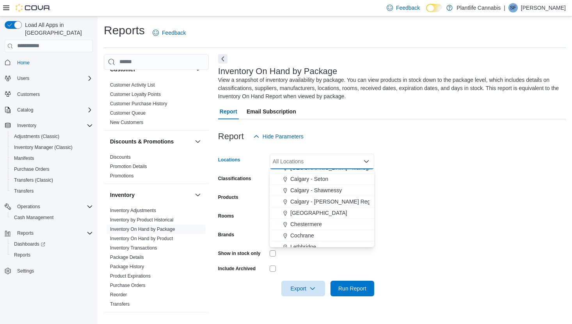
scroll to position [419, 0]
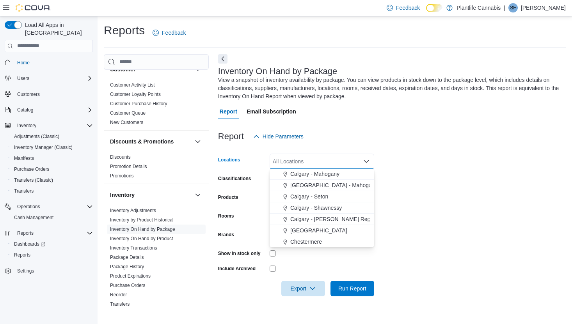
drag, startPoint x: 329, startPoint y: 187, endPoint x: 376, endPoint y: 194, distance: 47.7
click at [329, 187] on span "[GEOGRAPHIC_DATA] - Mahogany Market" at bounding box center [342, 185] width 105 height 8
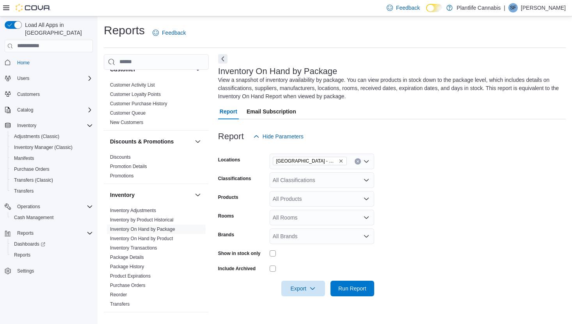
drag, startPoint x: 411, startPoint y: 194, endPoint x: 317, endPoint y: 309, distance: 148.9
click at [409, 197] on form "Locations [GEOGRAPHIC_DATA] - Mahogany Market Classifications All Classificatio…" at bounding box center [392, 220] width 348 height 152
click at [301, 288] on span "Export" at bounding box center [303, 289] width 34 height 16
drag, startPoint x: 298, startPoint y: 242, endPoint x: 313, endPoint y: 240, distance: 14.7
click at [298, 242] on span "Export to Excel" at bounding box center [303, 241] width 35 height 6
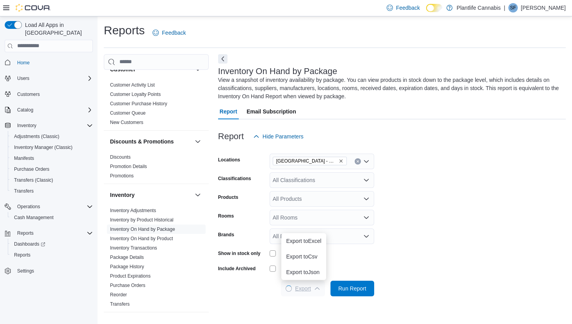
scroll to position [0, 0]
drag, startPoint x: 341, startPoint y: 160, endPoint x: 341, endPoint y: 165, distance: 5.9
click at [341, 160] on icon "Remove Calgary - Mahogany Market from selection in this group" at bounding box center [341, 161] width 5 height 5
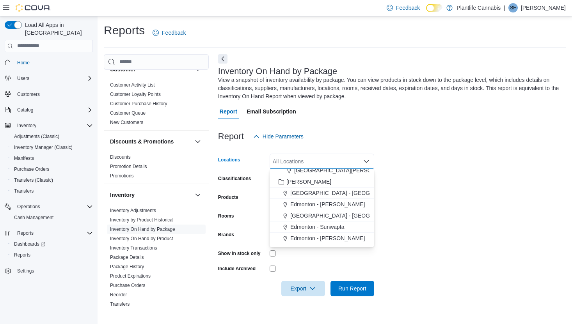
scroll to position [139, 0]
click at [313, 197] on span "[GEOGRAPHIC_DATA] - [GEOGRAPHIC_DATA]" at bounding box center [349, 194] width 119 height 8
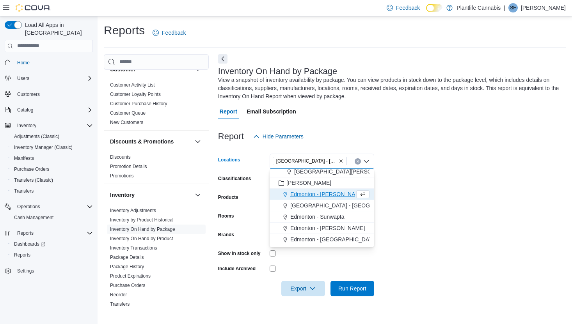
drag, startPoint x: 457, startPoint y: 197, endPoint x: 423, endPoint y: 235, distance: 50.8
click at [457, 197] on form "Locations [GEOGRAPHIC_DATA] - [GEOGRAPHIC_DATA] Combo box. Selected. [GEOGRAPHI…" at bounding box center [392, 220] width 348 height 152
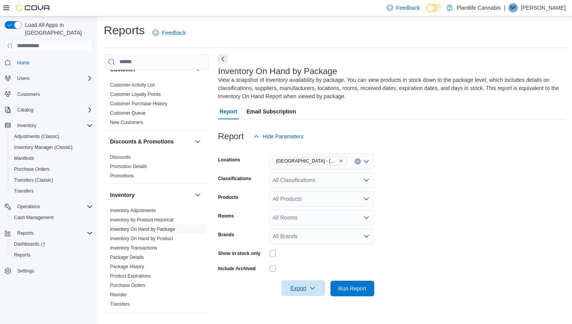
click at [302, 295] on span "Export" at bounding box center [303, 289] width 34 height 16
click at [309, 240] on span "Export to Excel" at bounding box center [303, 241] width 35 height 6
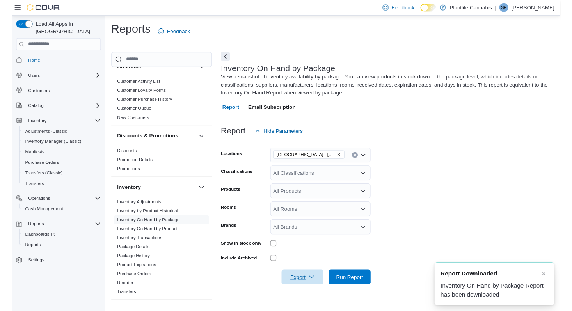
scroll to position [0, 0]
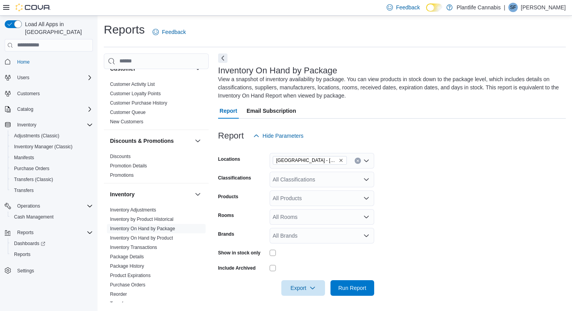
click at [339, 160] on icon "Remove Edmonton - Albany from selection in this group" at bounding box center [341, 160] width 5 height 5
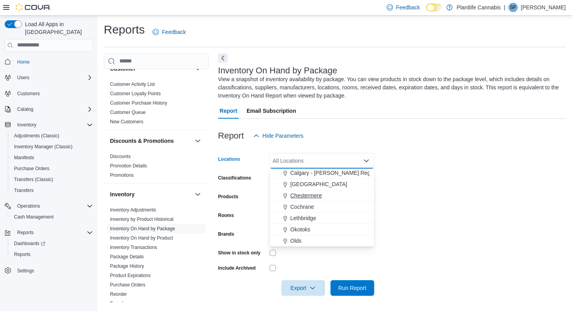
drag, startPoint x: 304, startPoint y: 206, endPoint x: 327, endPoint y: 210, distance: 23.7
click at [304, 206] on span "Cochrane" at bounding box center [302, 207] width 24 height 8
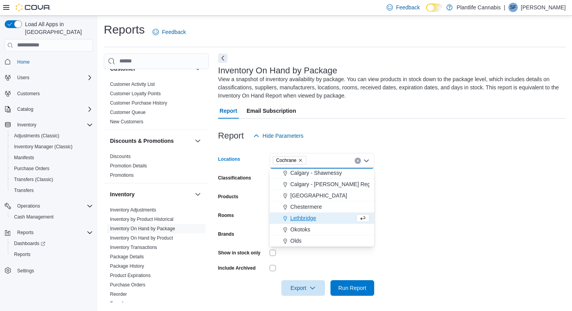
drag, startPoint x: 430, startPoint y: 212, endPoint x: 329, endPoint y: 310, distance: 140.7
click at [430, 213] on form "Locations Cochrane Combo box. Selected. [GEOGRAPHIC_DATA]. Press Backspace to d…" at bounding box center [392, 220] width 348 height 152
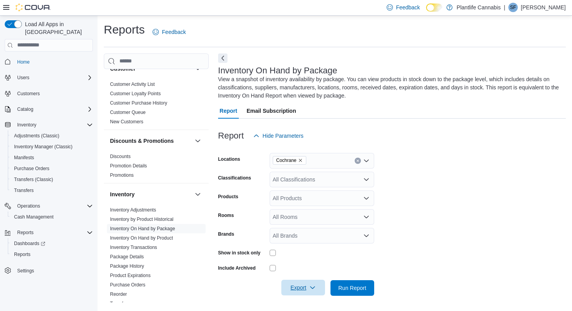
click at [295, 289] on span "Export" at bounding box center [303, 288] width 34 height 16
click at [306, 243] on span "Export to Excel" at bounding box center [303, 240] width 35 height 6
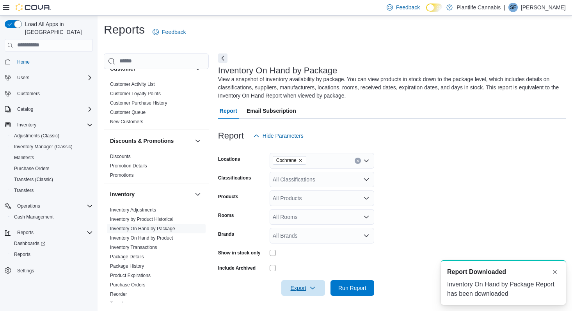
scroll to position [0, 0]
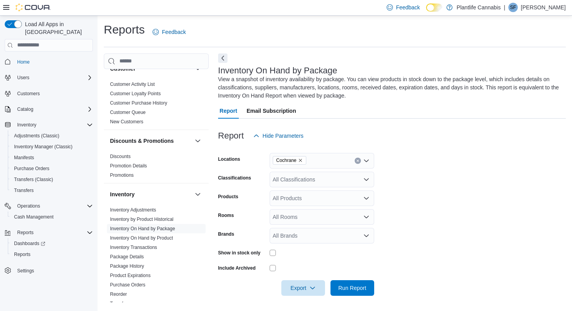
click at [302, 161] on icon "Remove Cochrane from selection in this group" at bounding box center [300, 160] width 5 height 5
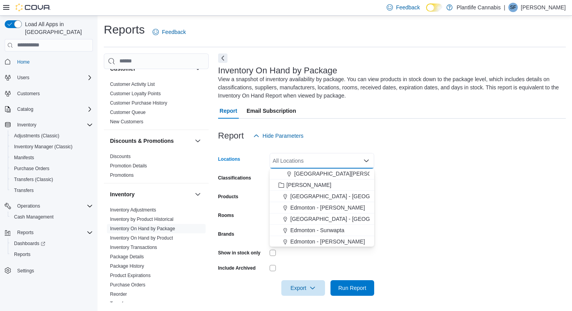
scroll to position [128, 0]
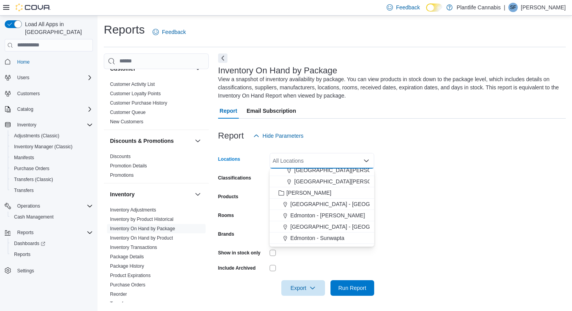
drag, startPoint x: 359, startPoint y: 179, endPoint x: 423, endPoint y: 192, distance: 64.9
click at [359, 179] on span "[GEOGRAPHIC_DATA][PERSON_NAME][GEOGRAPHIC_DATA]" at bounding box center [373, 182] width 159 height 8
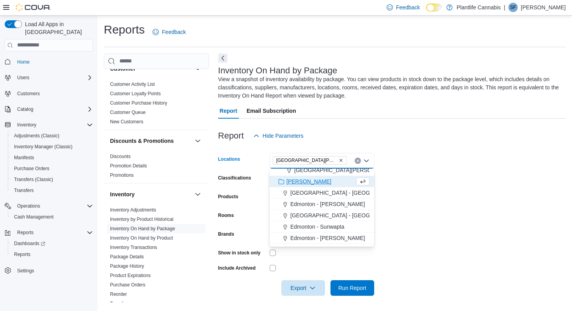
click at [422, 196] on form "Locations [GEOGRAPHIC_DATA][PERSON_NAME][GEOGRAPHIC_DATA] Combo box. Selected. …" at bounding box center [392, 220] width 348 height 152
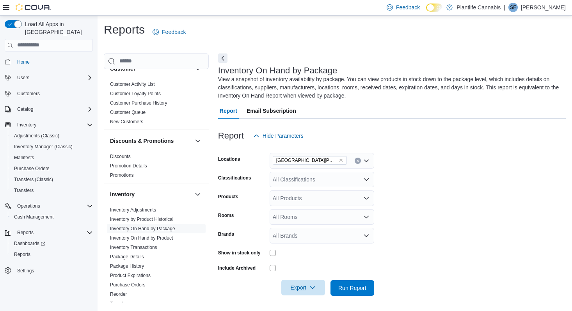
click at [303, 295] on span "Export" at bounding box center [303, 288] width 34 height 16
drag, startPoint x: 313, startPoint y: 236, endPoint x: 318, endPoint y: 236, distance: 5.5
click at [313, 236] on button "Export to Excel" at bounding box center [303, 241] width 44 height 16
click at [341, 160] on icon "Remove Fort McMurray - Stoney Creek from selection in this group" at bounding box center [341, 160] width 5 height 5
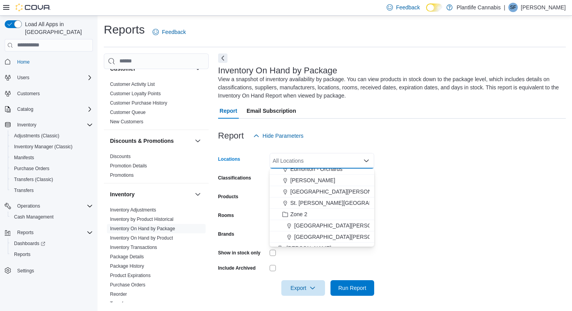
scroll to position [82, 0]
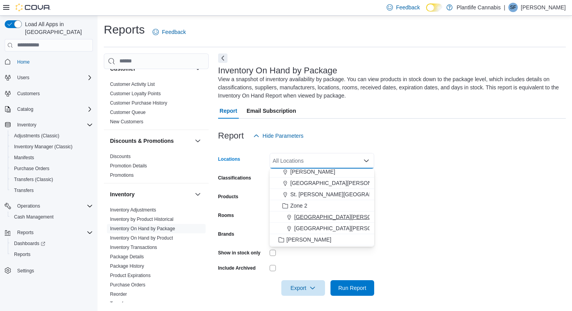
click at [346, 217] on span "[GEOGRAPHIC_DATA][PERSON_NAME] - [GEOGRAPHIC_DATA]" at bounding box center [375, 217] width 163 height 8
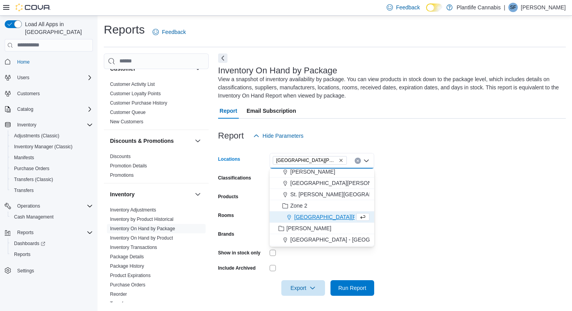
click at [444, 217] on form "Locations [GEOGRAPHIC_DATA][PERSON_NAME] - [GEOGRAPHIC_DATA] Combo box. Selecte…" at bounding box center [392, 220] width 348 height 152
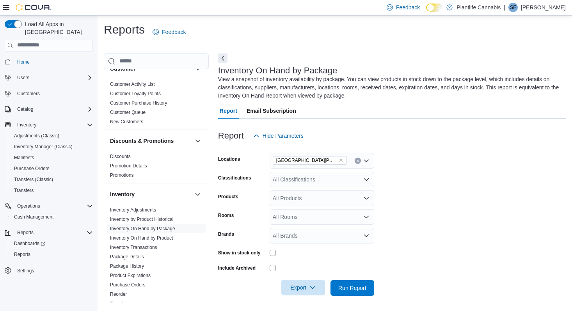
click at [295, 290] on span "Export" at bounding box center [303, 288] width 34 height 16
click at [293, 240] on span "Export to Excel" at bounding box center [303, 240] width 35 height 6
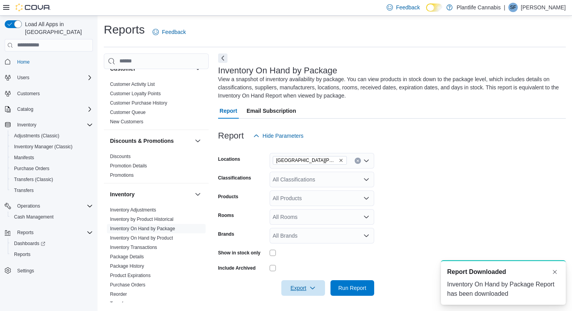
scroll to position [0, 0]
